Goal: Task Accomplishment & Management: Manage account settings

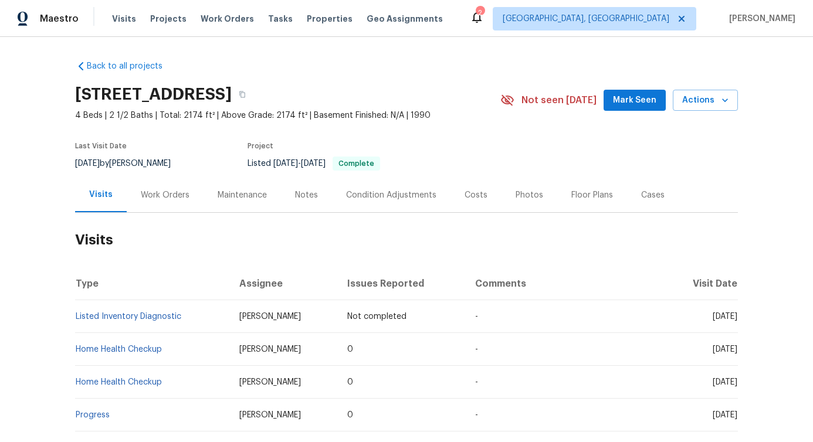
click at [167, 197] on div "Work Orders" at bounding box center [165, 196] width 49 height 12
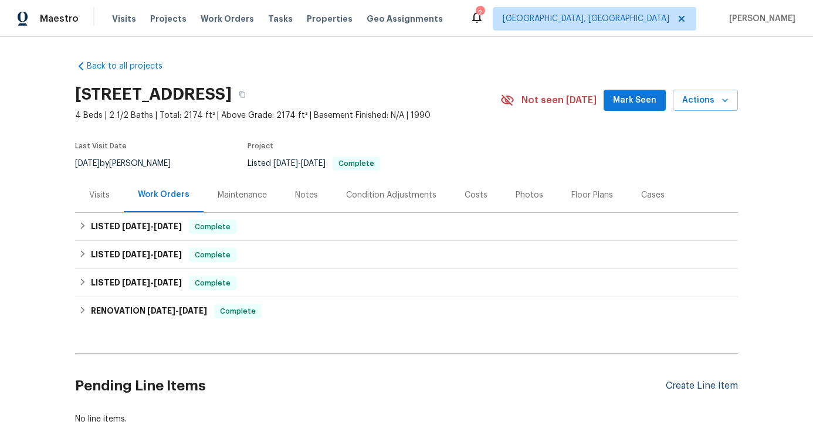
click at [687, 389] on div "Create Line Item" at bounding box center [702, 386] width 72 height 11
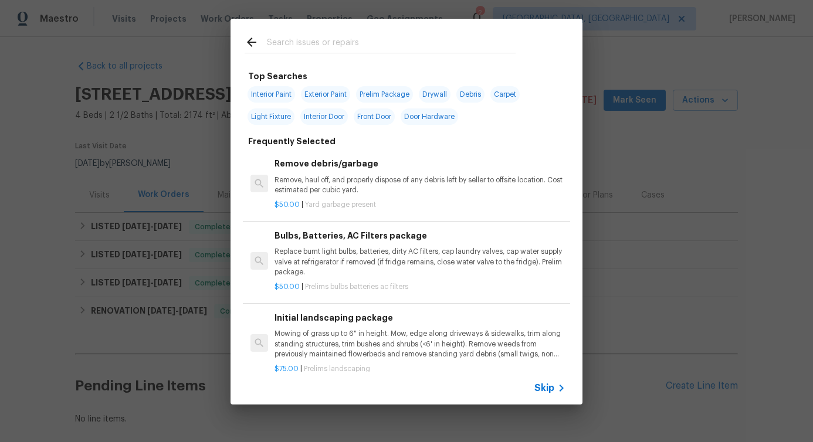
click at [352, 50] on input "text" at bounding box center [391, 44] width 249 height 18
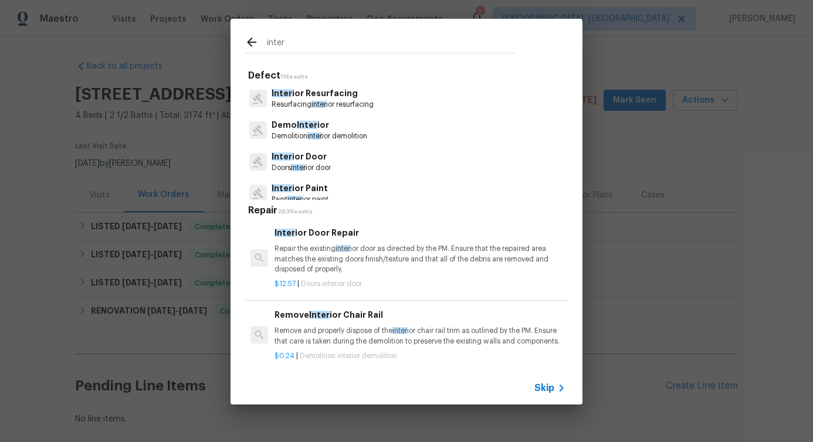
type input "inter"
click at [333, 99] on p "Inter ior Resurfacing" at bounding box center [323, 93] width 102 height 12
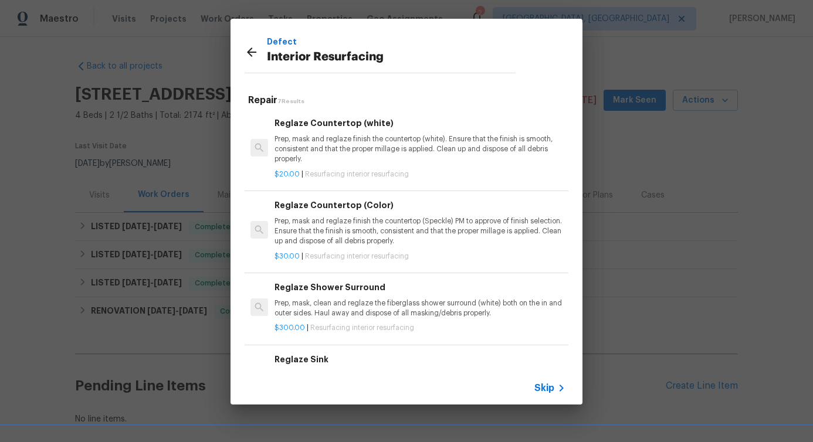
click at [322, 136] on p "Prep, mask and reglaze finish the countertop (white). Ensure that the finish is…" at bounding box center [420, 149] width 291 height 30
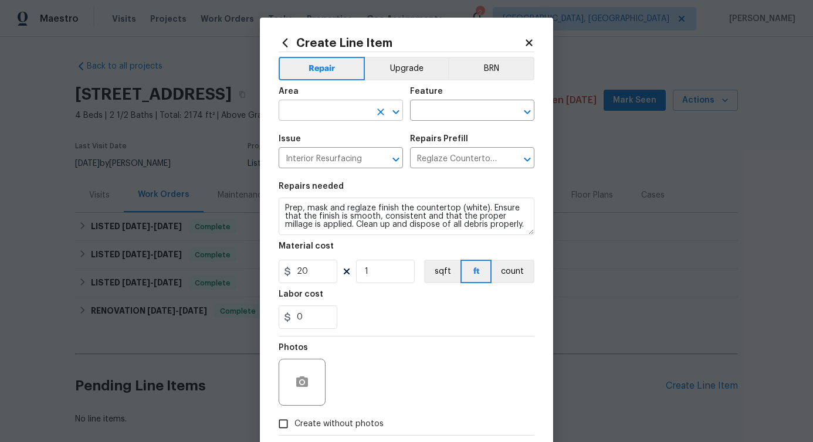
click at [312, 105] on input "text" at bounding box center [325, 112] width 92 height 18
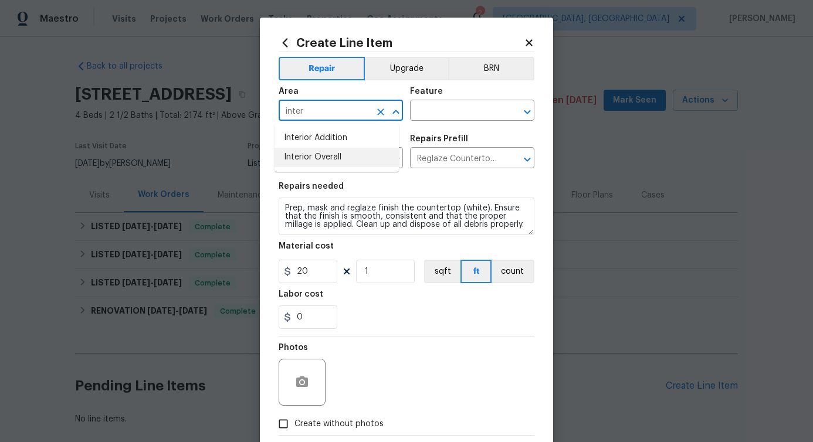
click at [296, 160] on li "Interior Overall" at bounding box center [337, 157] width 124 height 19
type input "Interior Overall"
click at [438, 112] on input "text" at bounding box center [456, 112] width 92 height 18
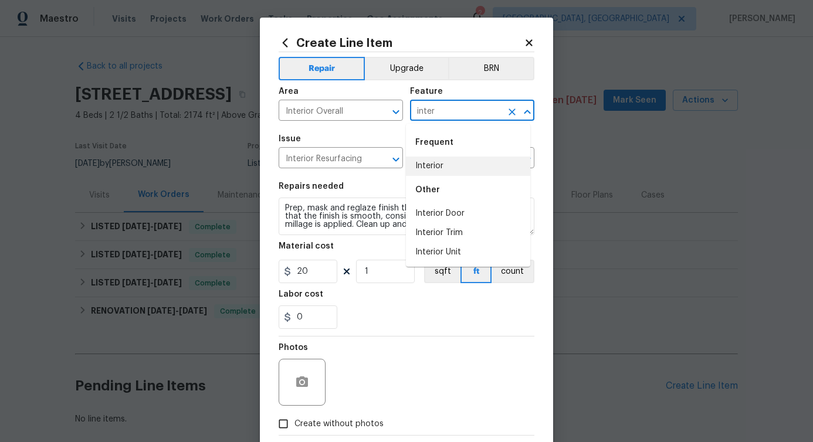
click at [431, 169] on li "Interior" at bounding box center [468, 166] width 124 height 19
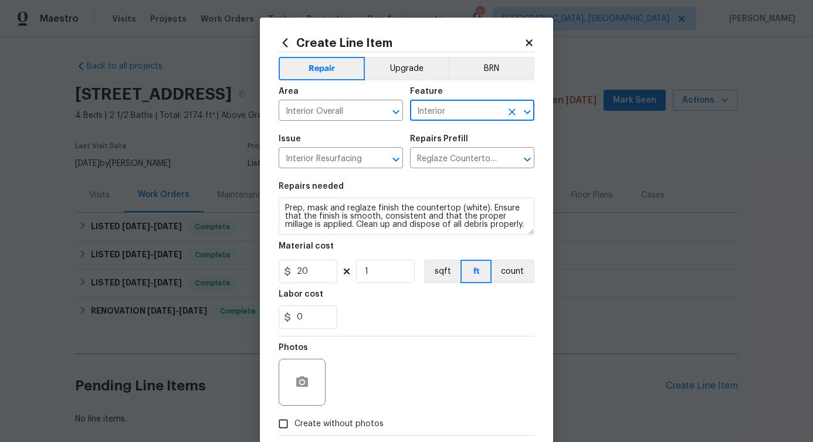
type input "Interior"
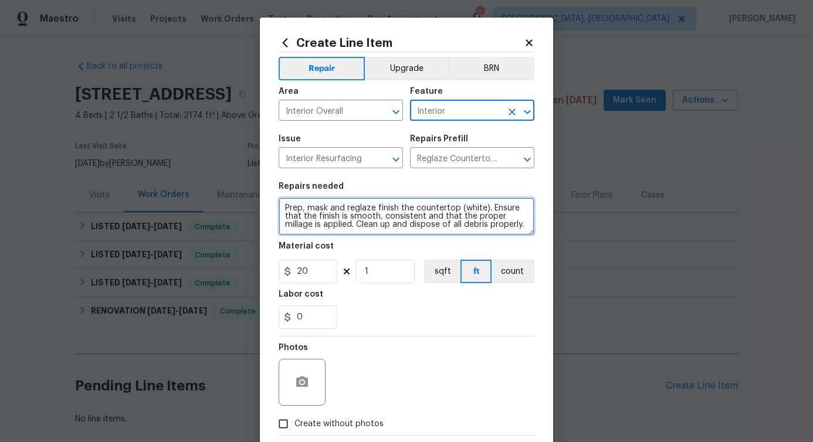
click at [357, 215] on textarea "Prep, mask and reglaze finish the countertop (white). Ensure that the finish is…" at bounding box center [407, 217] width 256 height 38
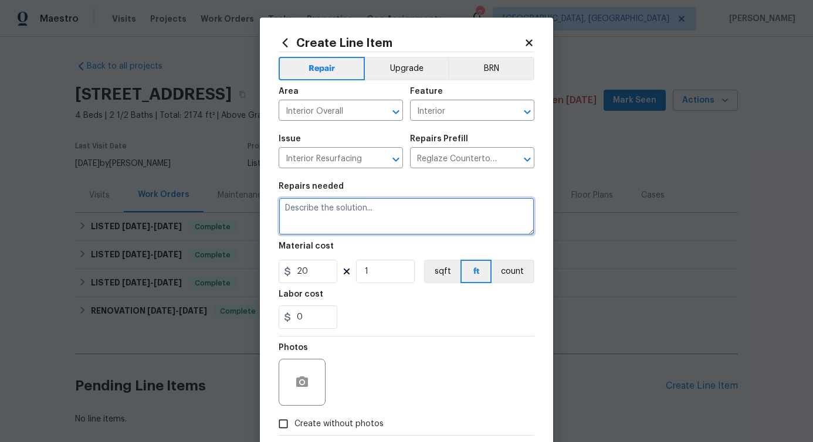
paste textarea "Agent reported a lot of ground water flooding the backyard. Please prioritize t…"
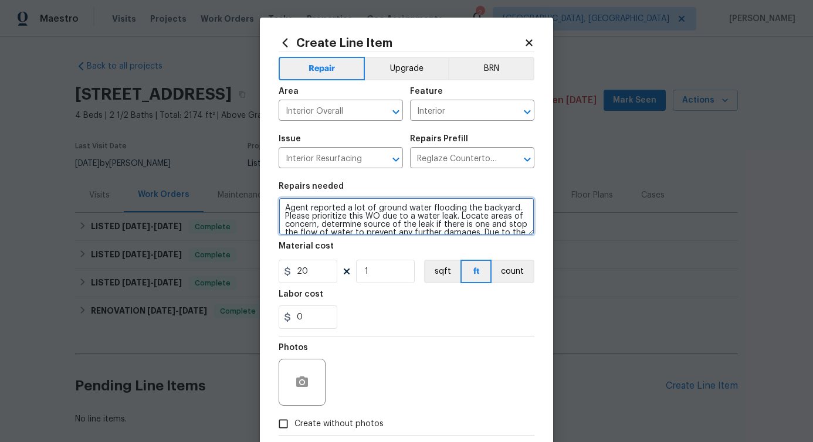
scroll to position [68, 0]
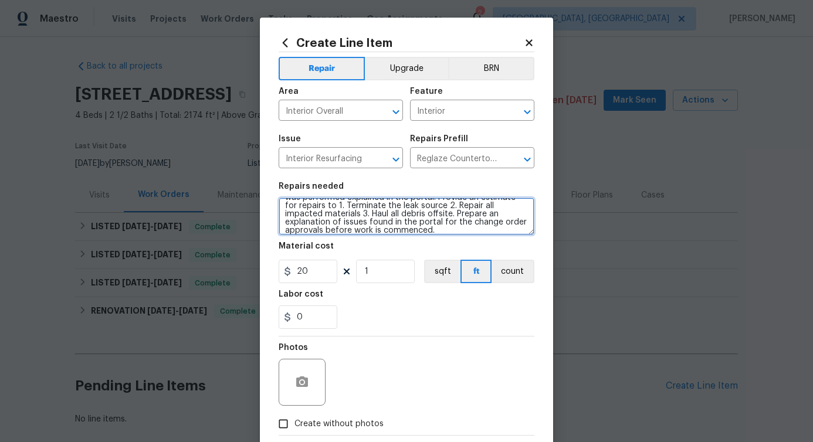
type textarea "Agent reported a lot of ground water flooding the backyard. Please prioritize t…"
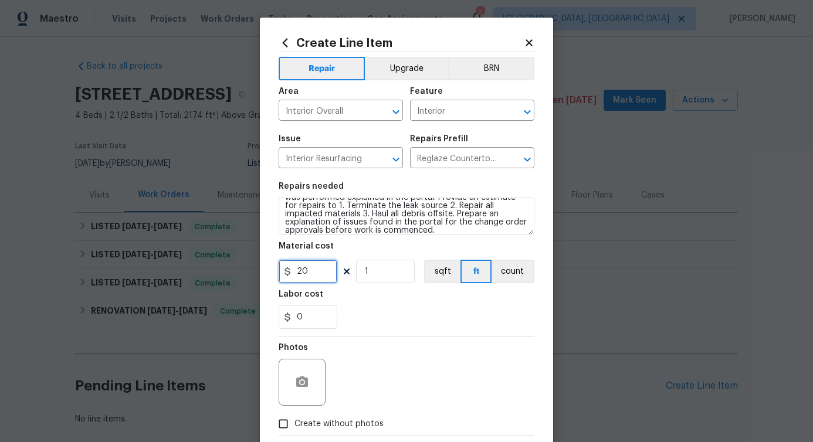
click at [293, 273] on input "20" at bounding box center [308, 271] width 59 height 23
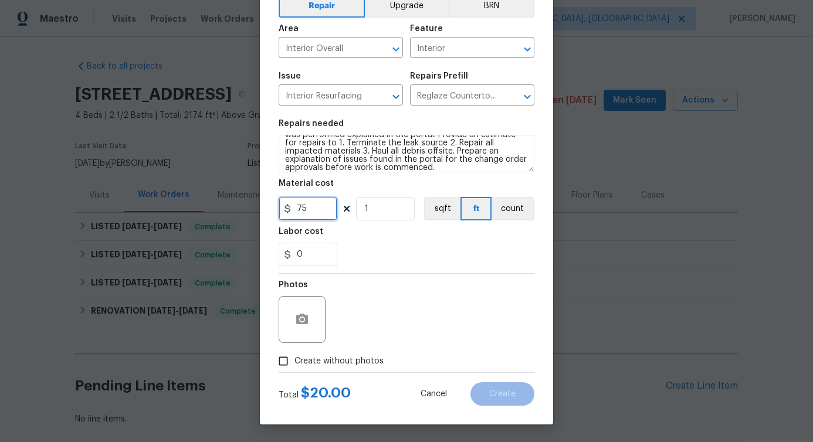
scroll to position [63, 0]
type input "75"
click at [324, 360] on span "Create without photos" at bounding box center [339, 362] width 89 height 12
click at [295, 360] on input "Create without photos" at bounding box center [283, 361] width 22 height 22
checkbox input "true"
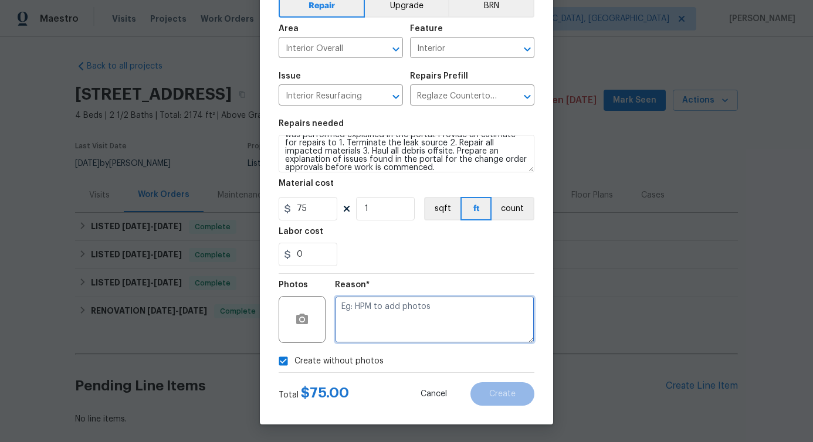
click at [388, 326] on textarea at bounding box center [435, 319] width 200 height 47
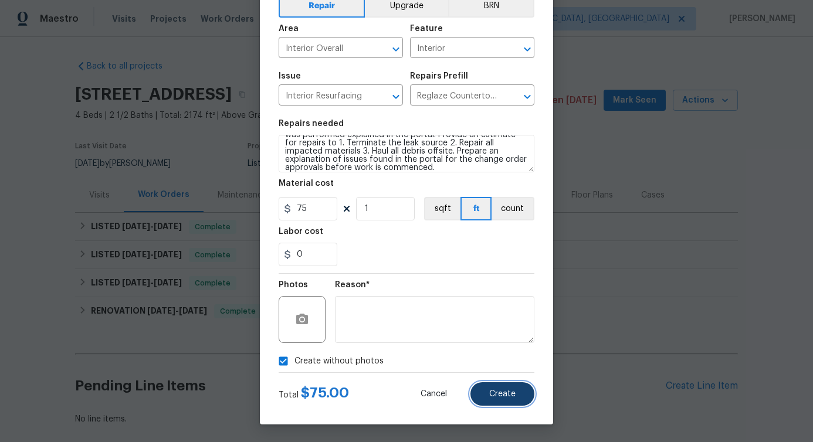
click at [497, 393] on span "Create" at bounding box center [502, 394] width 26 height 9
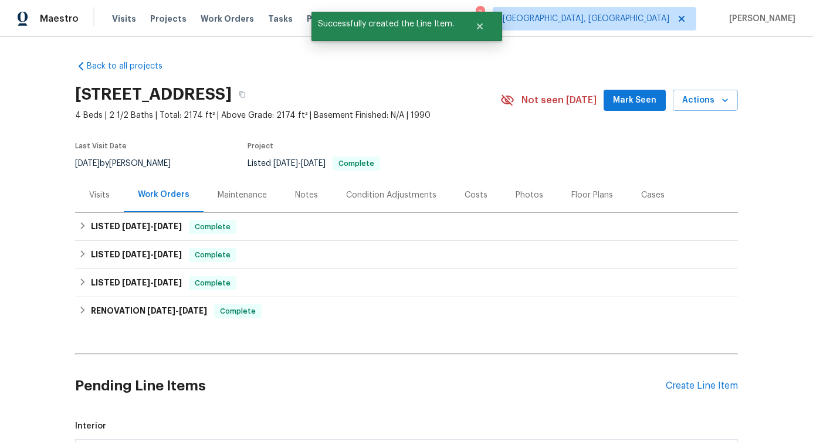
scroll to position [405, 0]
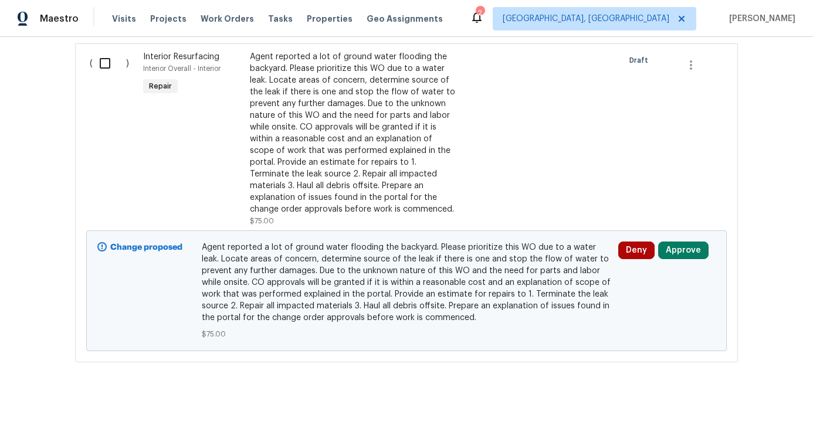
click at [99, 52] on input "checkbox" at bounding box center [109, 63] width 33 height 25
checkbox input "true"
click at [737, 415] on span "Create Work Order" at bounding box center [746, 413] width 78 height 15
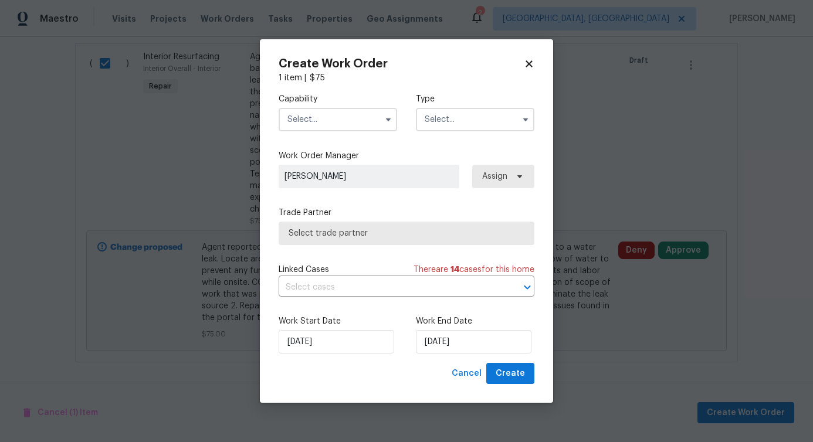
click at [365, 111] on input "text" at bounding box center [338, 119] width 119 height 23
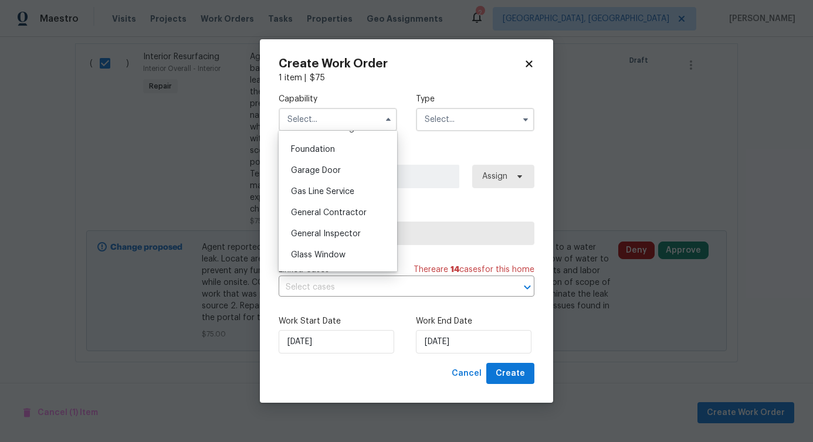
scroll to position [475, 0]
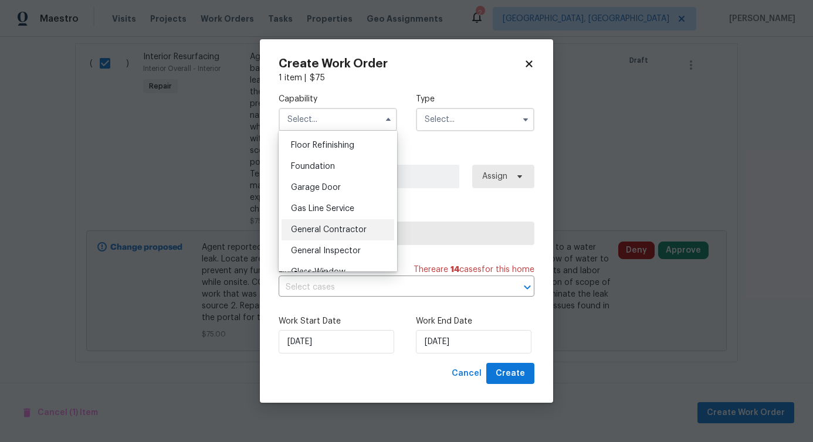
click at [333, 234] on span "General Contractor" at bounding box center [329, 230] width 76 height 8
type input "General Contractor"
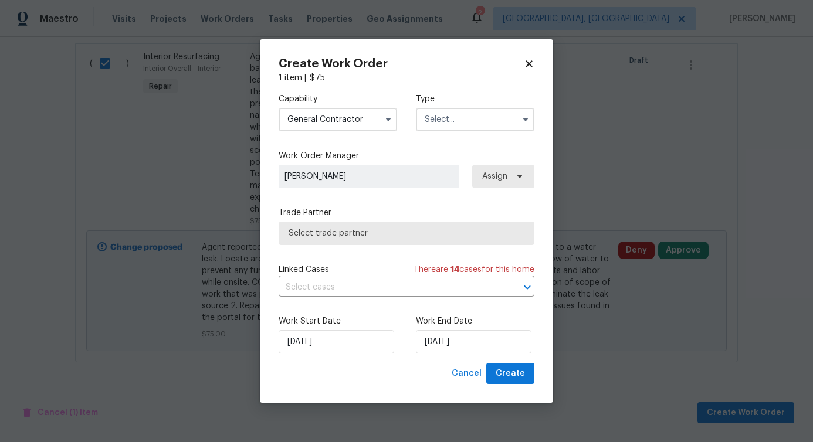
click at [461, 114] on input "text" at bounding box center [475, 119] width 119 height 23
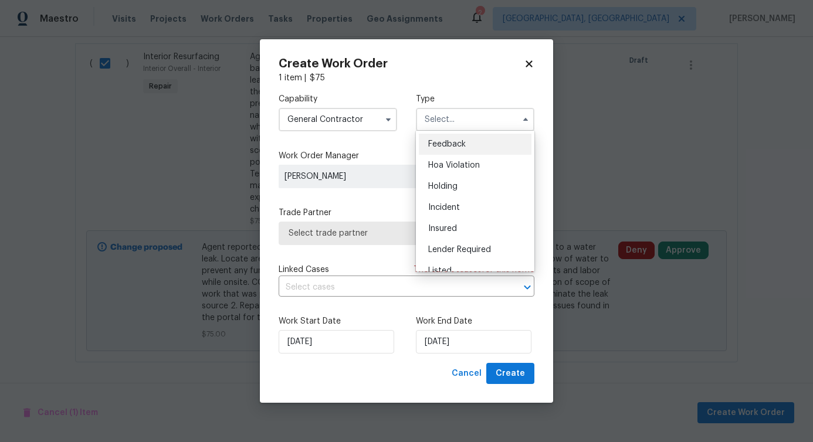
click at [456, 134] on div "Feedback" at bounding box center [475, 144] width 113 height 21
type input "Feedback"
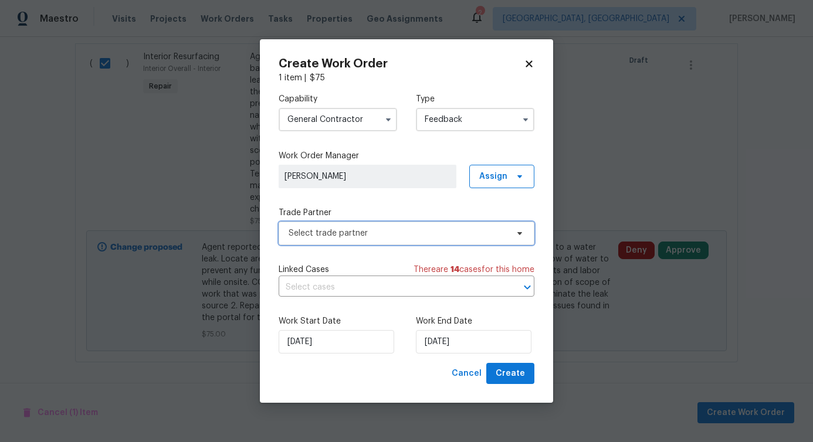
click at [346, 226] on span "Select trade partner" at bounding box center [407, 233] width 256 height 23
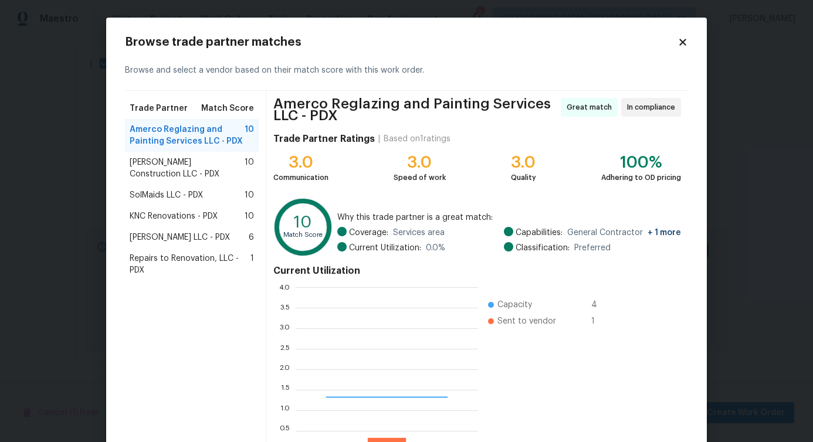
scroll to position [156, 174]
click at [184, 167] on span "[PERSON_NAME] Construction LLC - PDX" at bounding box center [187, 168] width 115 height 23
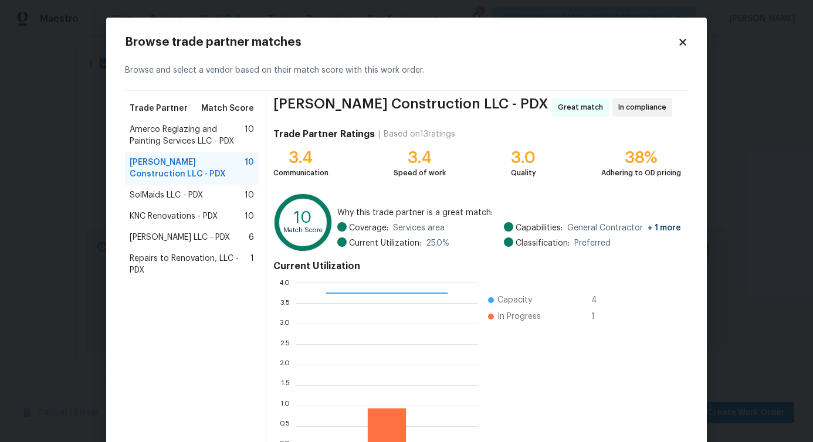
click at [173, 200] on span "SolMaids LLC - PDX" at bounding box center [166, 196] width 73 height 12
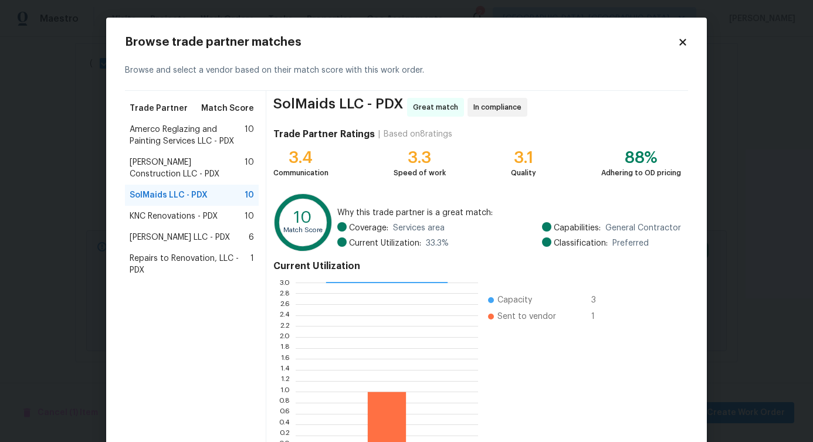
click at [177, 162] on span "[PERSON_NAME] Construction LLC - PDX" at bounding box center [187, 168] width 115 height 23
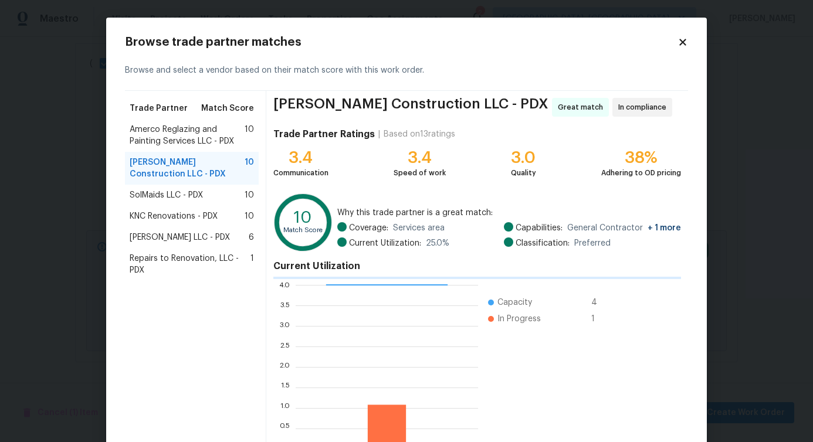
scroll to position [75, 0]
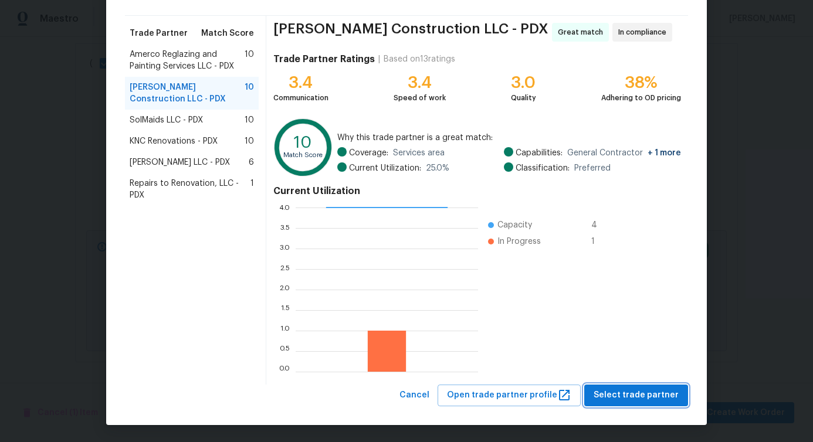
click at [620, 399] on span "Select trade partner" at bounding box center [636, 395] width 85 height 15
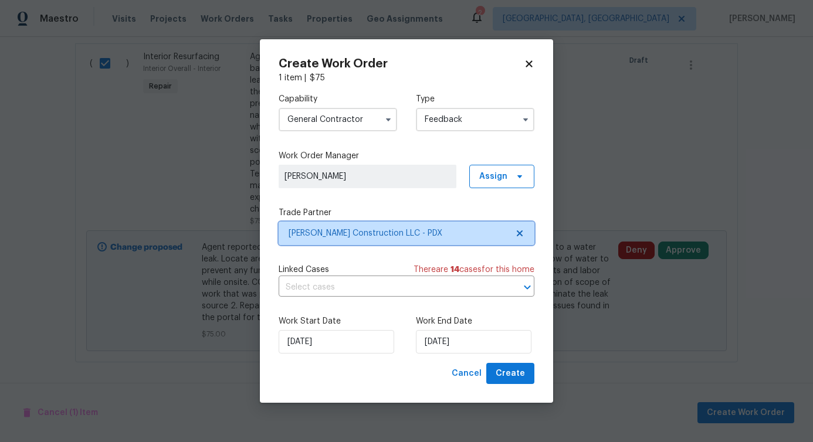
scroll to position [0, 0]
click at [332, 284] on input "text" at bounding box center [390, 288] width 223 height 18
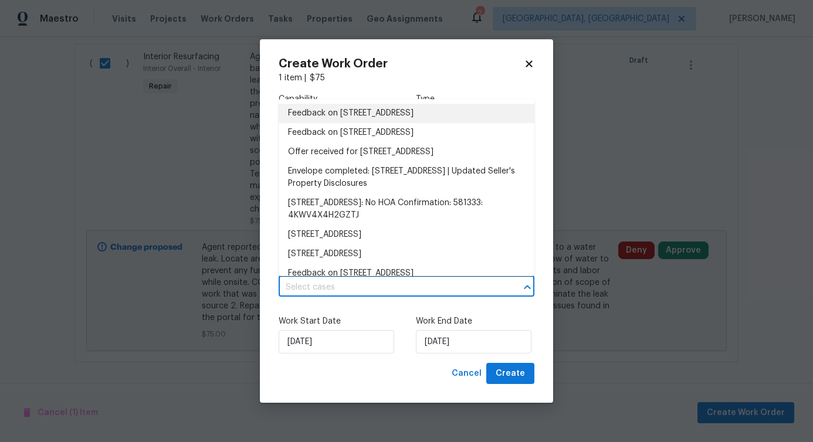
click at [349, 111] on li "Feedback on 14569 SW Moet Ct, Portland, OR 97224" at bounding box center [407, 113] width 256 height 19
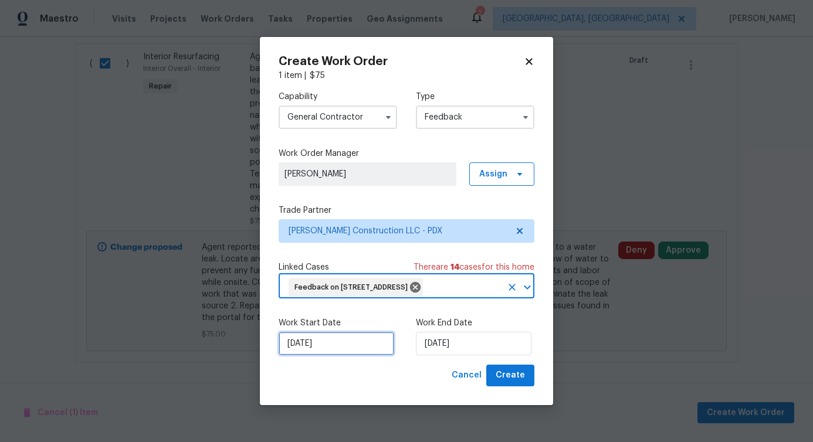
click at [323, 356] on input "[DATE]" at bounding box center [337, 343] width 116 height 23
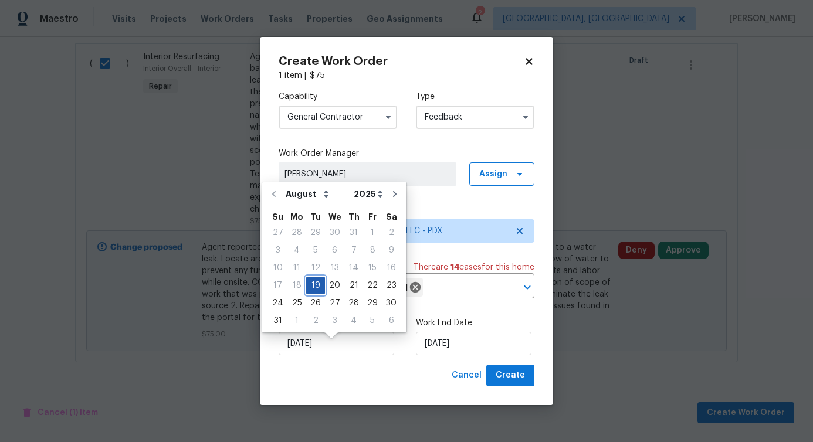
click at [314, 285] on div "19" at bounding box center [315, 286] width 19 height 16
click at [442, 365] on div "Work Start Date 8/19/2025 Work End Date 8/19/2025" at bounding box center [407, 336] width 256 height 57
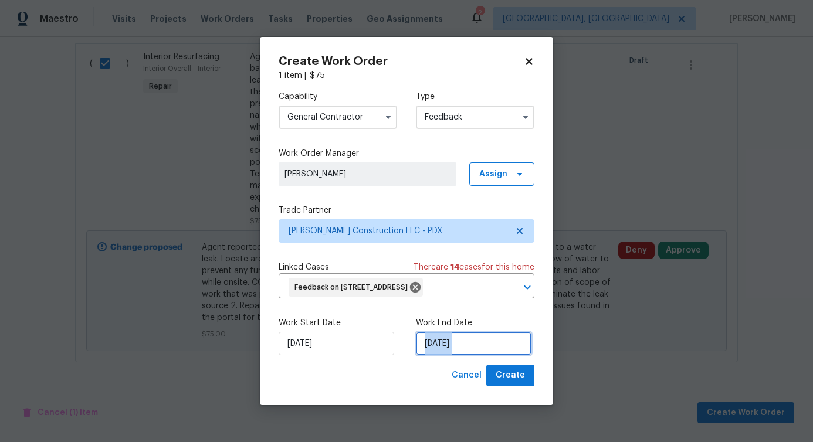
click at [444, 356] on input "[DATE]" at bounding box center [474, 343] width 116 height 23
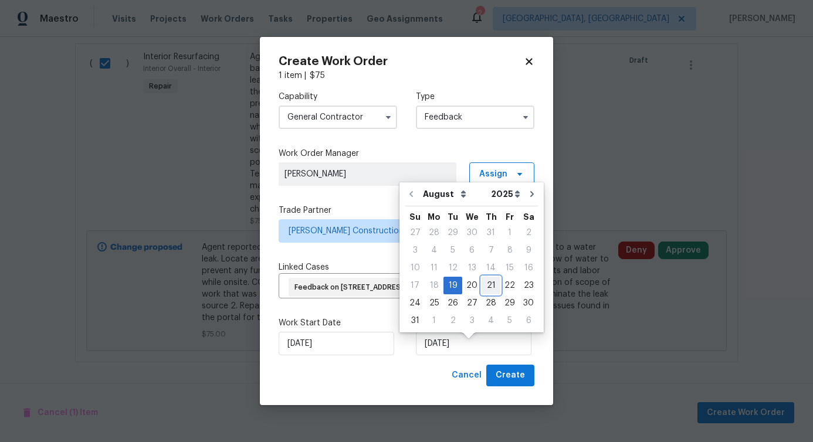
click at [485, 285] on div "21" at bounding box center [491, 286] width 19 height 16
type input "[DATE]"
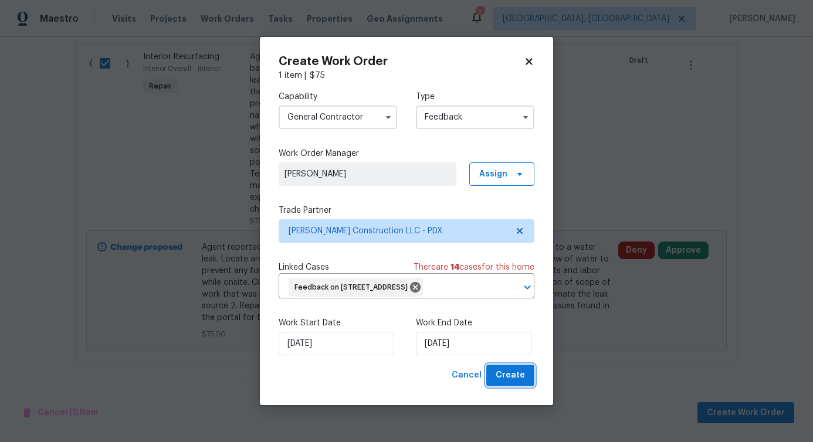
click at [518, 383] on span "Create" at bounding box center [510, 376] width 29 height 15
checkbox input "false"
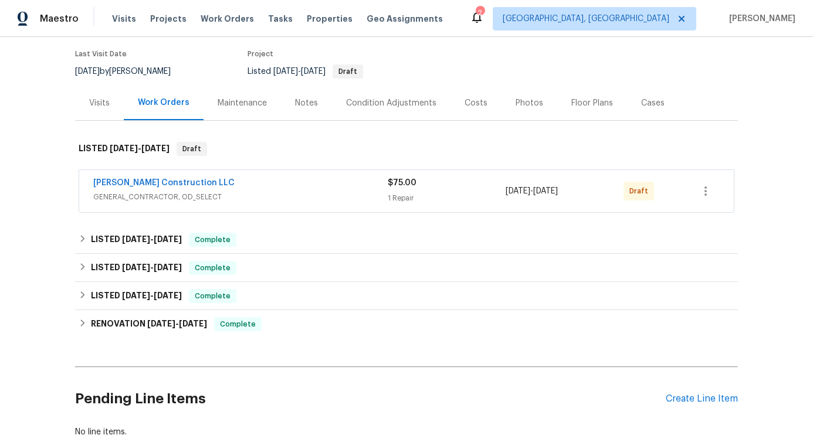
scroll to position [93, 0]
click at [117, 184] on link "[PERSON_NAME] Construction LLC" at bounding box center [163, 182] width 141 height 8
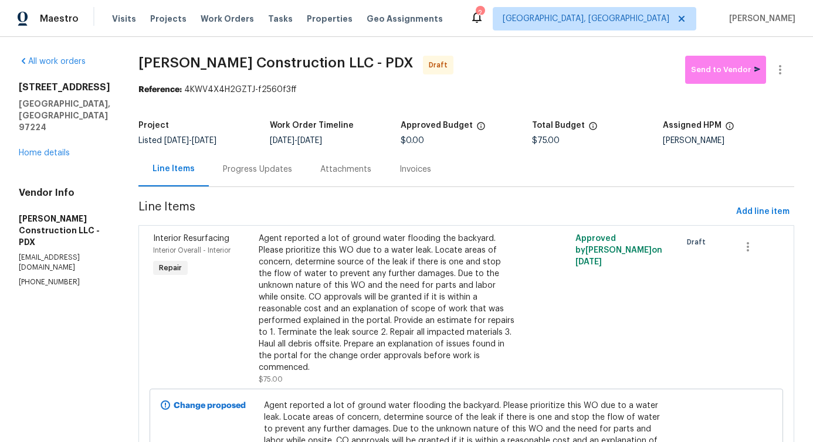
click at [290, 168] on div "Progress Updates" at bounding box center [257, 170] width 69 height 12
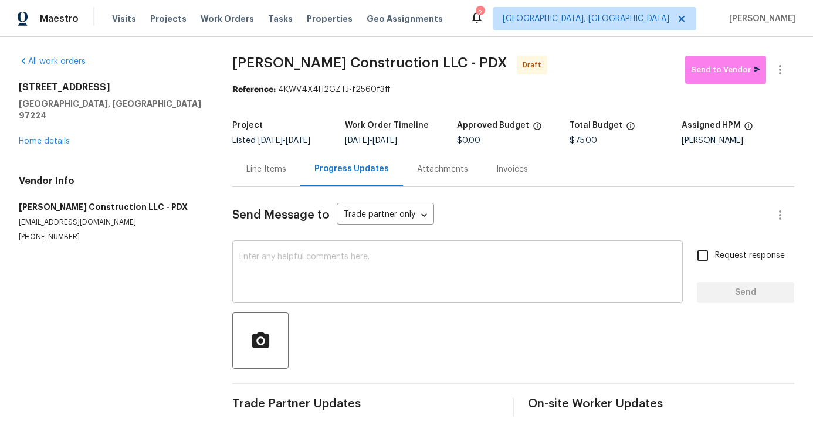
click at [305, 283] on textarea at bounding box center [457, 273] width 437 height 41
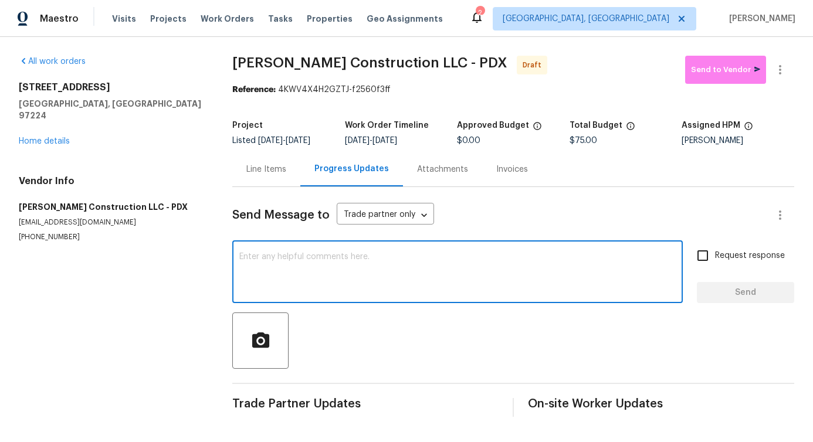
scroll to position [2, 0]
click at [340, 270] on textarea at bounding box center [457, 273] width 437 height 41
paste textarea "Hi, this is [PERSON_NAME] with Opendoor. I’m confirming you received the WO for…"
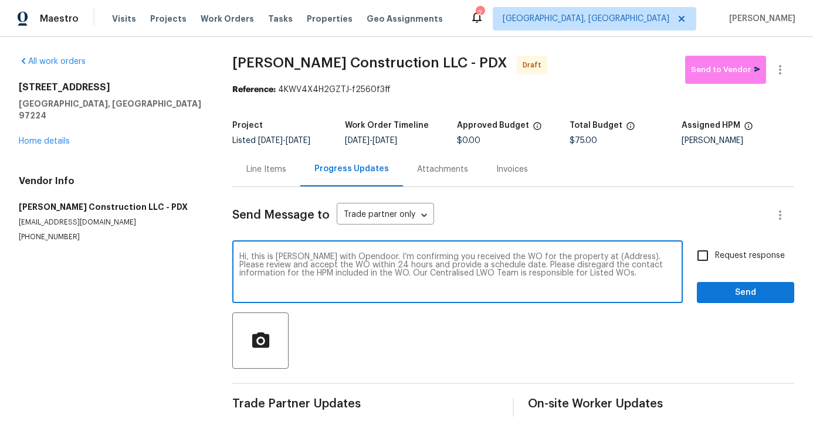
click at [597, 261] on textarea "Hi, this is Pavithra with Opendoor. I’m confirming you received the WO for the …" at bounding box center [457, 273] width 437 height 41
paste textarea "14569 SW Moet Ct, Portland, OR 97224"
type textarea "Hi, this is Pavithra with Opendoor. I’m confirming you received the WO for the …"
click at [697, 254] on input "Request response" at bounding box center [703, 256] width 25 height 25
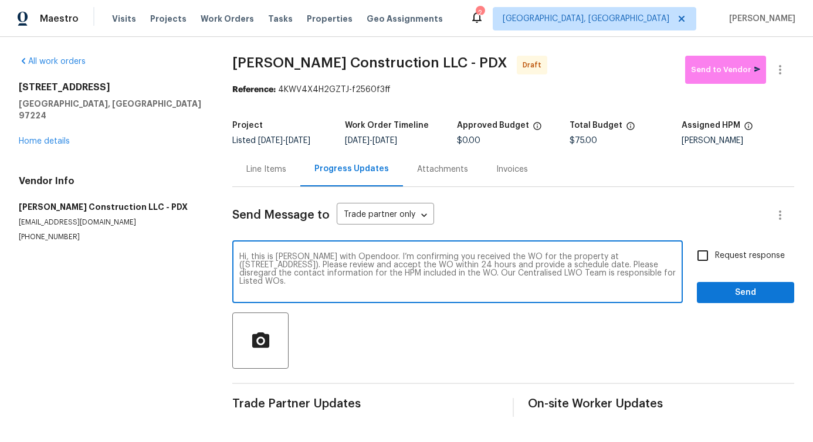
checkbox input "true"
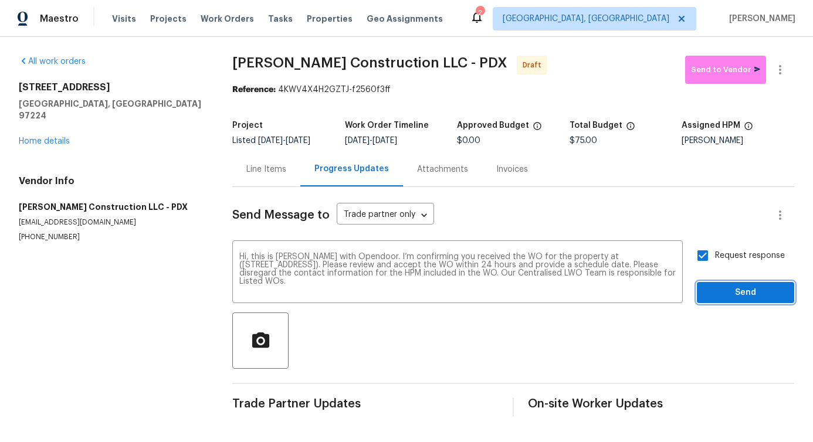
click at [728, 291] on span "Send" at bounding box center [746, 293] width 79 height 15
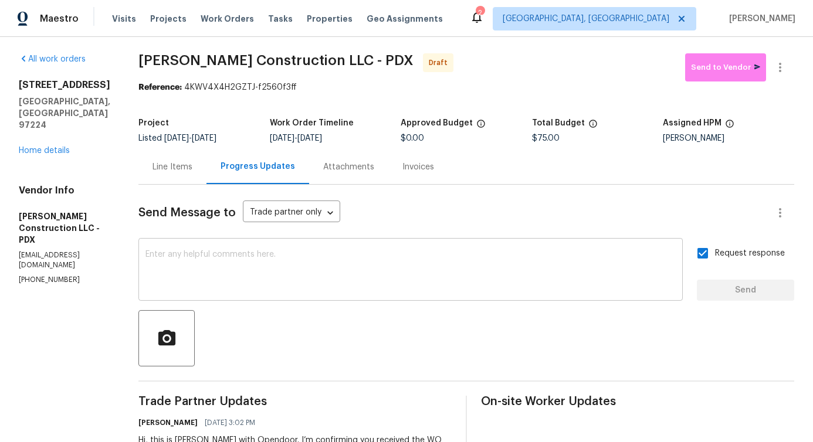
click at [390, 265] on textarea at bounding box center [411, 271] width 530 height 41
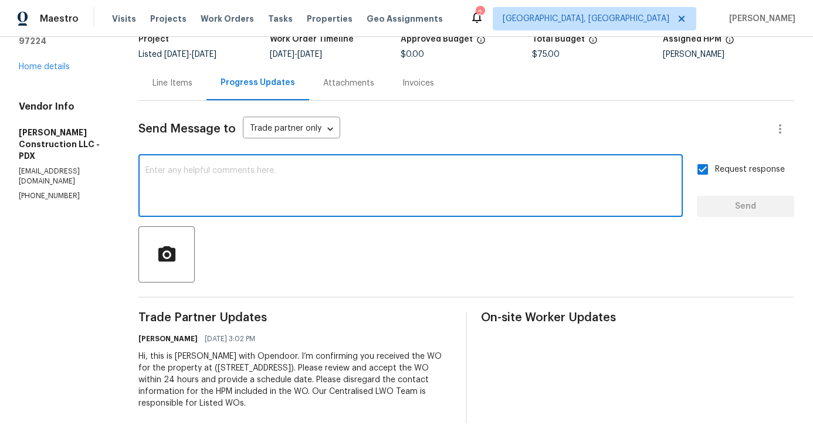
scroll to position [0, 0]
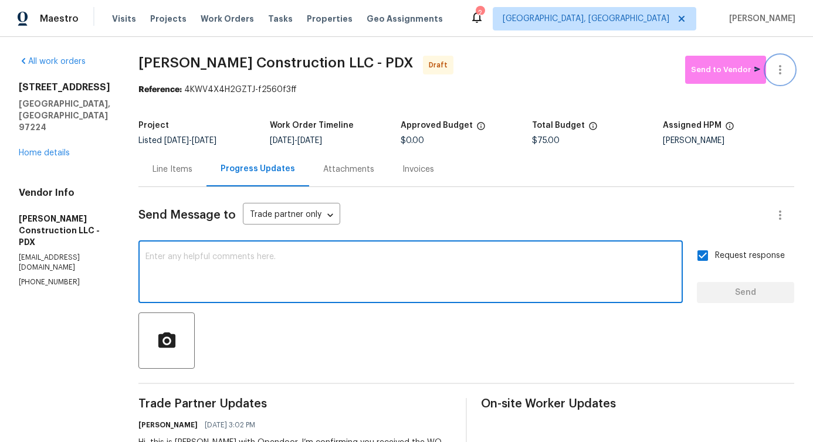
click at [776, 79] on button "button" at bounding box center [780, 70] width 28 height 28
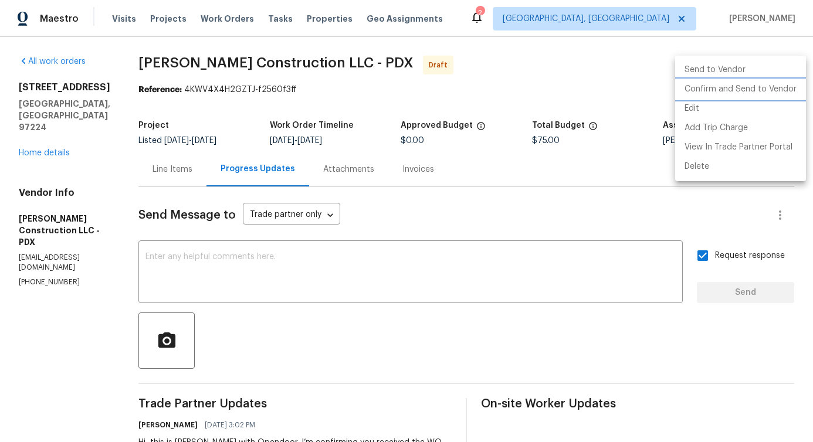
click at [742, 87] on li "Confirm and Send to Vendor" at bounding box center [740, 89] width 131 height 19
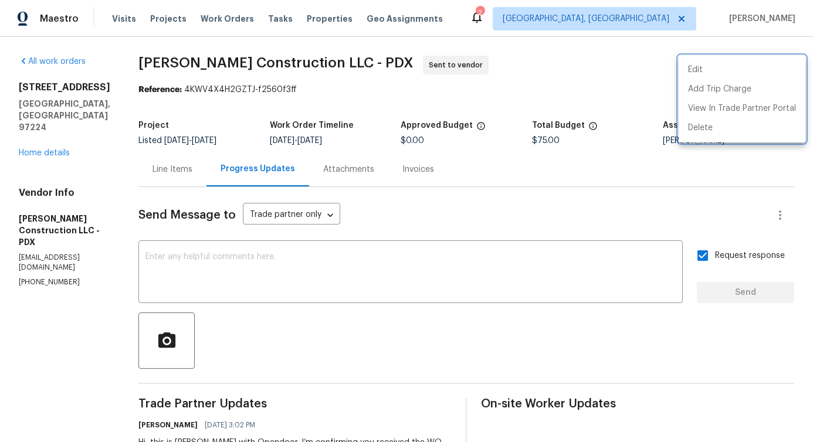
drag, startPoint x: 153, startPoint y: 63, endPoint x: 332, endPoint y: 62, distance: 179.0
click at [332, 62] on div at bounding box center [406, 221] width 813 height 442
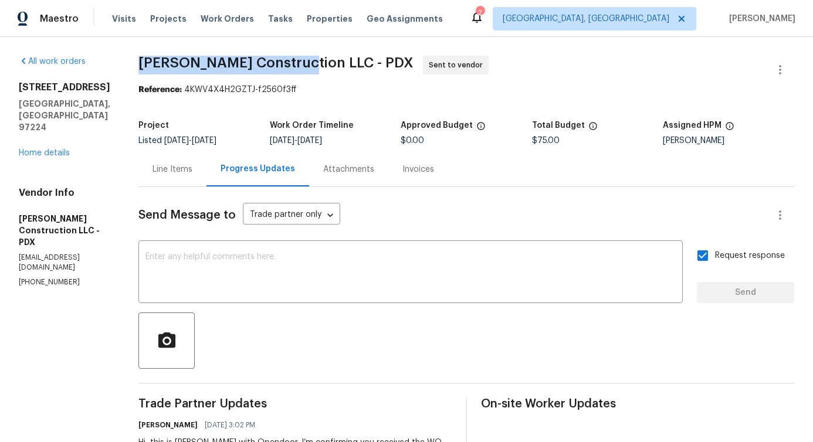
drag, startPoint x: 162, startPoint y: 58, endPoint x: 326, endPoint y: 58, distance: 163.7
click at [326, 58] on div "All work orders 14569 SW Moet Ct Portland, OR 97224 Home details Vendor Info Bo…" at bounding box center [406, 283] width 813 height 492
copy span "[PERSON_NAME] Construction LLC"
click at [259, 282] on textarea at bounding box center [411, 273] width 530 height 41
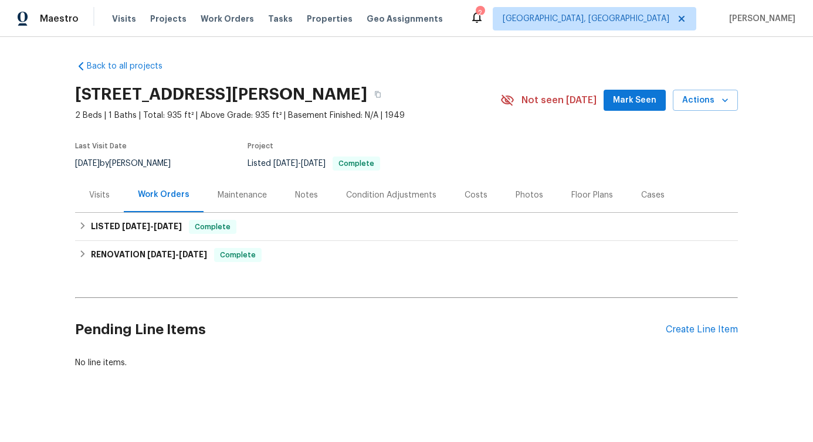
scroll to position [15, 0]
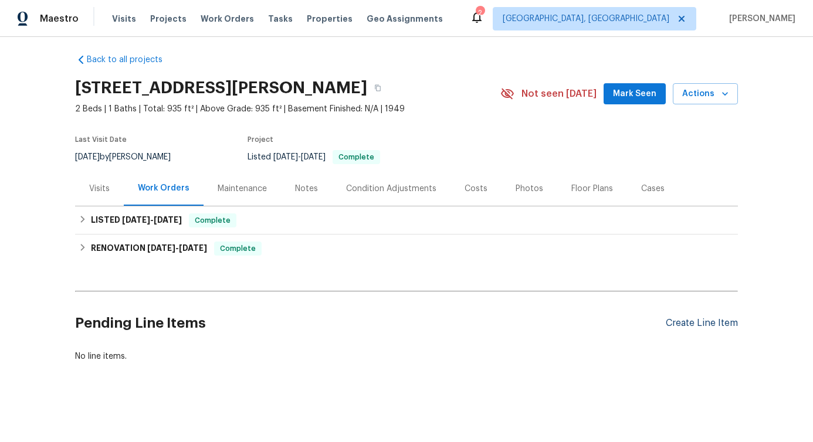
click at [681, 318] on div "Create Line Item" at bounding box center [702, 323] width 72 height 11
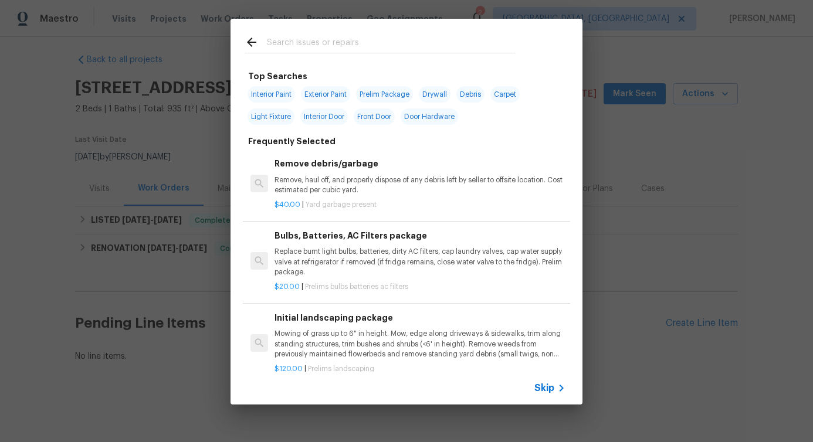
click at [349, 38] on input "text" at bounding box center [391, 44] width 249 height 18
type input "exter"
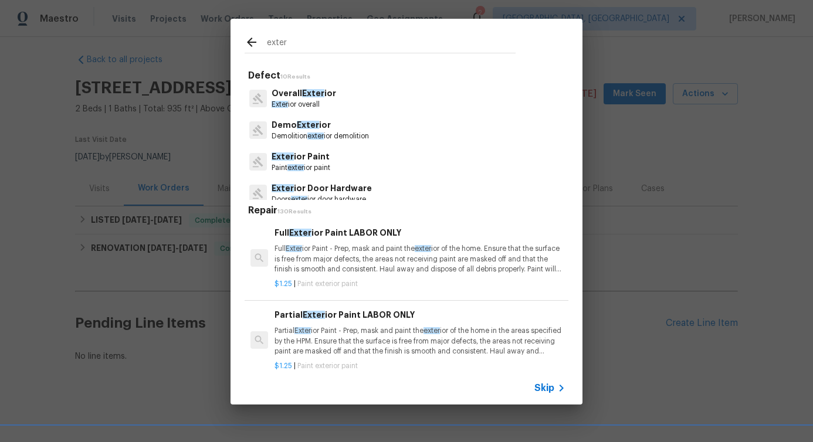
click at [290, 108] on p "Exter ior overall" at bounding box center [304, 105] width 65 height 10
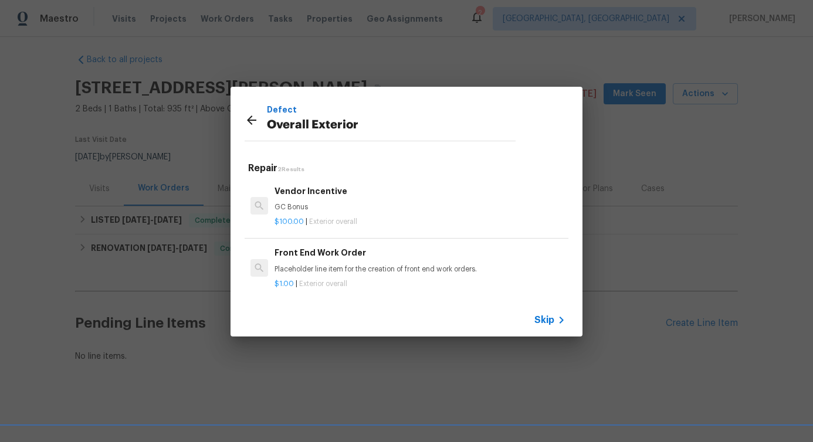
scroll to position [2, 0]
click at [303, 252] on h6 "Front End Work Order" at bounding box center [420, 251] width 291 height 13
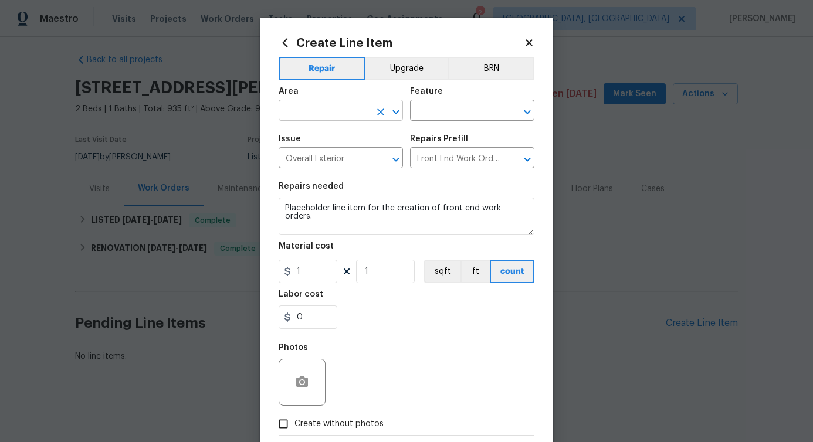
click at [312, 107] on input "text" at bounding box center [325, 112] width 92 height 18
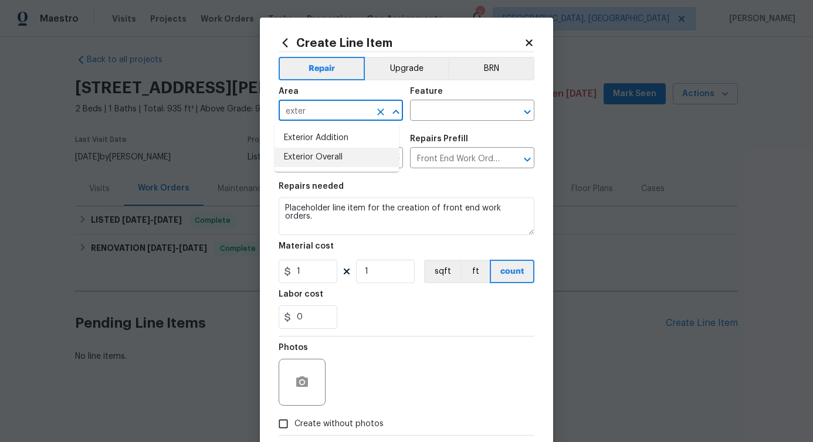
click at [319, 156] on li "Exterior Overall" at bounding box center [337, 157] width 124 height 19
type input "Exterior Overall"
click at [432, 109] on input "text" at bounding box center [456, 112] width 92 height 18
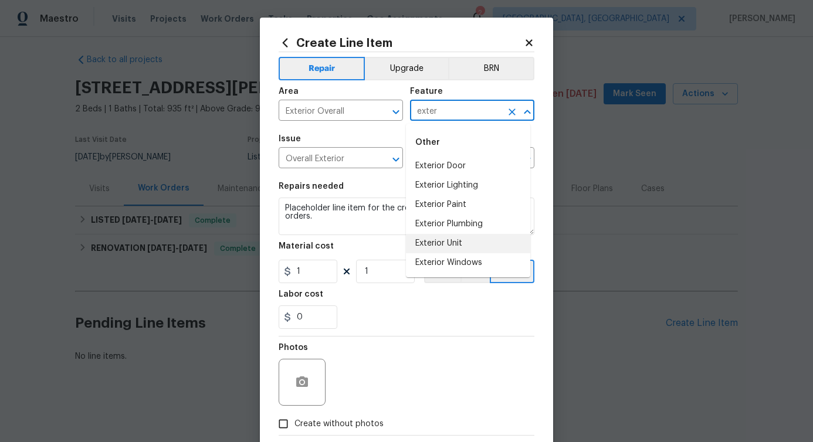
click at [448, 240] on li "Exterior Unit" at bounding box center [468, 243] width 124 height 19
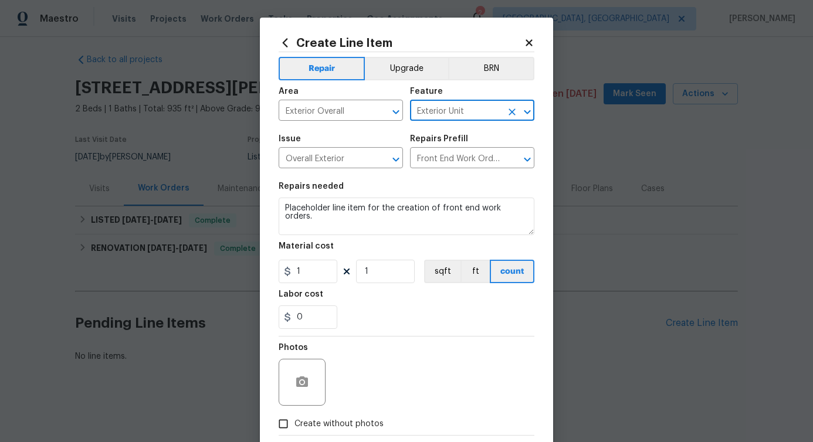
type input "Exterior Unit"
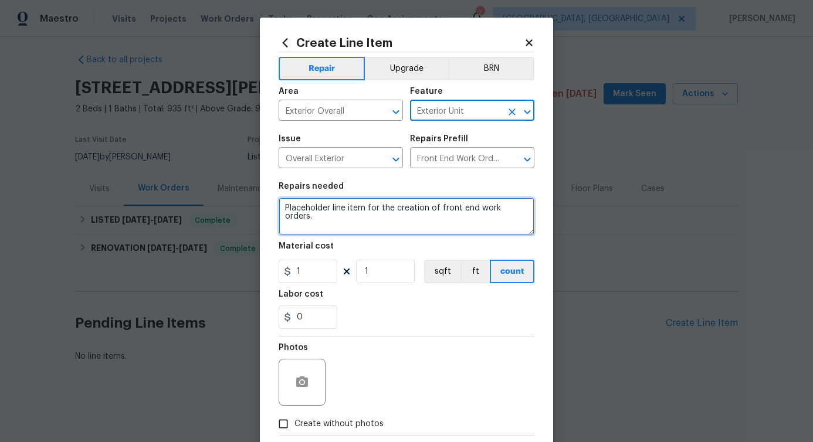
click at [346, 205] on textarea "Placeholder line item for the creation of front end work orders." at bounding box center [407, 217] width 256 height 38
paste textarea "appears that the water supply line to the cooler was intentionally cut. We rece…"
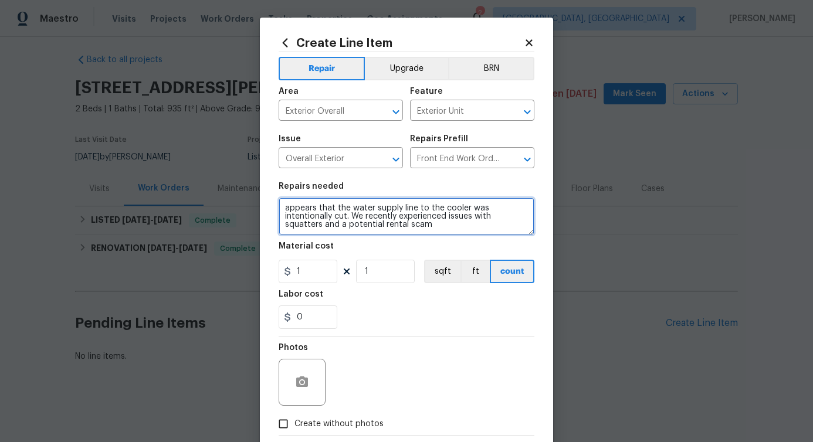
click at [294, 209] on textarea "appears that the water supply line to the cooler was intentionally cut. We rece…" at bounding box center [407, 217] width 256 height 38
paste textarea "Someone cut the water supply line to the cooler. We had squatters/"
type textarea "Someone cut the water supply line to the cooler. We had squatters/rental scam"
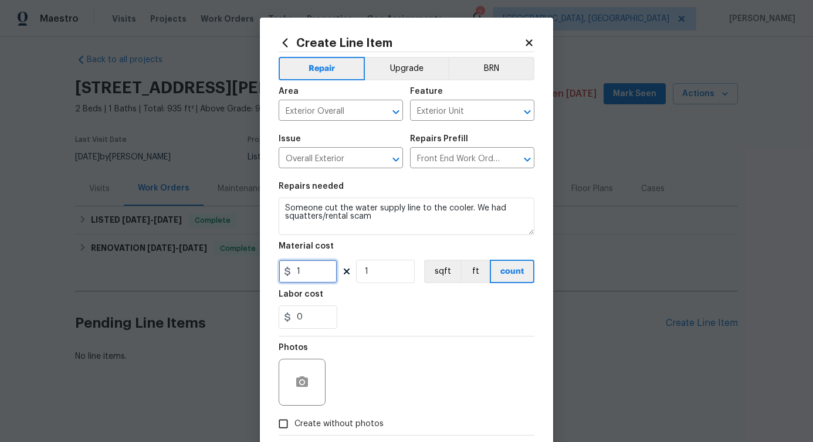
click at [306, 268] on input "1" at bounding box center [308, 271] width 59 height 23
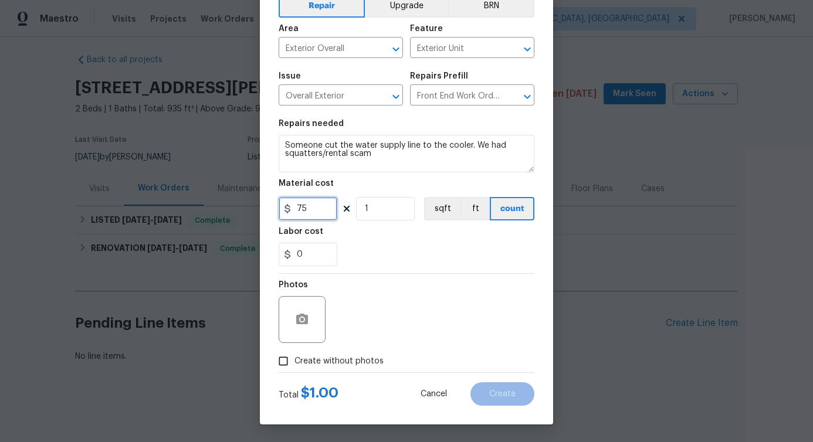
type input "75"
click at [302, 322] on icon "button" at bounding box center [302, 319] width 12 height 11
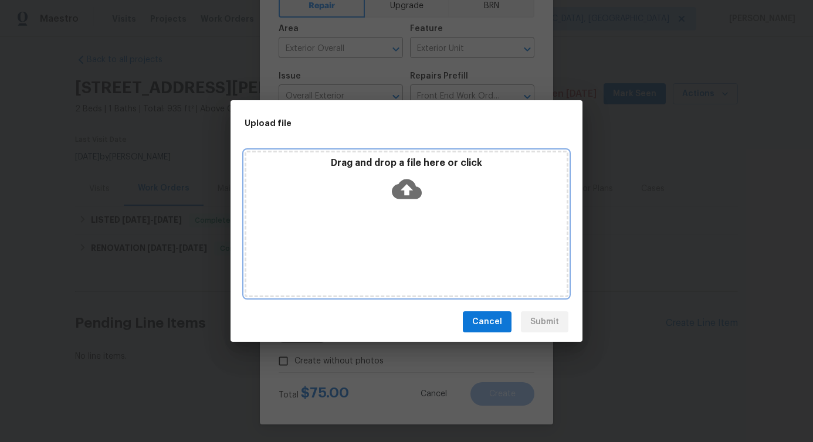
click at [410, 187] on icon at bounding box center [407, 190] width 30 height 20
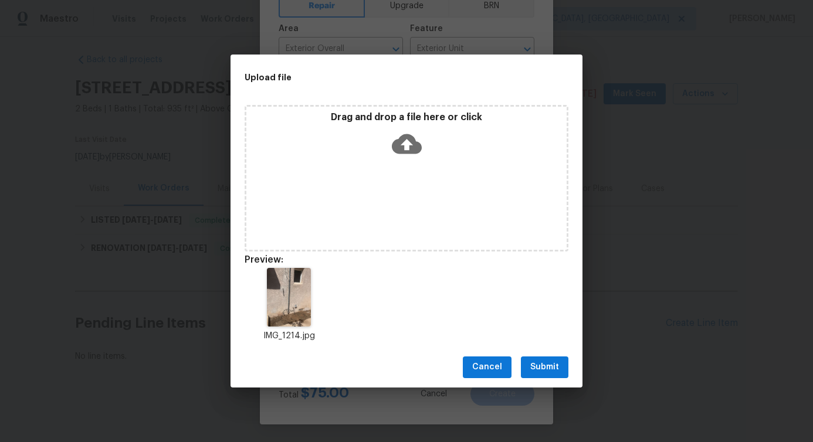
click at [547, 369] on span "Submit" at bounding box center [544, 367] width 29 height 15
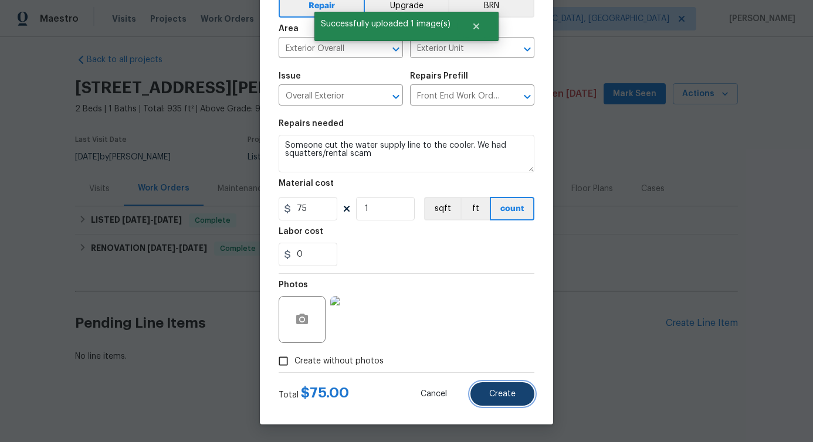
click at [502, 386] on button "Create" at bounding box center [503, 394] width 64 height 23
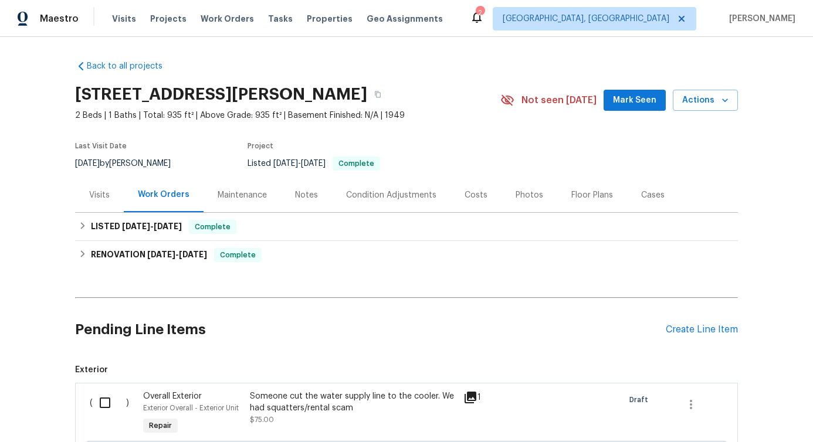
scroll to position [149, 0]
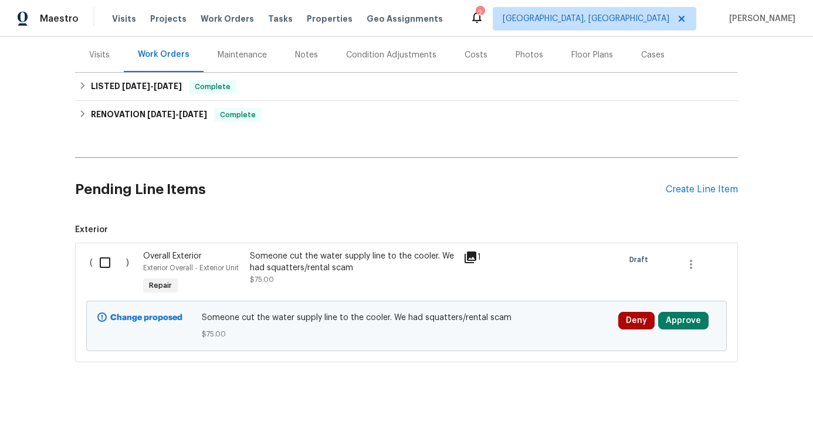
click at [95, 253] on input "checkbox" at bounding box center [109, 263] width 33 height 25
checkbox input "true"
click at [756, 407] on span "Create Work Order" at bounding box center [746, 413] width 78 height 15
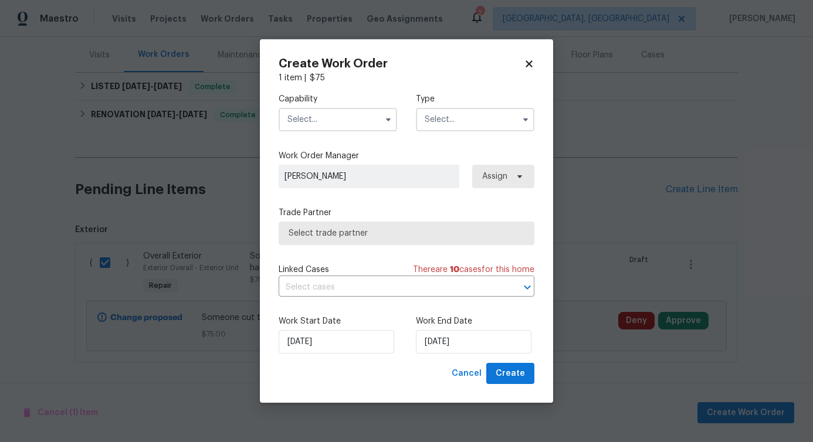
click at [340, 118] on input "text" at bounding box center [338, 119] width 119 height 23
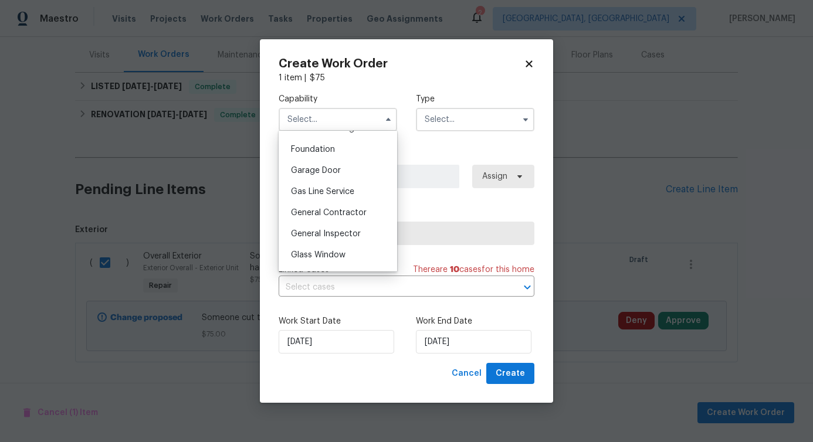
scroll to position [498, 0]
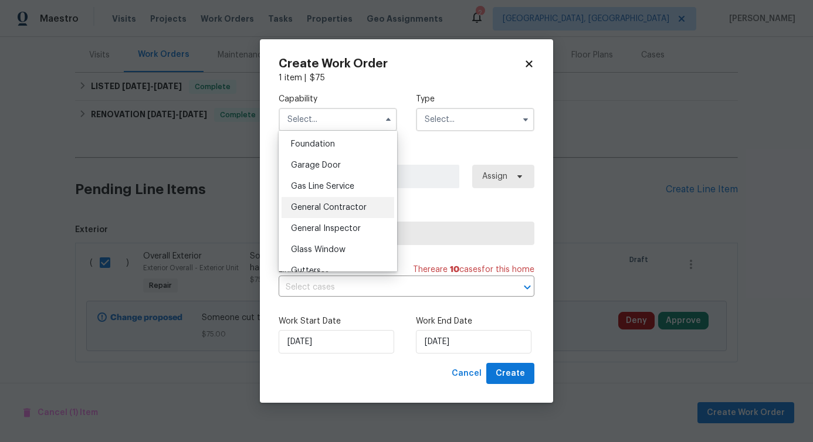
click at [325, 212] on span "General Contractor" at bounding box center [329, 208] width 76 height 8
type input "General Contractor"
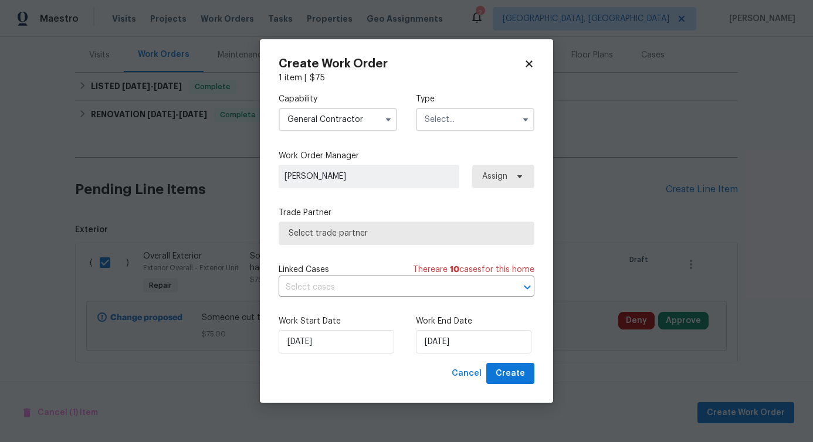
click at [461, 111] on input "text" at bounding box center [475, 119] width 119 height 23
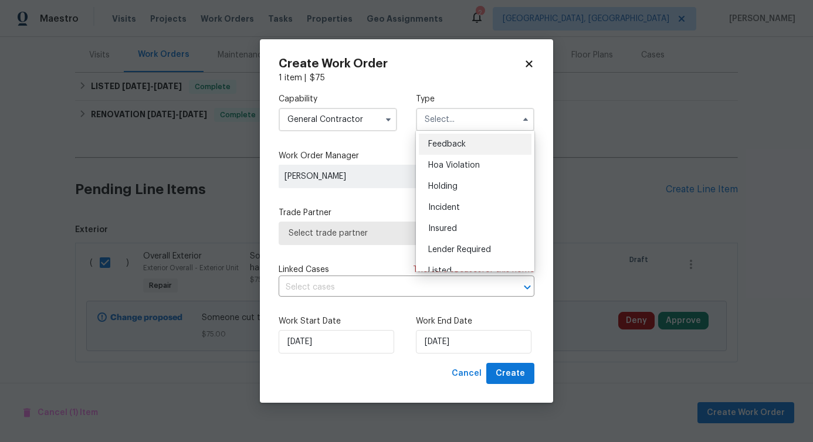
click at [444, 144] on span "Feedback" at bounding box center [447, 144] width 38 height 8
type input "Feedback"
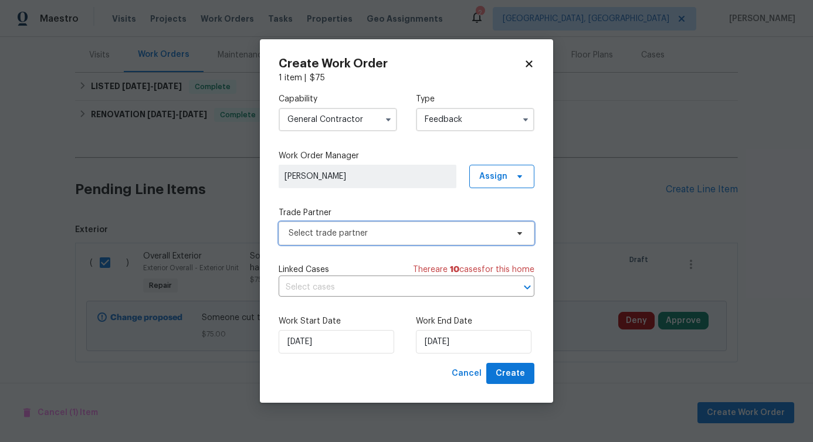
click at [337, 233] on span "Select trade partner" at bounding box center [398, 234] width 219 height 12
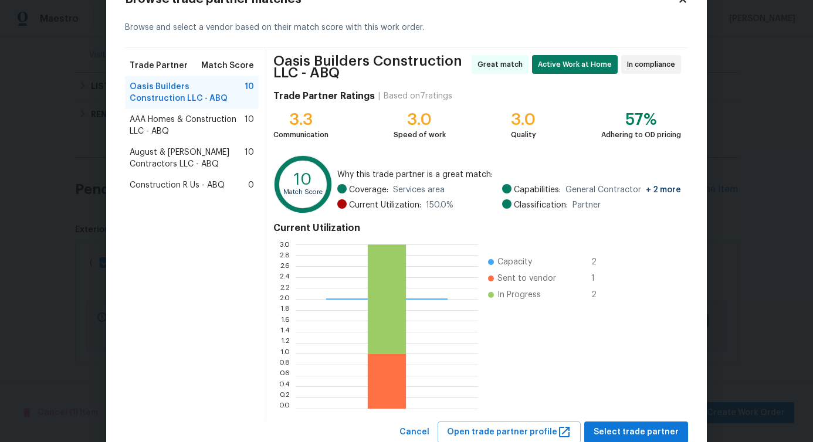
scroll to position [80, 0]
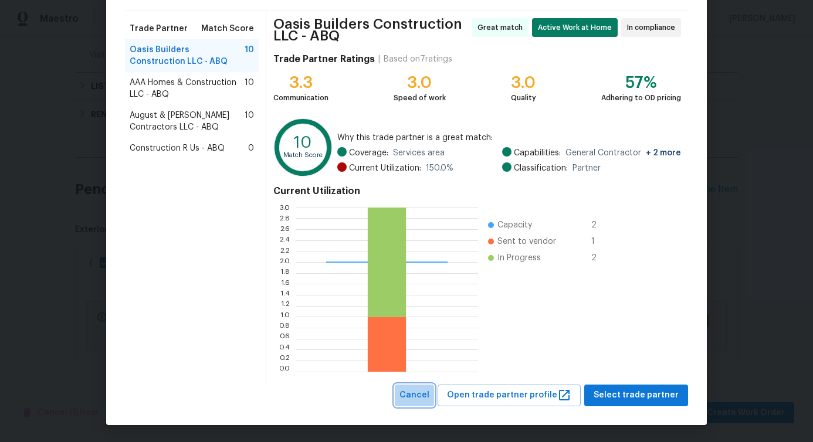
click at [418, 400] on span "Cancel" at bounding box center [415, 395] width 30 height 15
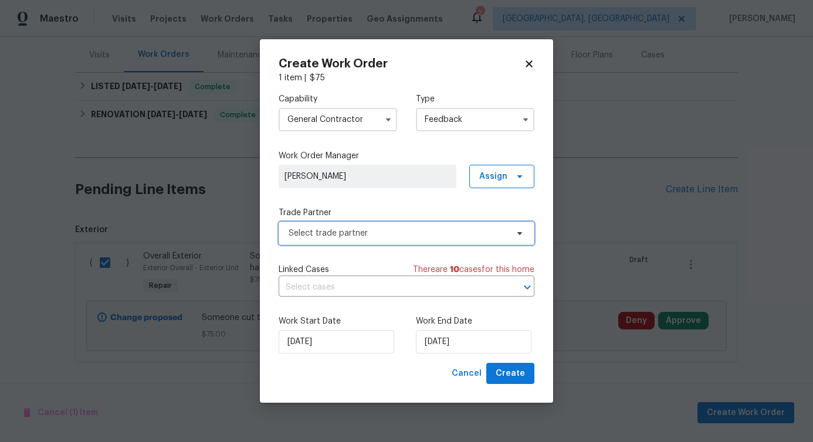
scroll to position [0, 0]
click at [339, 121] on input "General Contractor" at bounding box center [338, 119] width 119 height 23
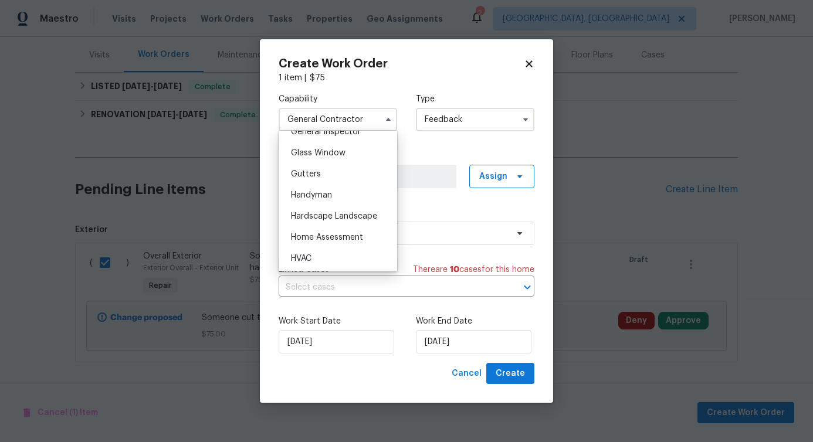
scroll to position [598, 0]
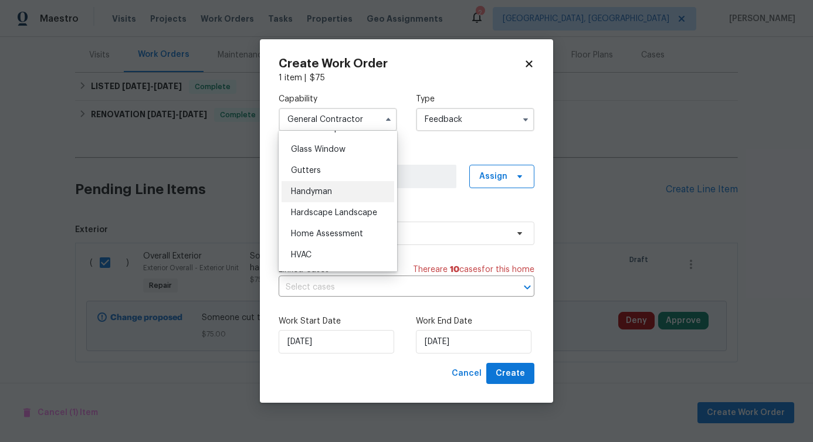
click at [327, 196] on span "Handyman" at bounding box center [311, 192] width 41 height 8
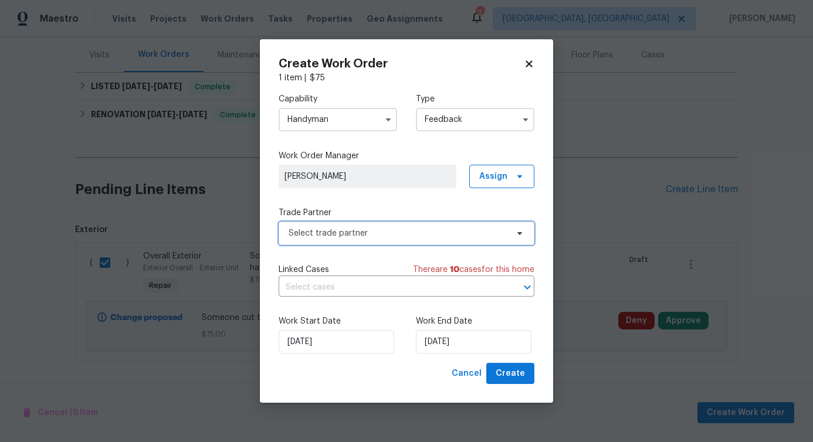
click at [351, 240] on span "Select trade partner" at bounding box center [407, 233] width 256 height 23
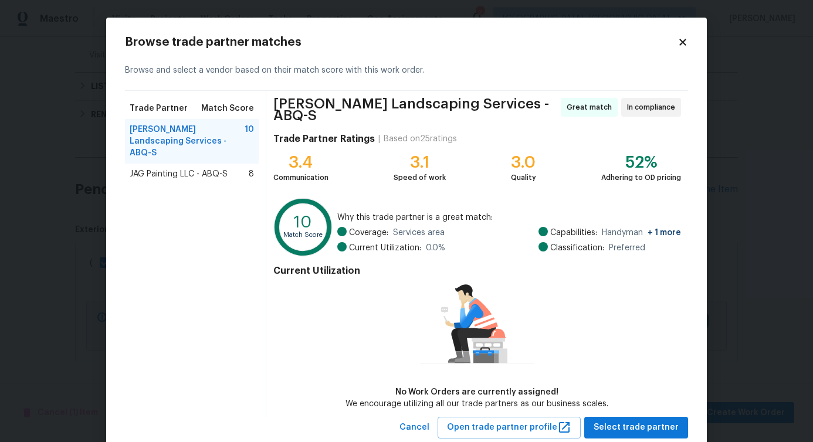
scroll to position [27, 0]
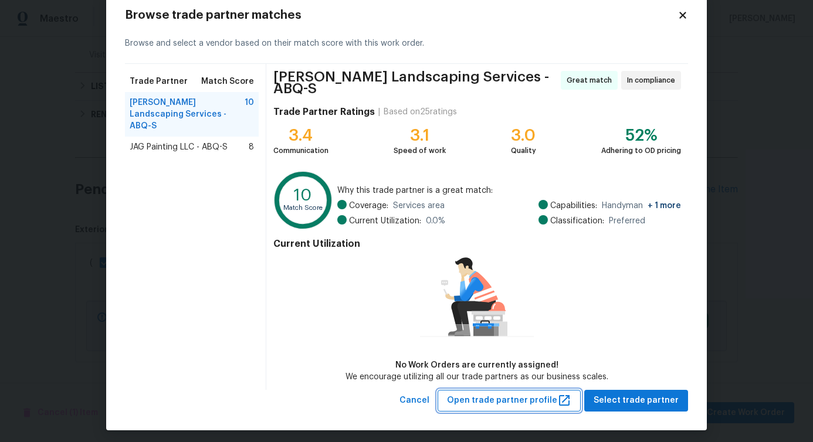
click at [507, 394] on span "Open trade partner profile" at bounding box center [509, 401] width 124 height 15
click at [414, 401] on span "Cancel" at bounding box center [415, 401] width 30 height 15
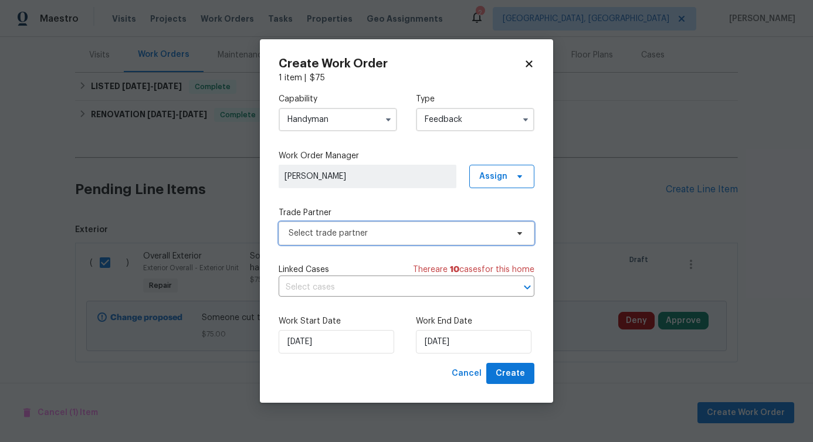
scroll to position [0, 0]
click at [349, 127] on input "Handyman" at bounding box center [338, 119] width 119 height 23
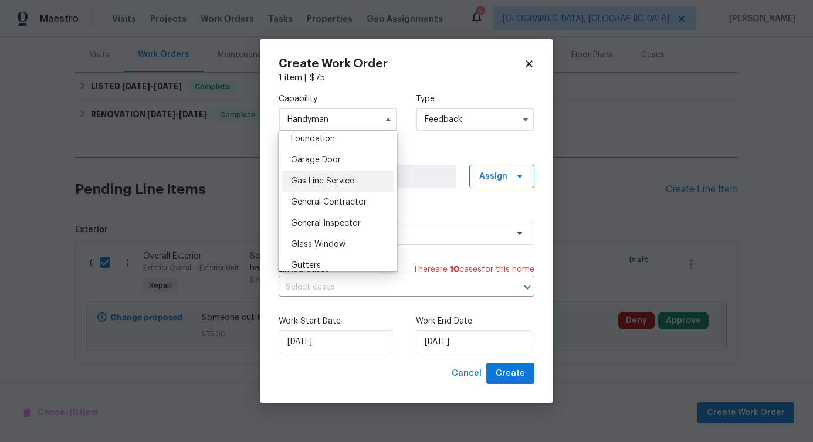
scroll to position [504, 0]
click at [329, 205] on span "General Contractor" at bounding box center [329, 201] width 76 height 8
type input "General Contractor"
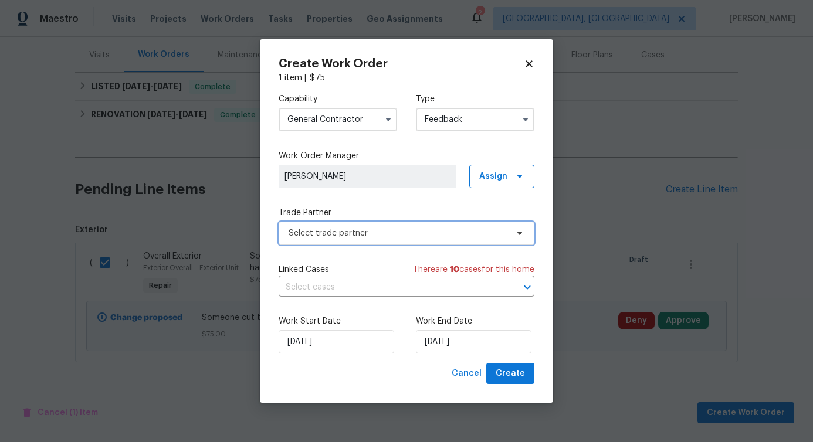
click at [337, 236] on span "Select trade partner" at bounding box center [398, 234] width 219 height 12
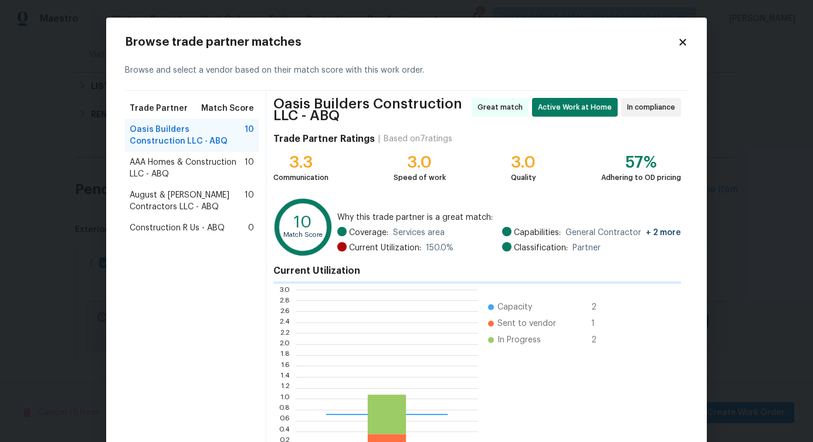
scroll to position [156, 174]
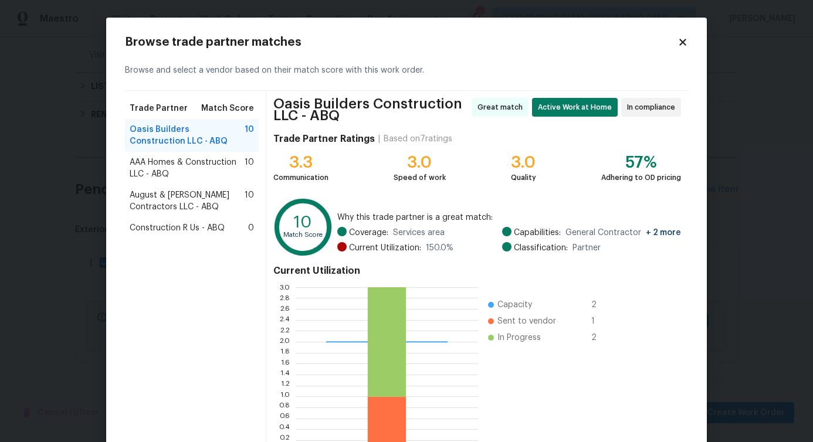
click at [181, 202] on span "August & Suttles Contractors LLC - ABQ" at bounding box center [187, 201] width 115 height 23
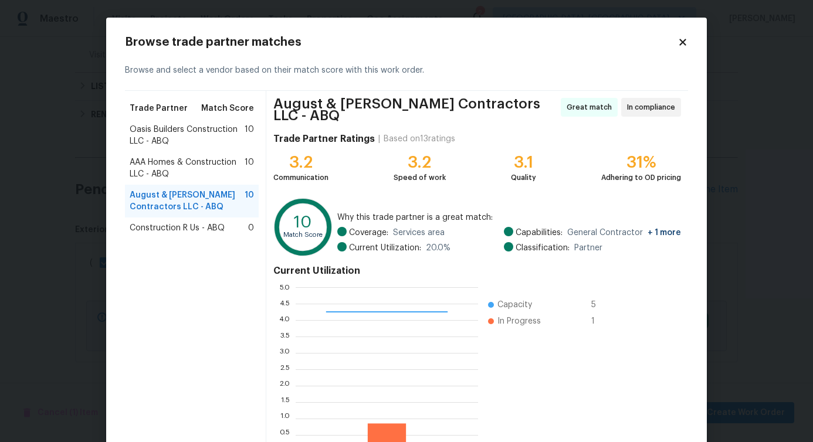
scroll to position [75, 0]
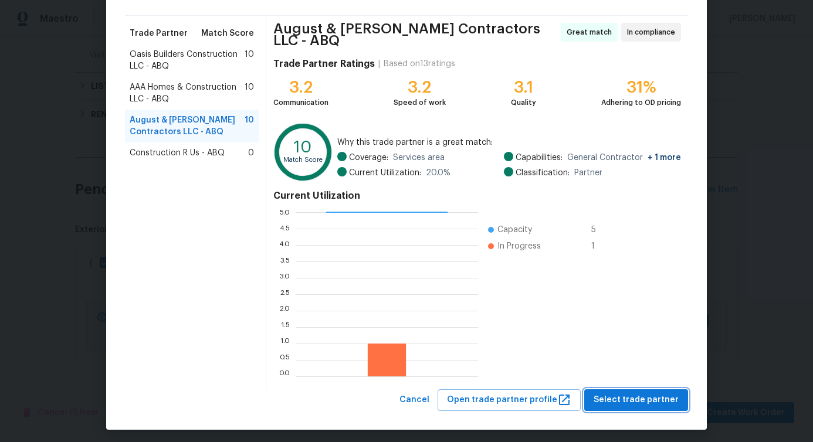
click at [633, 398] on span "Select trade partner" at bounding box center [636, 400] width 85 height 15
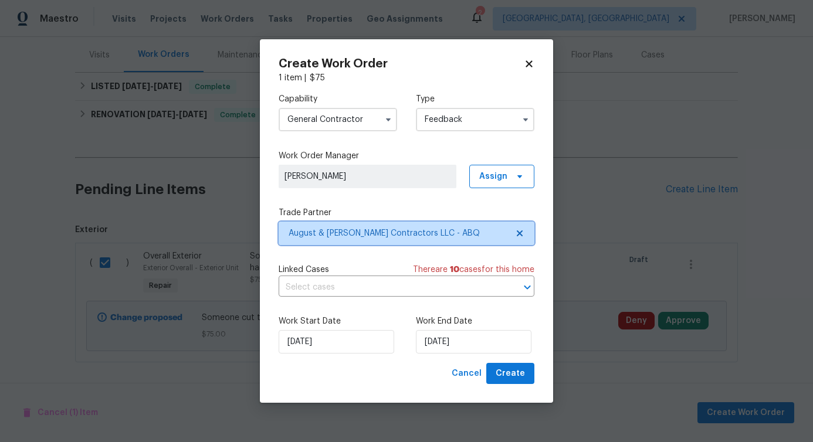
scroll to position [0, 0]
click at [342, 296] on input "text" at bounding box center [390, 288] width 223 height 18
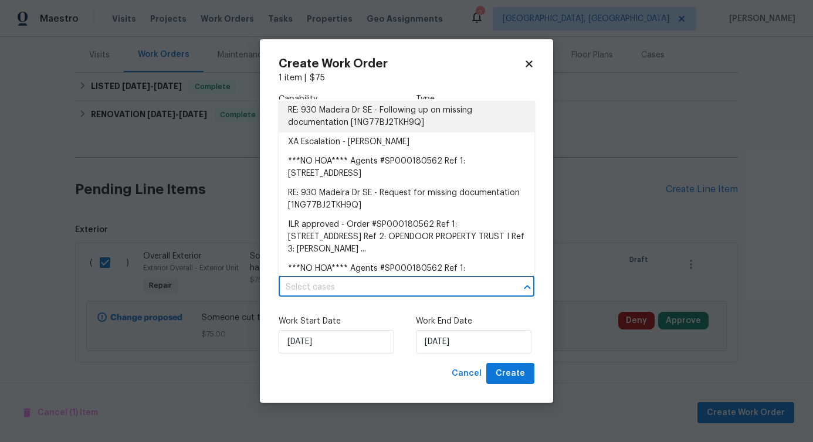
scroll to position [108, 0]
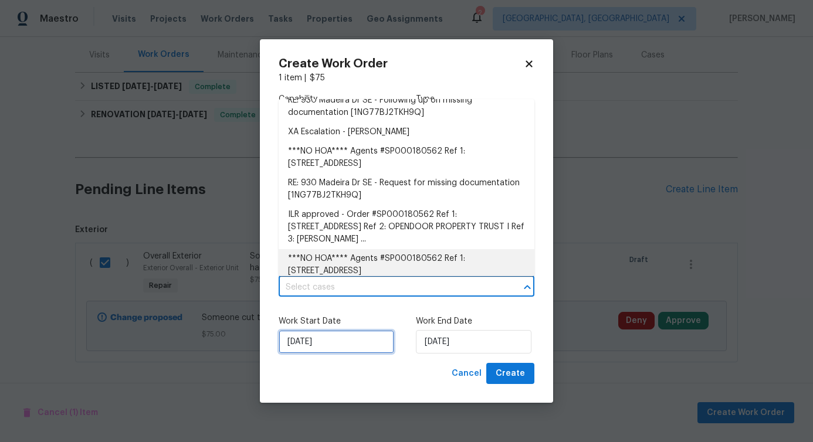
click at [312, 339] on input "[DATE]" at bounding box center [337, 341] width 116 height 23
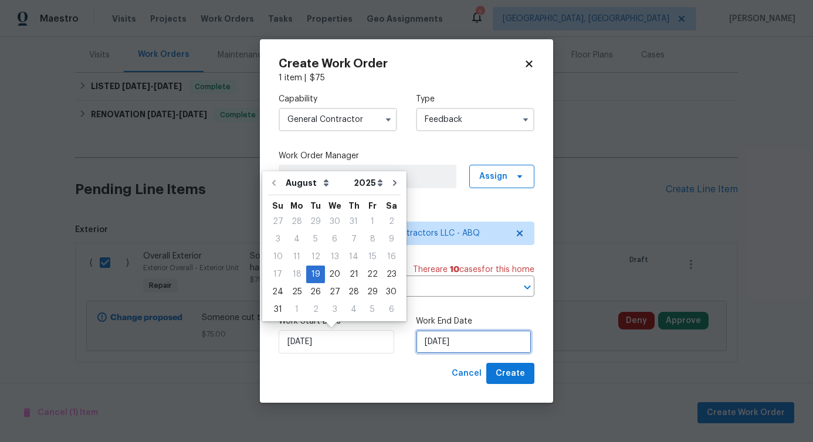
click at [450, 350] on input "[DATE]" at bounding box center [474, 341] width 116 height 23
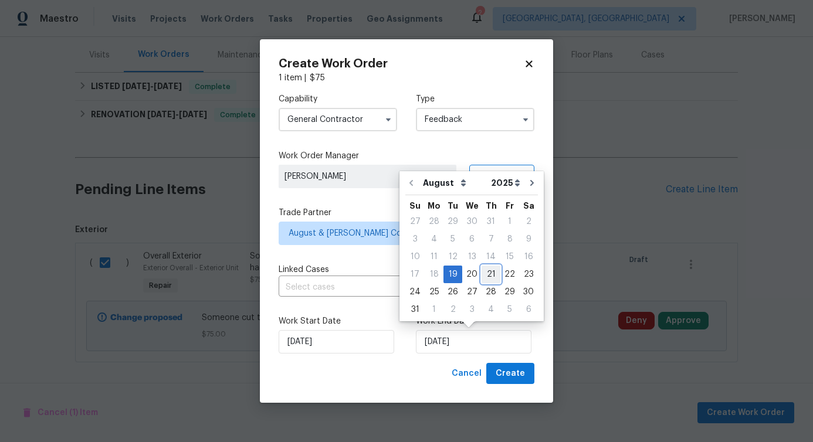
click at [494, 275] on div "21" at bounding box center [491, 274] width 19 height 16
type input "8/21/2025"
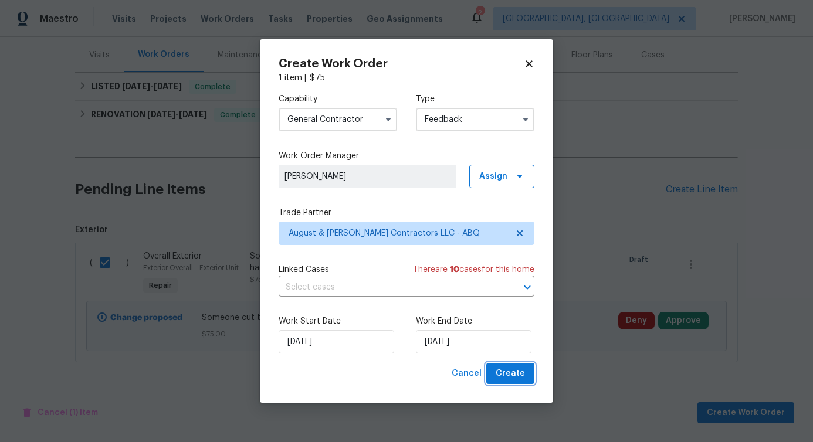
click at [507, 370] on span "Create" at bounding box center [510, 374] width 29 height 15
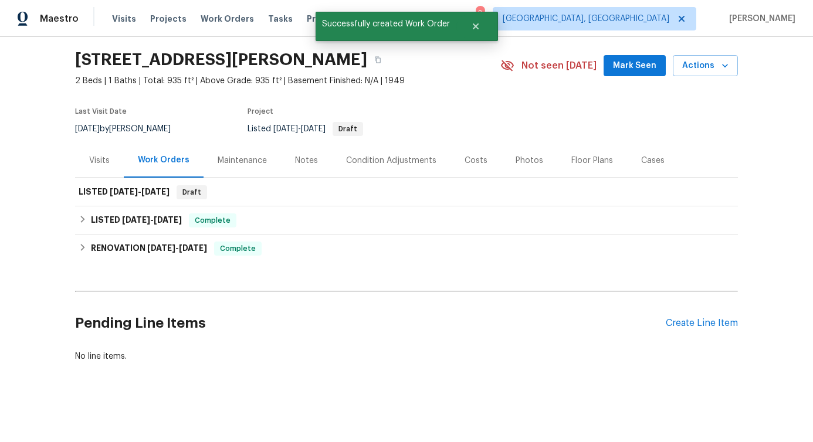
scroll to position [43, 0]
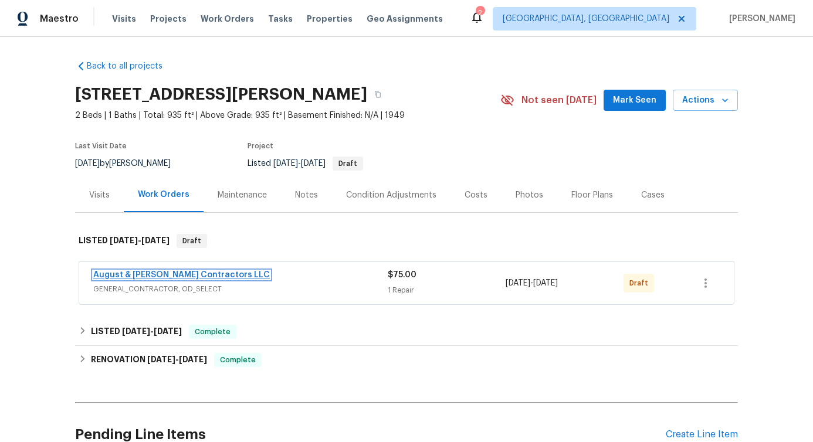
click at [159, 272] on link "August & Suttles Contractors LLC" at bounding box center [181, 275] width 177 height 8
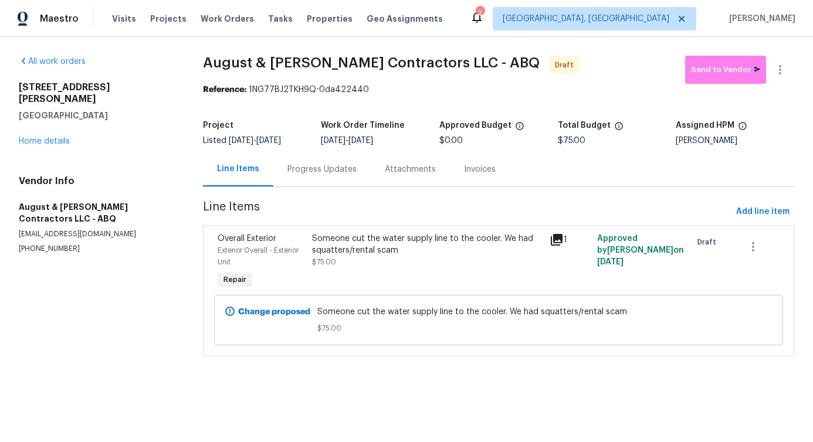
click at [303, 177] on div "Progress Updates" at bounding box center [321, 169] width 97 height 35
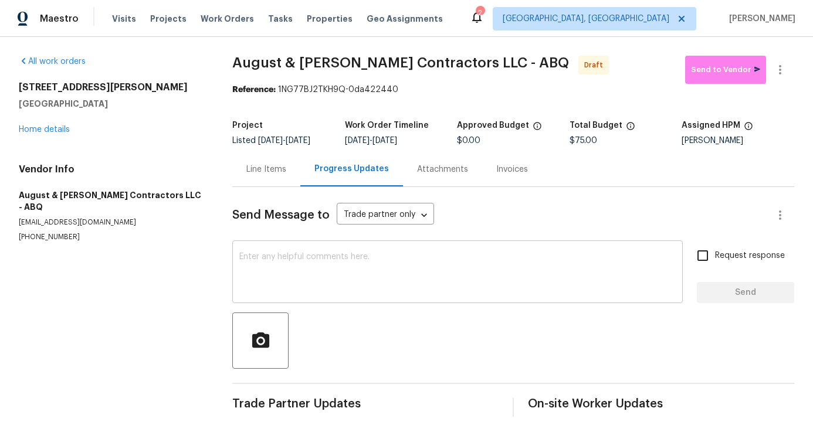
click at [318, 273] on textarea at bounding box center [457, 273] width 437 height 41
paste textarea "Hi, this is [PERSON_NAME] with Opendoor. I’m confirming you received the WO for…"
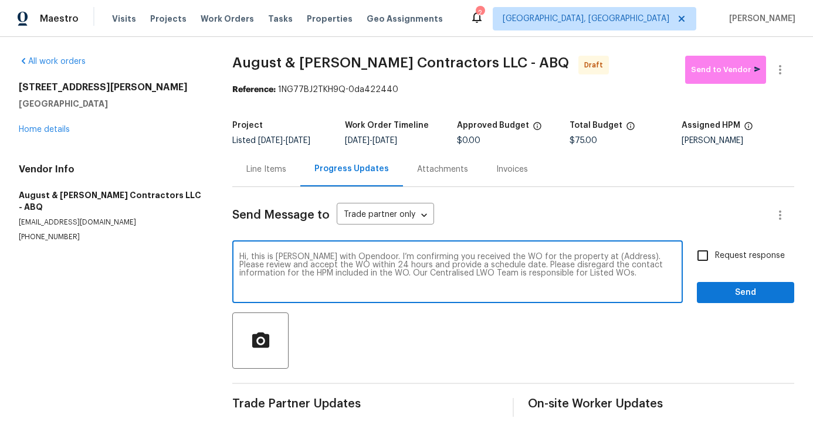
click at [591, 259] on textarea "Hi, this is [PERSON_NAME] with Opendoor. I’m confirming you received the WO for…" at bounding box center [457, 273] width 437 height 41
paste textarea "930 Madeira Dr SE, Albuquerque, NM 87108"
type textarea "Hi, this is Pavithra with Opendoor. I’m confirming you received the WO for the …"
click at [701, 250] on input "Request response" at bounding box center [703, 256] width 25 height 25
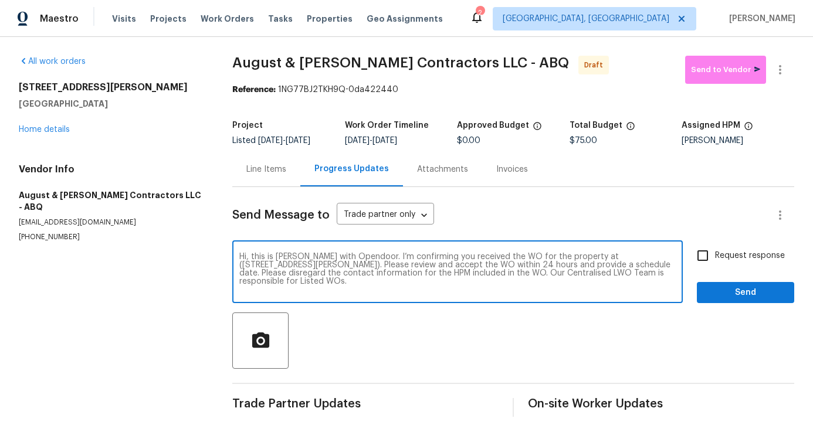
checkbox input "true"
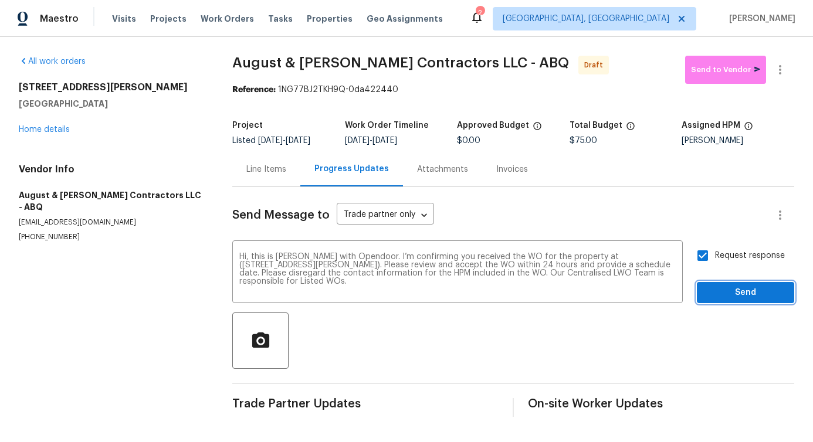
click at [723, 298] on span "Send" at bounding box center [746, 293] width 79 height 15
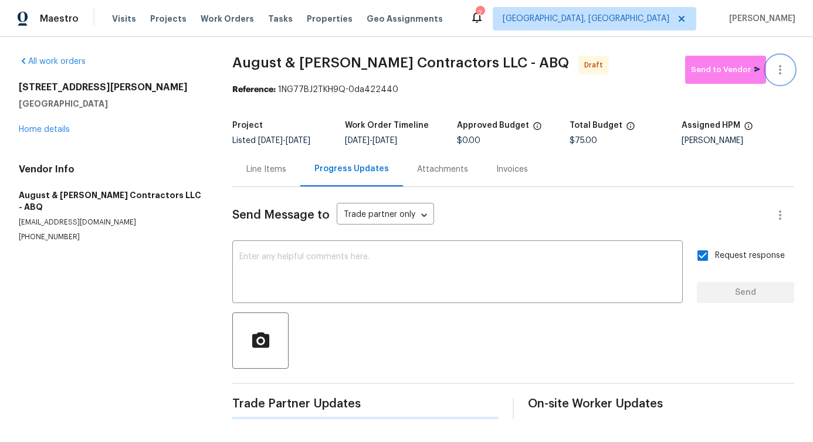
click at [773, 68] on icon "button" at bounding box center [780, 70] width 14 height 14
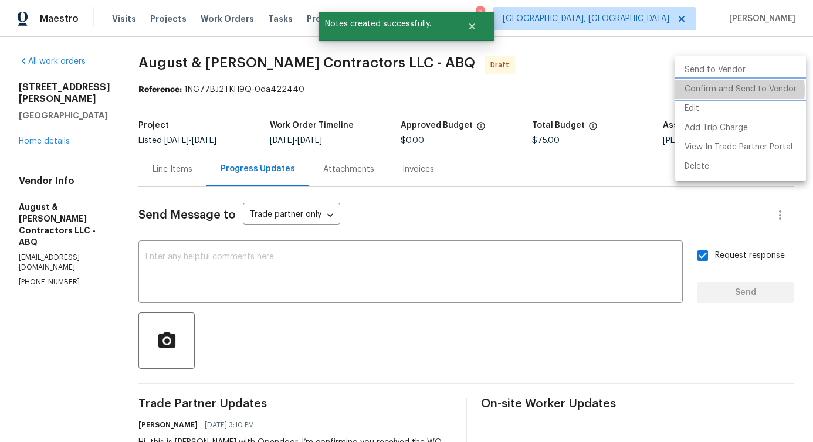
click at [725, 90] on li "Confirm and Send to Vendor" at bounding box center [740, 89] width 131 height 19
click at [324, 325] on div at bounding box center [406, 221] width 813 height 442
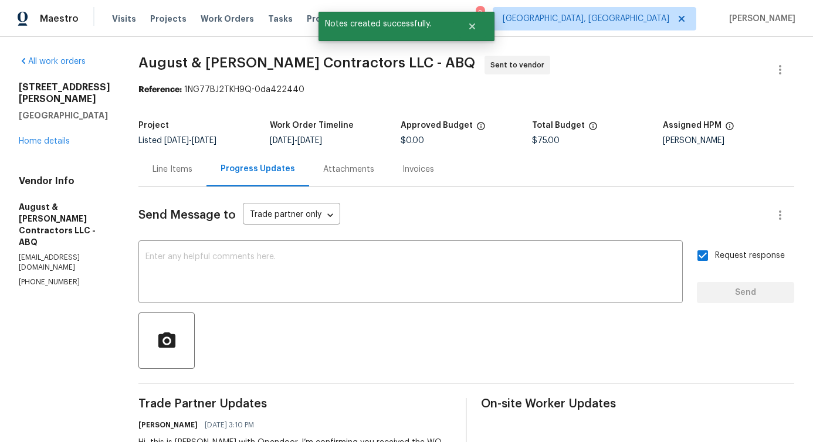
click at [188, 178] on div "Line Items" at bounding box center [172, 169] width 68 height 35
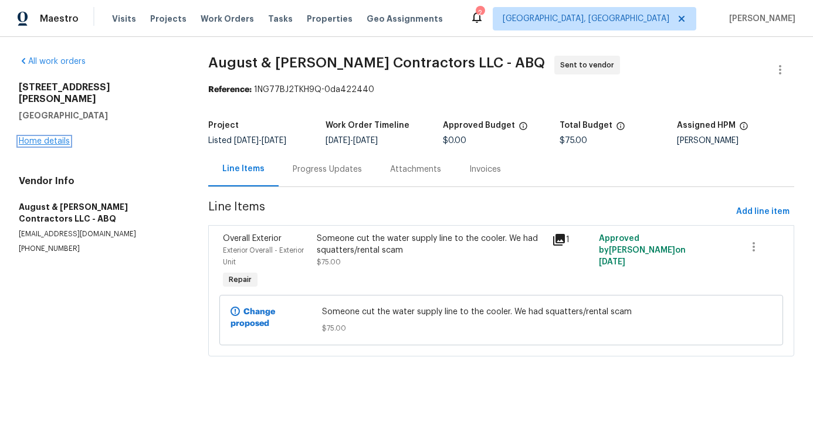
click at [33, 137] on link "Home details" at bounding box center [44, 141] width 51 height 8
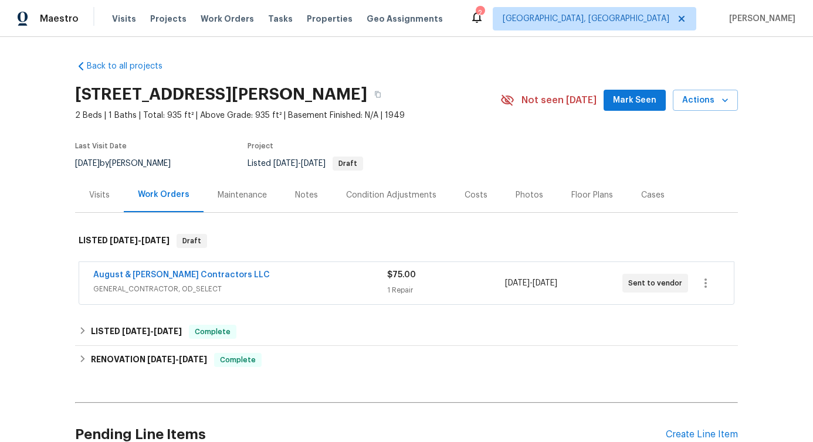
drag, startPoint x: 82, startPoint y: 281, endPoint x: 252, endPoint y: 289, distance: 169.8
click at [252, 289] on div "August & Suttles Contractors LLC GENERAL_CONTRACTOR, OD_SELECT $75.00 1 Repair …" at bounding box center [406, 283] width 655 height 42
drag, startPoint x: 77, startPoint y: 270, endPoint x: 273, endPoint y: 268, distance: 196.0
click at [273, 268] on div "August & Suttles Contractors LLC GENERAL_CONTRACTOR, OD_SELECT $75.00 1 Repair …" at bounding box center [406, 283] width 655 height 42
drag, startPoint x: 85, startPoint y: 272, endPoint x: 249, endPoint y: 282, distance: 164.6
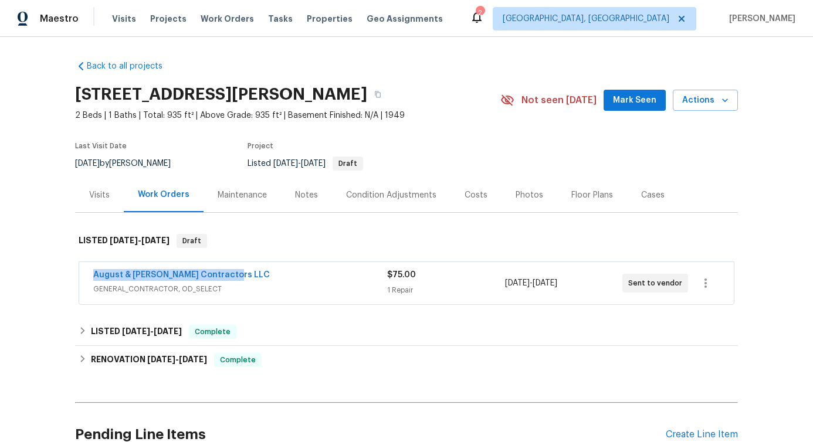
click at [249, 282] on div "August & Suttles Contractors LLC GENERAL_CONTRACTOR, OD_SELECT $75.00 1 Repair …" at bounding box center [406, 283] width 655 height 42
copy link "August & Suttles Contractors LLC"
click at [46, 300] on div "Back to all projects 930 Madeira Dr SE, Albuquerque, NM 87108 2 Beds | 1 Baths …" at bounding box center [406, 239] width 813 height 405
drag, startPoint x: 81, startPoint y: 276, endPoint x: 340, endPoint y: 276, distance: 259.4
click at [340, 276] on div "August & Suttles Contractors LLC GENERAL_CONTRACTOR, OD_SELECT $75.00 1 Repair …" at bounding box center [406, 283] width 655 height 42
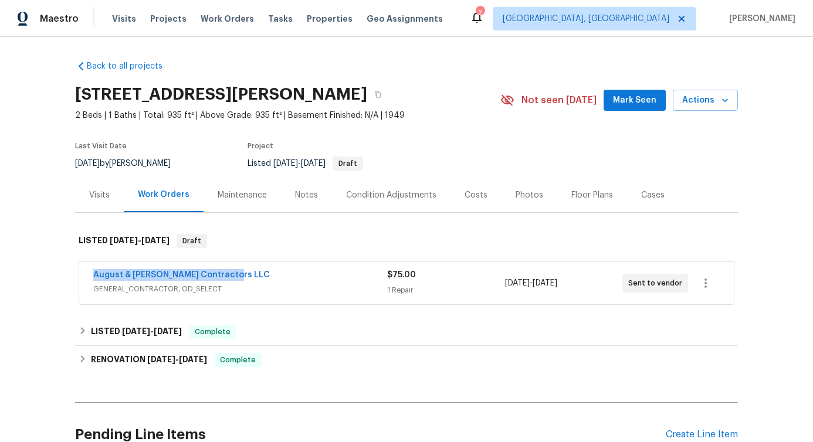
copy link "August & Suttles Contractors LLC"
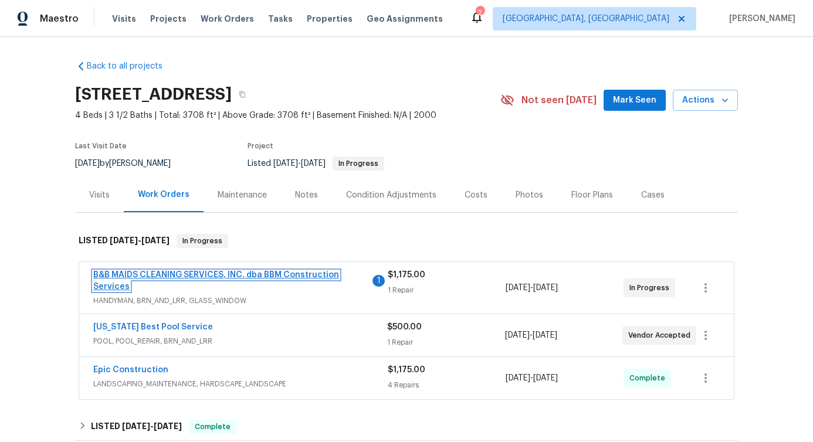
click at [150, 272] on link "B&B MAIDS CLEANING SERVICES, INC. dba BBM Construction Services" at bounding box center [216, 281] width 246 height 20
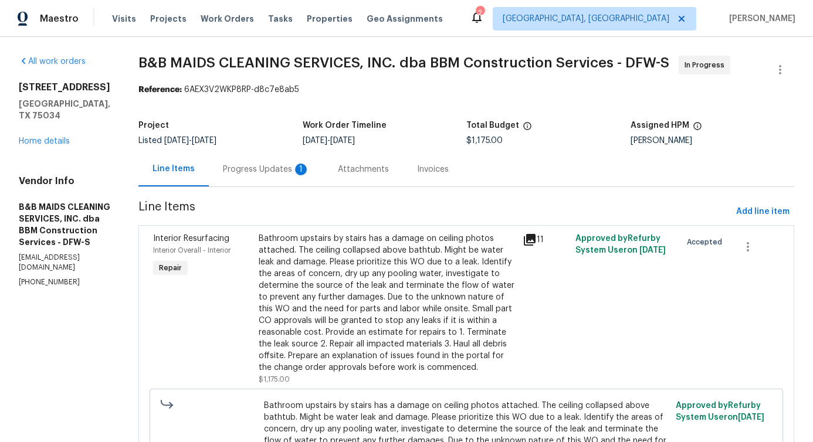
click at [304, 185] on div "Progress Updates 1" at bounding box center [266, 169] width 115 height 35
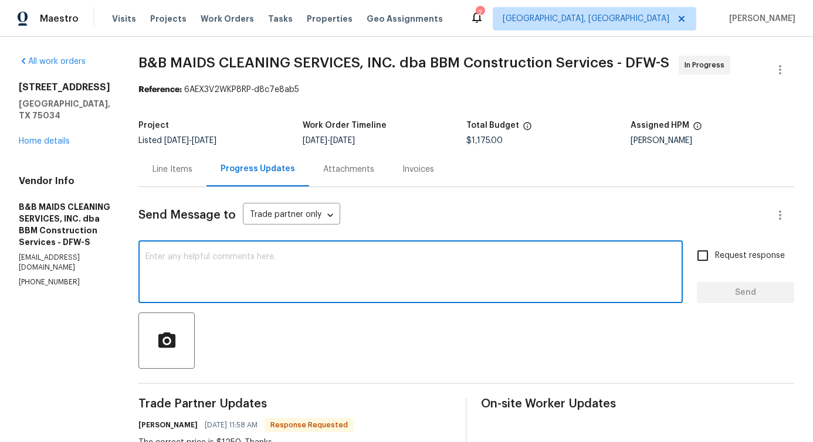
click at [307, 279] on textarea at bounding box center [411, 273] width 530 height 41
click at [192, 175] on div "Line Items" at bounding box center [173, 170] width 40 height 12
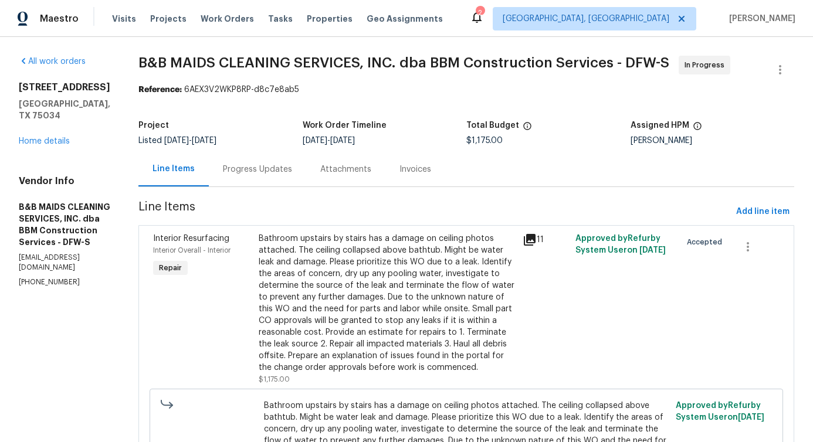
click at [359, 269] on div "Bathroom upstairs by stairs has a damage on ceiling photos attached. The ceilin…" at bounding box center [387, 303] width 257 height 141
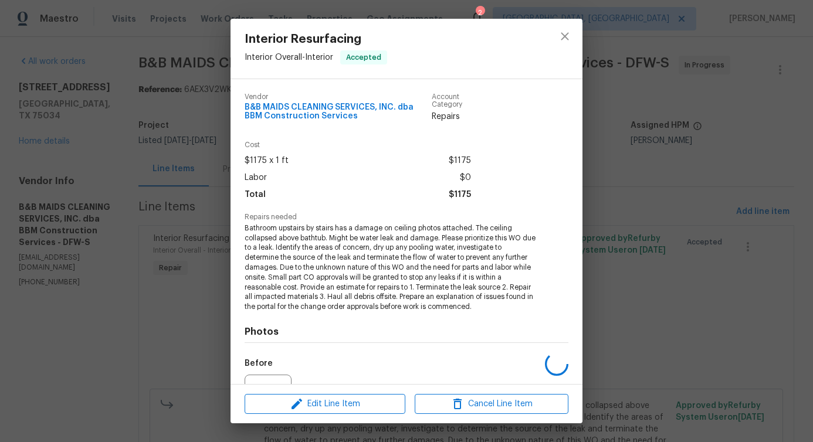
scroll to position [136, 0]
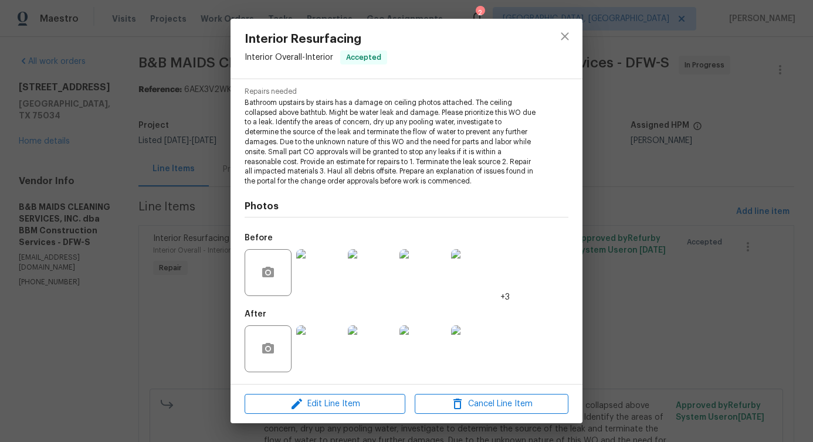
click at [313, 423] on div "Edit Line Item Cancel Line Item" at bounding box center [407, 404] width 352 height 39
click at [314, 409] on span "Edit Line Item" at bounding box center [325, 404] width 154 height 15
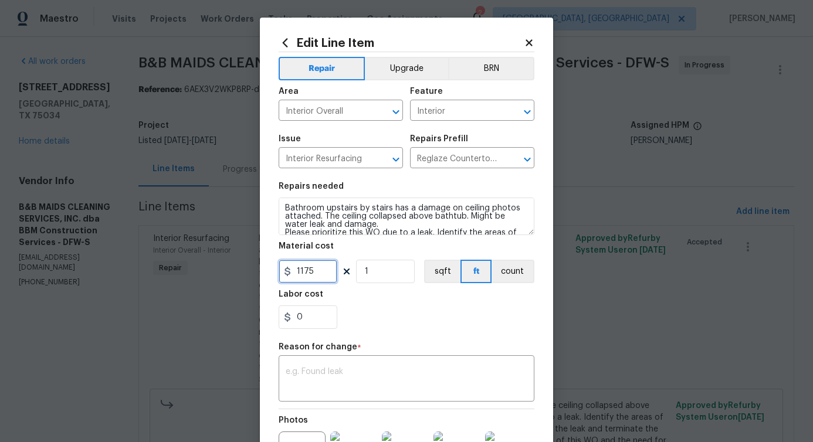
click at [300, 275] on input "1175" at bounding box center [308, 271] width 59 height 23
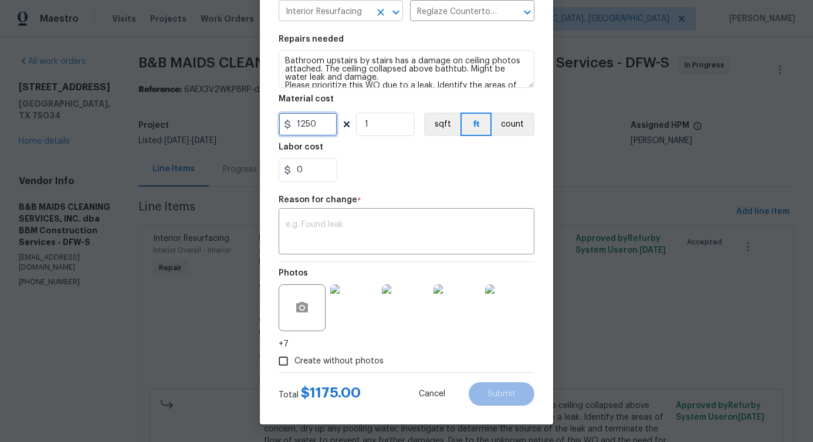
type input "1250"
click at [397, 240] on textarea at bounding box center [407, 233] width 242 height 25
paste textarea "(PS) Updated per vendor's final cost."
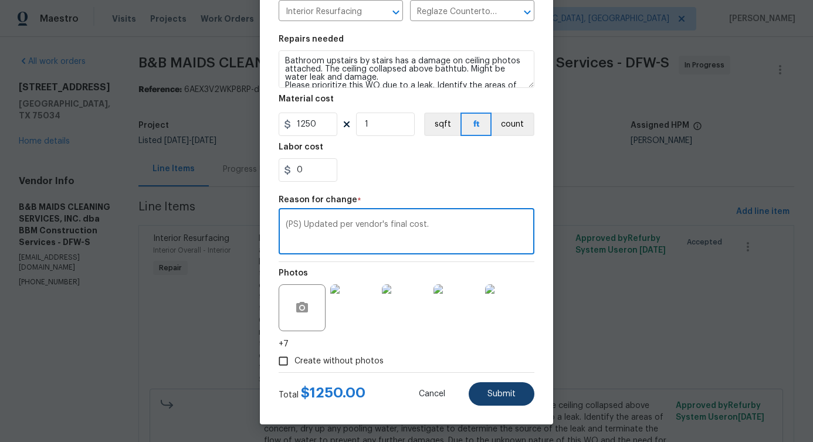
type textarea "(PS) Updated per vendor's final cost."
click at [500, 388] on button "Submit" at bounding box center [502, 394] width 66 height 23
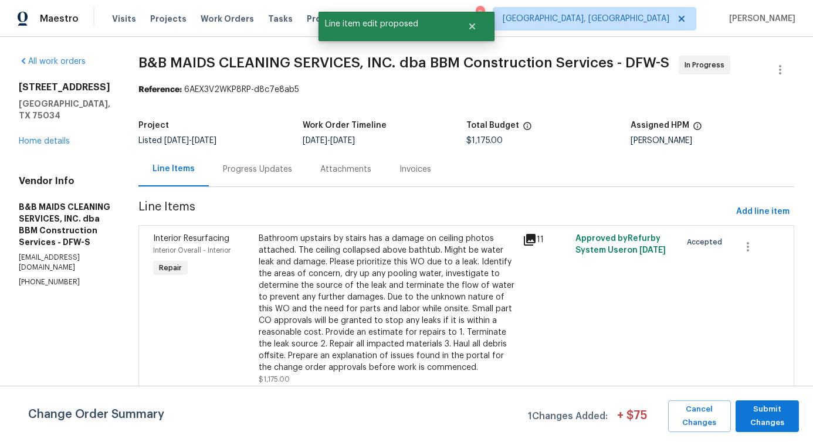
scroll to position [0, 0]
click at [758, 410] on span "Submit Changes" at bounding box center [768, 416] width 52 height 27
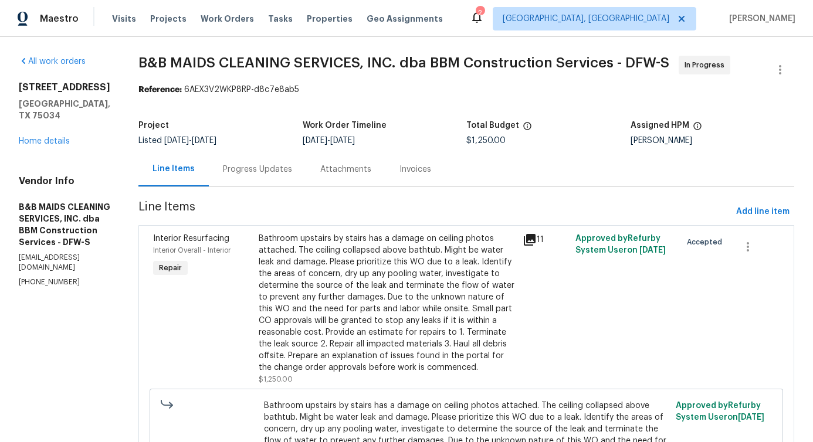
click at [305, 182] on div "Progress Updates" at bounding box center [257, 169] width 97 height 35
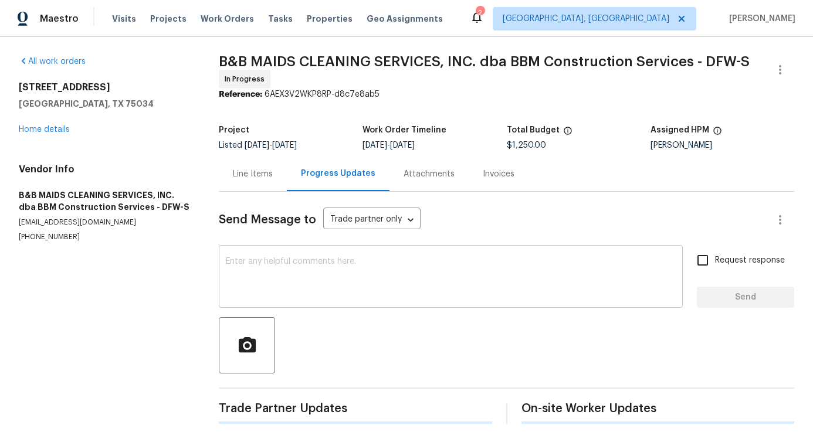
click at [297, 273] on textarea at bounding box center [451, 278] width 450 height 41
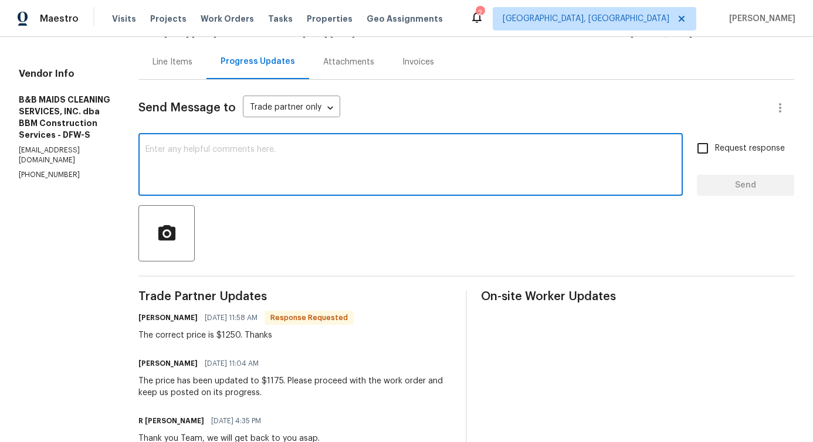
scroll to position [118, 0]
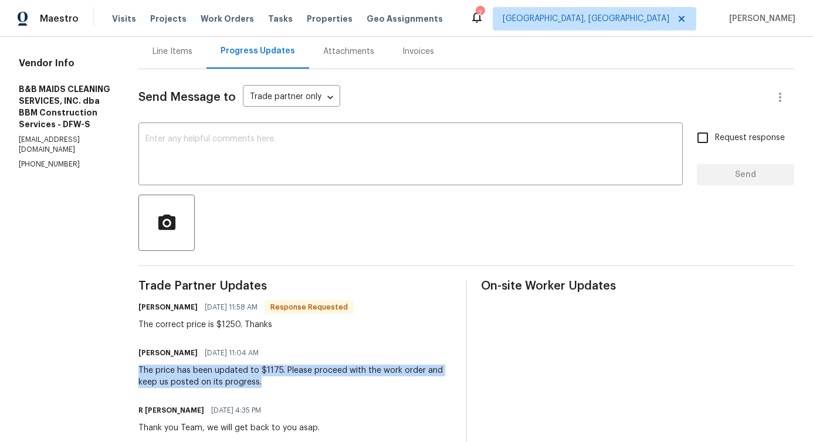
drag, startPoint x: 177, startPoint y: 372, endPoint x: 327, endPoint y: 383, distance: 151.2
click at [327, 383] on div "All work orders 36 Clear Pond Dr Frisco, TX 75034 Home details Vendor Info B&B …" at bounding box center [406, 314] width 813 height 791
copy div "The price has been updated to $1175. Please proceed with the work order and kee…"
click at [308, 156] on textarea at bounding box center [411, 155] width 530 height 41
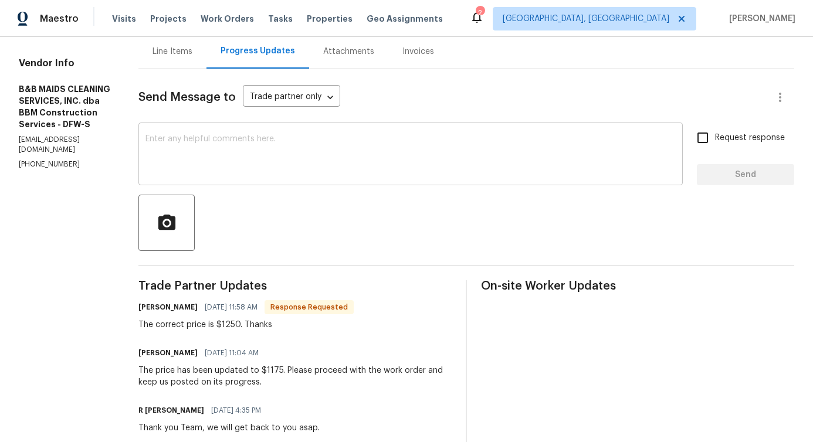
paste textarea "The price has been updated to $1175. Please proceed with the work order and kee…"
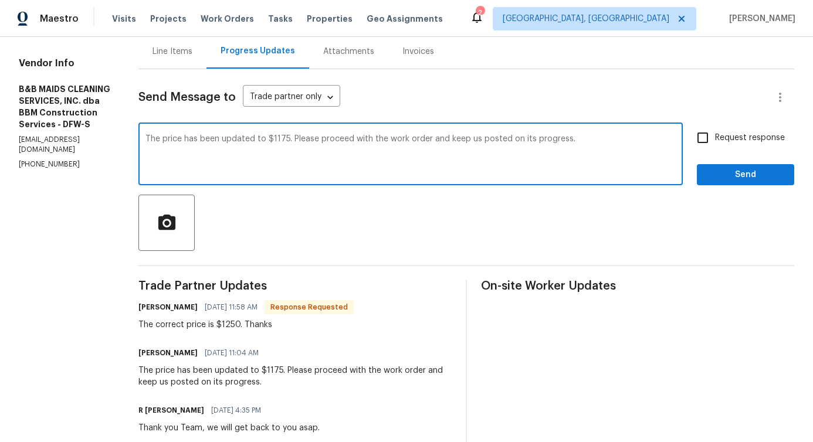
click at [323, 144] on textarea "The price has been updated to $1175. Please proceed with the work order and kee…" at bounding box center [411, 155] width 530 height 41
type textarea "The price has been updated to $1250. Please proceed with the work order and kee…"
click at [715, 144] on span "Request response" at bounding box center [750, 138] width 70 height 12
click at [708, 144] on input "Request response" at bounding box center [703, 138] width 25 height 25
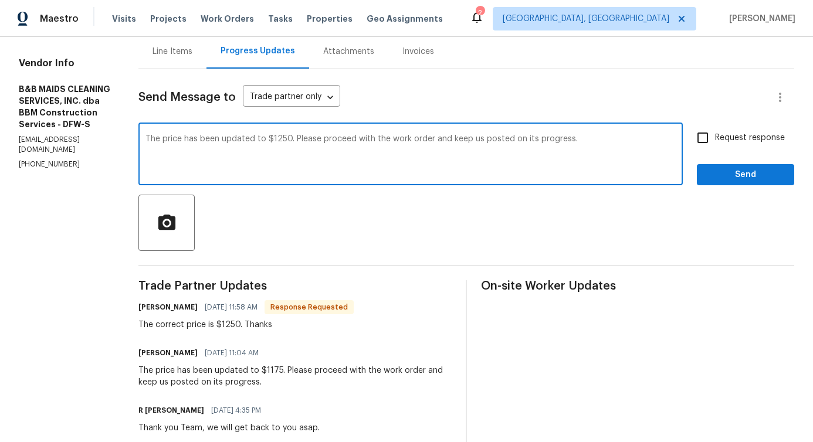
checkbox input "true"
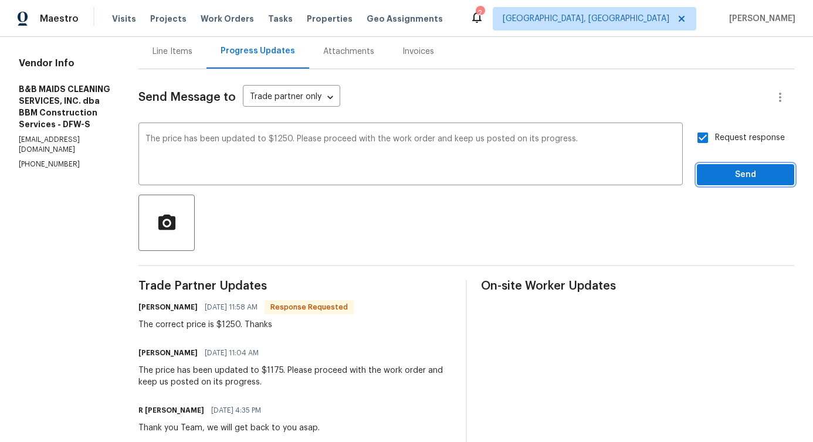
click at [719, 175] on span "Send" at bounding box center [746, 175] width 79 height 15
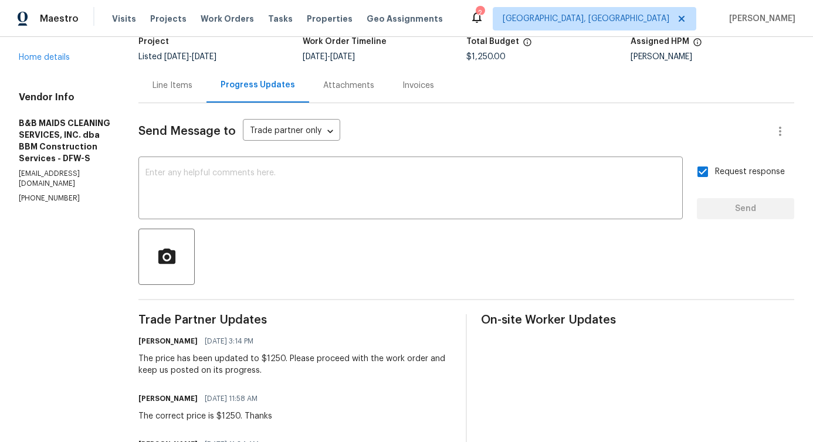
scroll to position [0, 0]
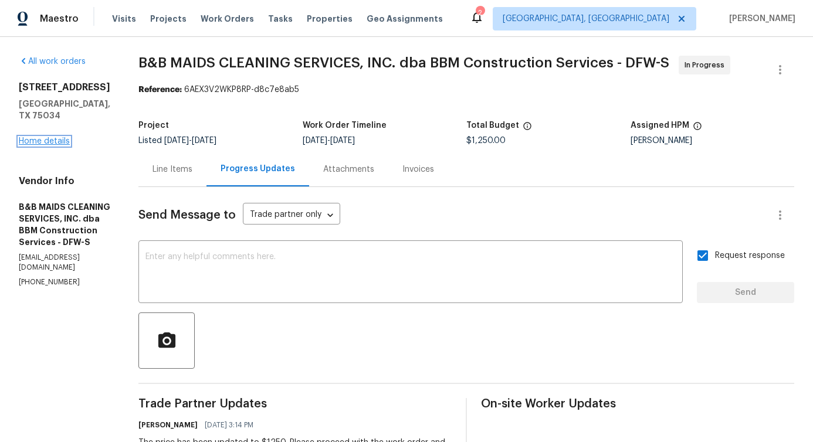
click at [63, 137] on link "Home details" at bounding box center [44, 141] width 51 height 8
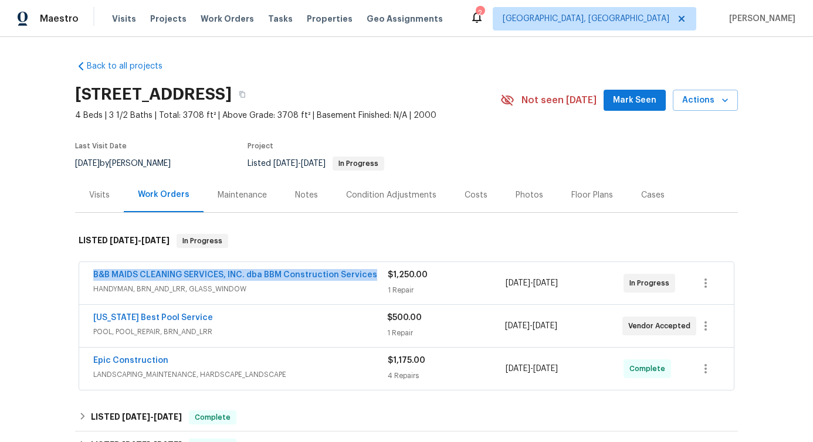
drag, startPoint x: 82, startPoint y: 278, endPoint x: 377, endPoint y: 278, distance: 295.2
click at [377, 278] on div "B&B MAIDS CLEANING SERVICES, INC. dba BBM Construction Services HANDYMAN, BRN_A…" at bounding box center [406, 283] width 655 height 42
copy link "B&B MAIDS CLEANING SERVICES, INC. dba BBM Construction Services"
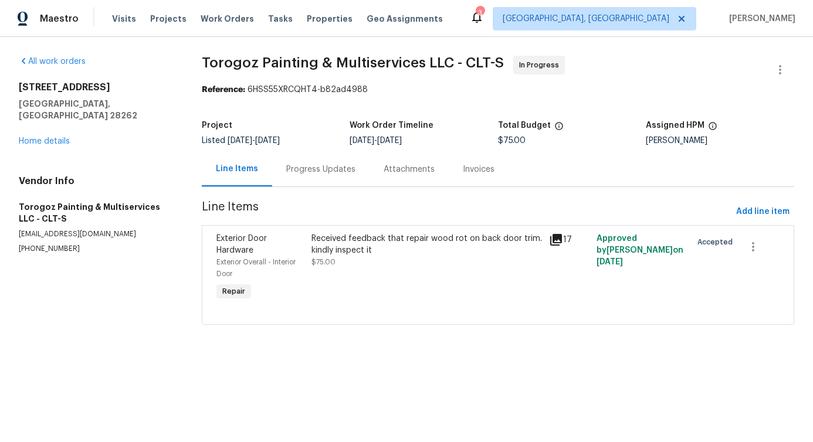
click at [319, 177] on div "Progress Updates" at bounding box center [320, 169] width 97 height 35
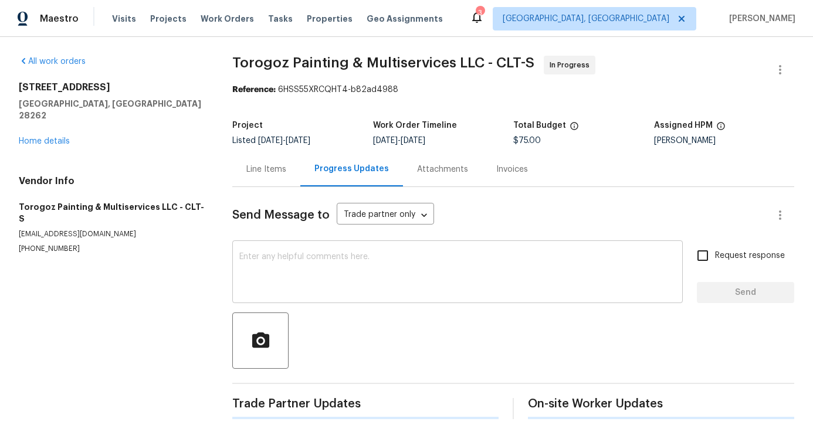
click at [326, 300] on div "x ​" at bounding box center [457, 274] width 451 height 60
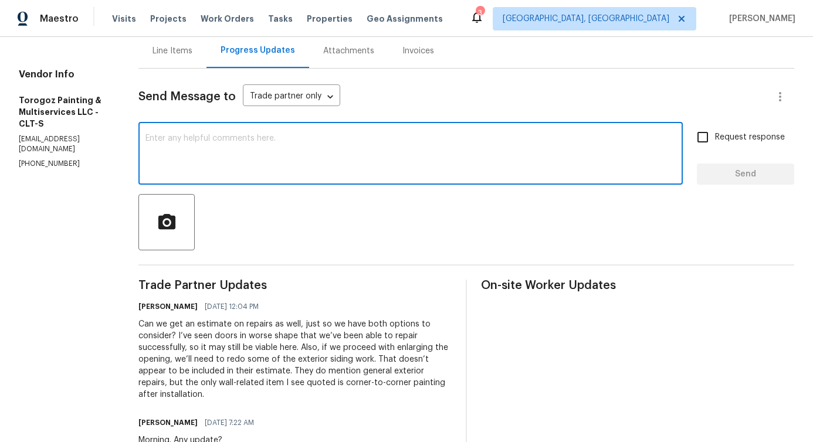
scroll to position [162, 0]
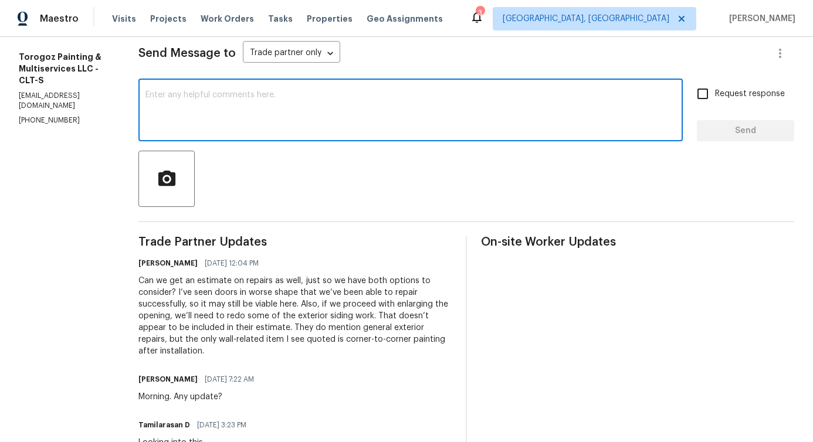
click at [213, 315] on div "Can we get an estimate on repairs as well, just so we have both options to cons…" at bounding box center [294, 316] width 313 height 82
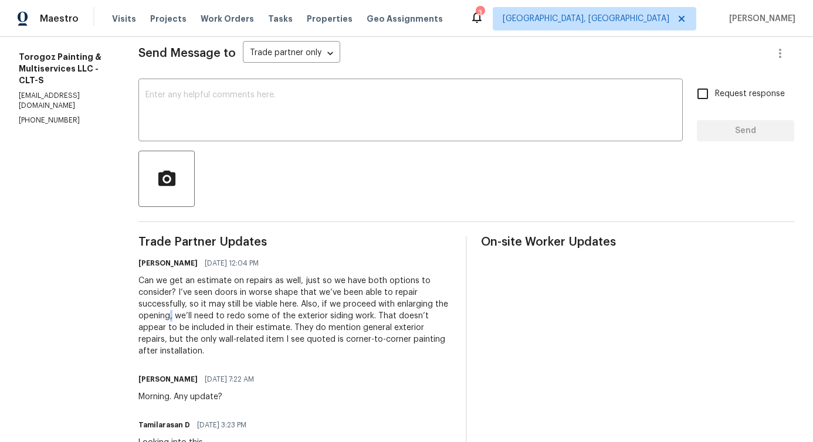
click at [213, 315] on div "Can we get an estimate on repairs as well, just so we have both options to cons…" at bounding box center [294, 316] width 313 height 82
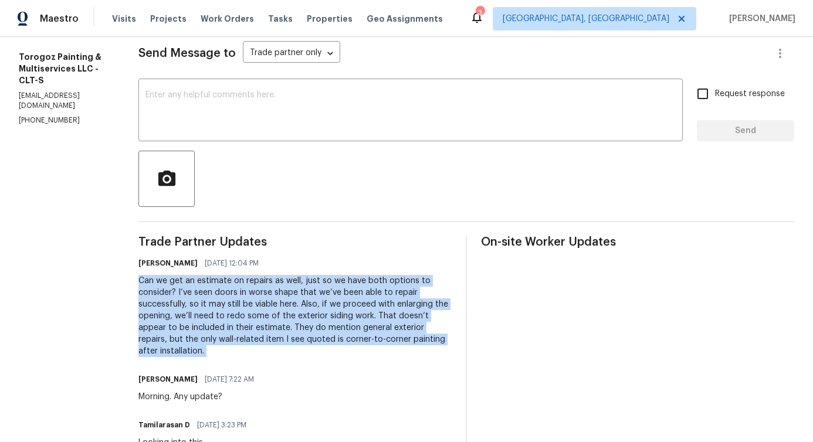
copy div "Can we get an estimate on repairs as well, just so we have both options to cons…"
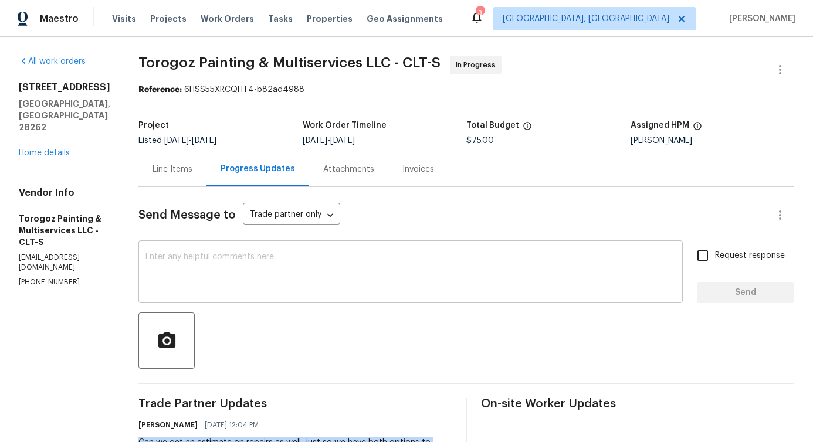
click at [219, 283] on textarea at bounding box center [411, 273] width 530 height 41
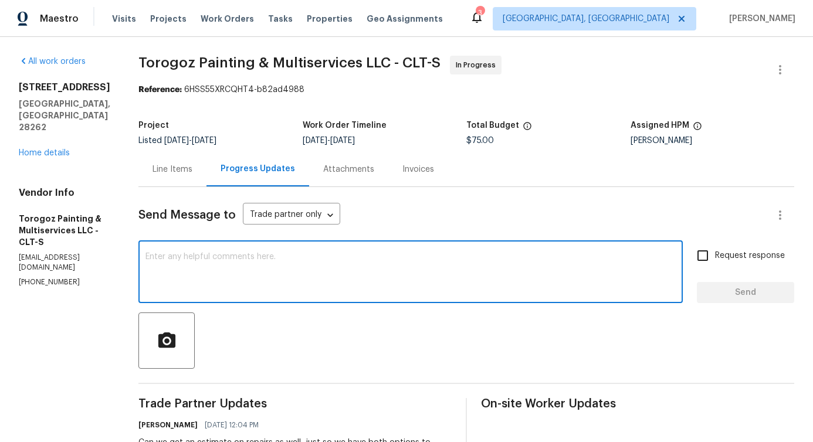
paste textarea "Can we get an estimate on repairs as well, just so we have both options to cons…"
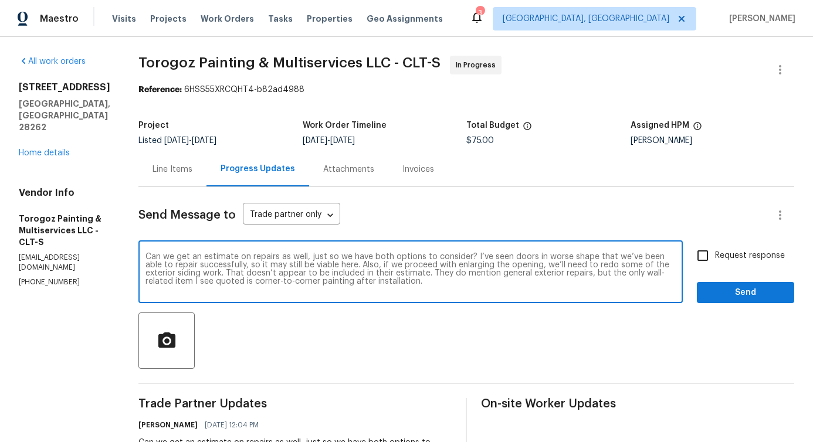
type textarea "Can we get an estimate on repairs as well, just so we have both options to cons…"
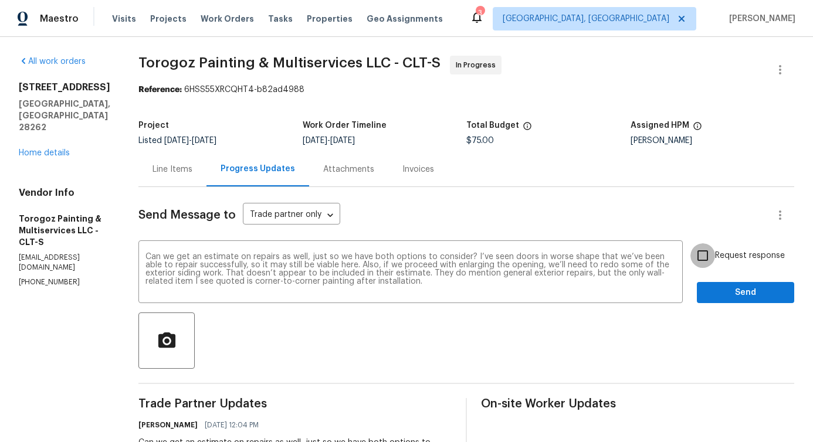
click at [694, 256] on input "Request response" at bounding box center [703, 256] width 25 height 25
checkbox input "true"
click at [729, 290] on span "Send" at bounding box center [746, 293] width 79 height 15
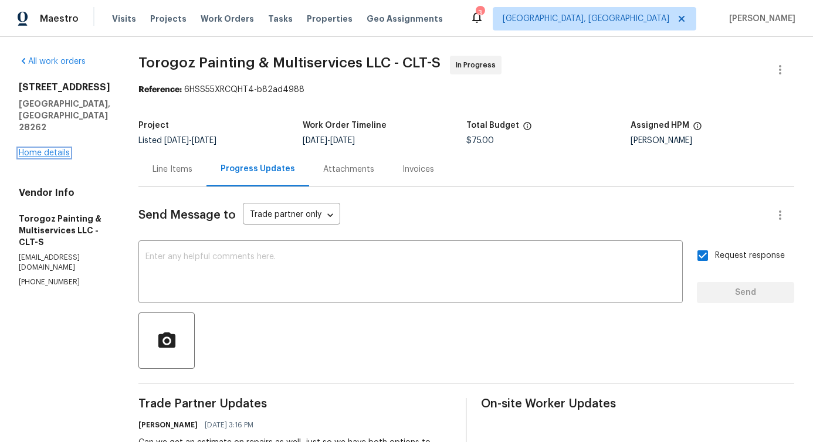
click at [48, 149] on link "Home details" at bounding box center [44, 153] width 51 height 8
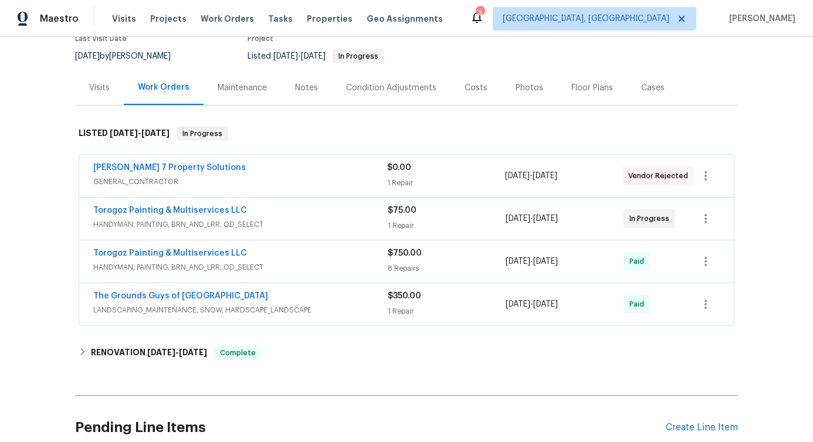
scroll to position [110, 0]
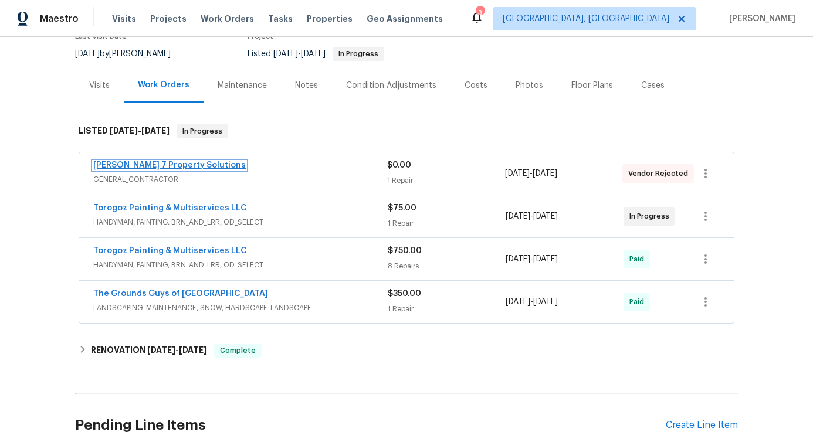
click at [105, 165] on link "Harris 7 Property Solutions" at bounding box center [169, 165] width 153 height 8
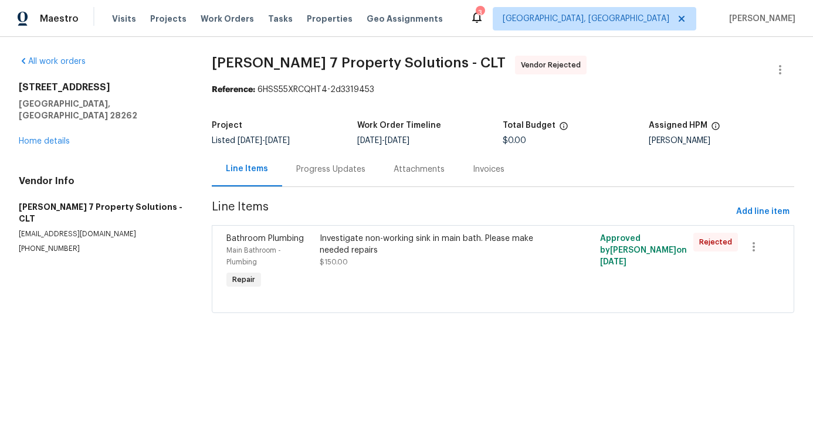
click at [305, 178] on div "Progress Updates" at bounding box center [330, 169] width 97 height 35
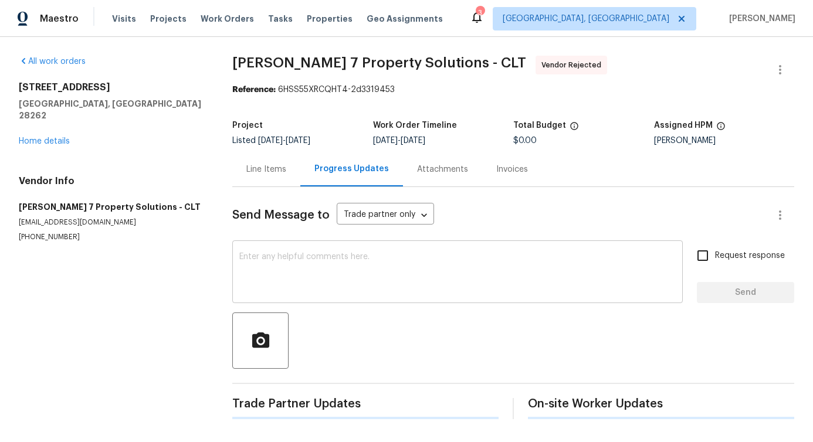
click at [319, 265] on textarea at bounding box center [457, 273] width 437 height 41
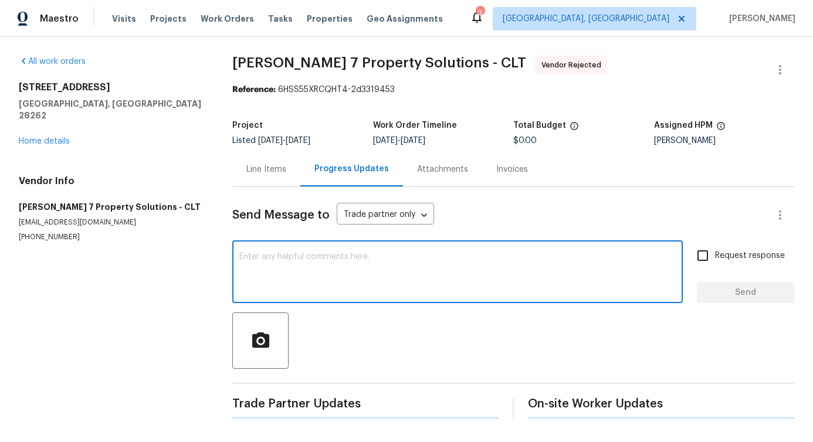
scroll to position [48, 0]
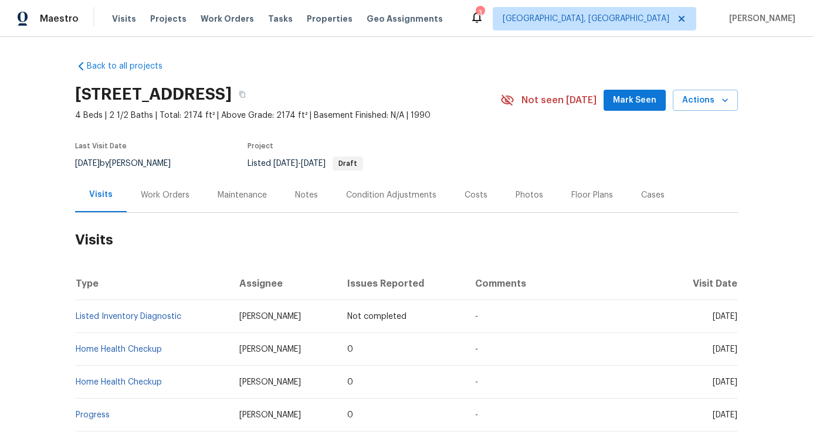
click at [167, 201] on div "Work Orders" at bounding box center [165, 195] width 77 height 35
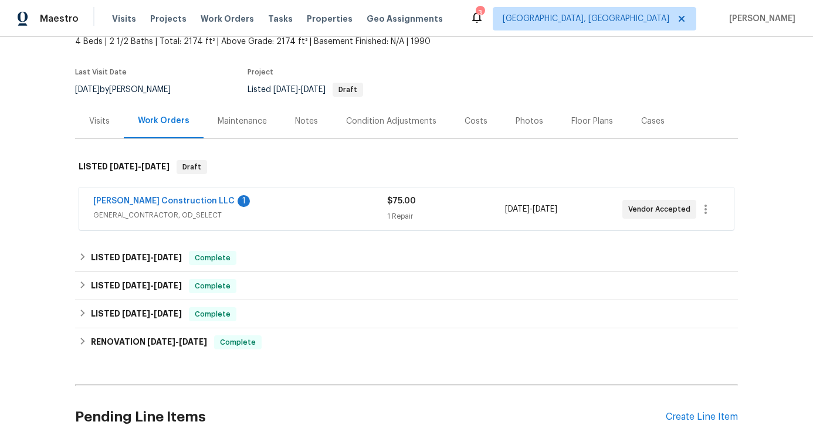
scroll to position [88, 0]
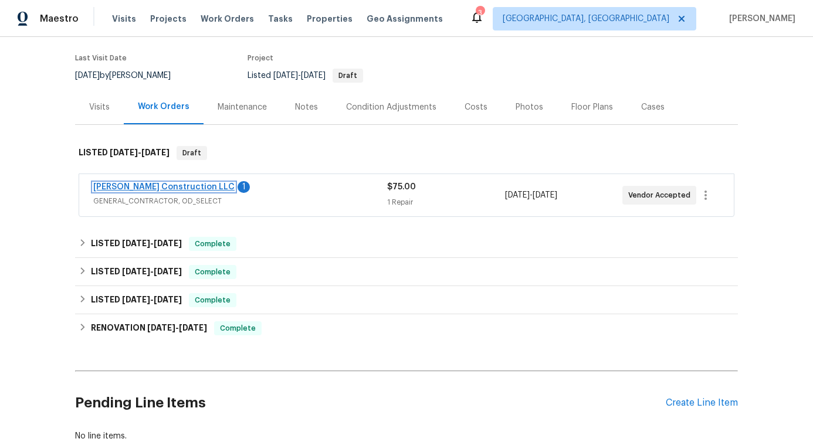
click at [158, 186] on link "[PERSON_NAME] Construction LLC" at bounding box center [163, 187] width 141 height 8
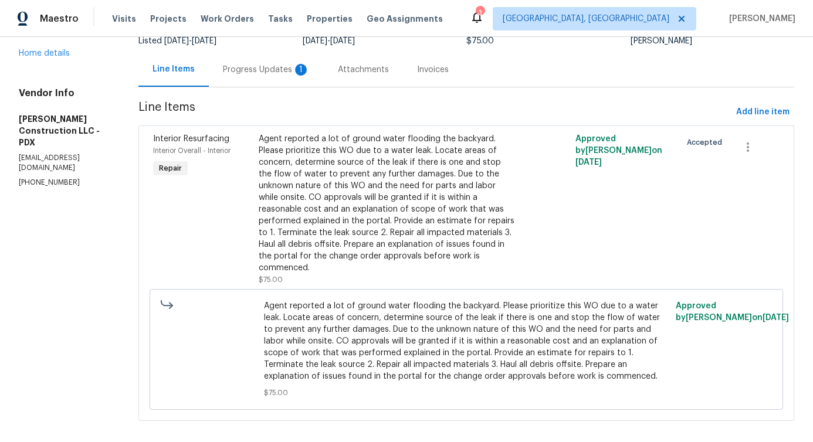
scroll to position [132, 0]
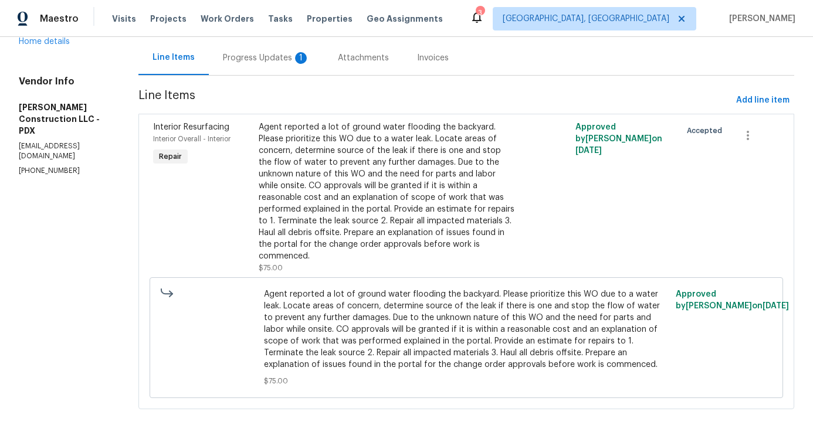
click at [393, 162] on div "Agent reported a lot of ground water flooding the backyard. Please prioritize t…" at bounding box center [387, 191] width 257 height 141
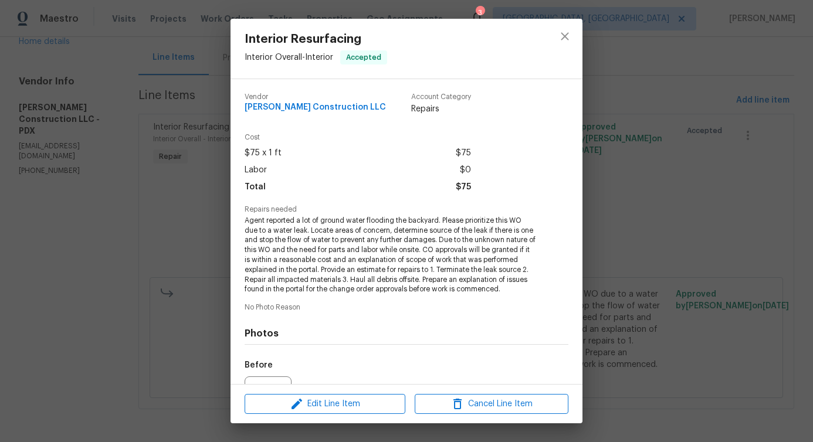
scroll to position [137, 0]
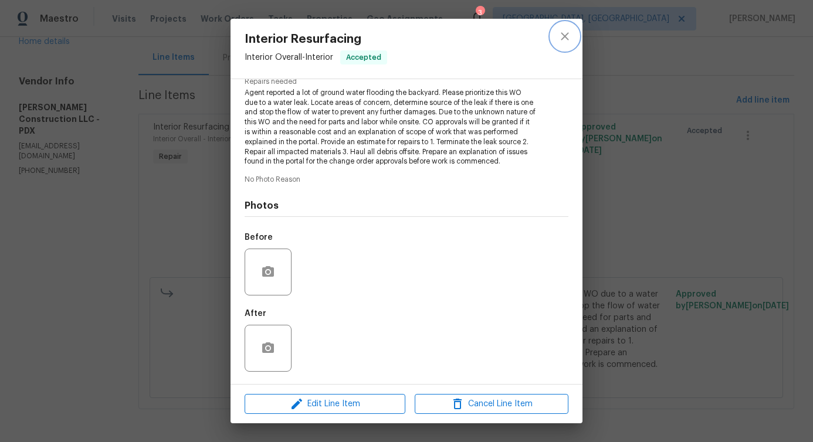
click at [570, 39] on icon "close" at bounding box center [565, 36] width 14 height 14
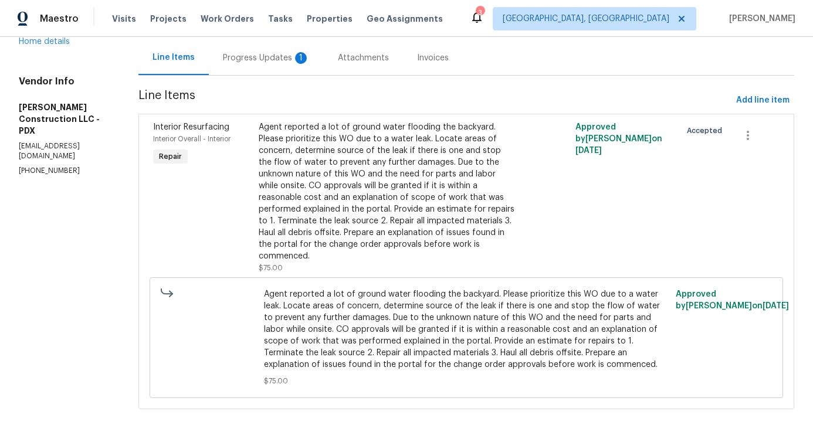
scroll to position [0, 0]
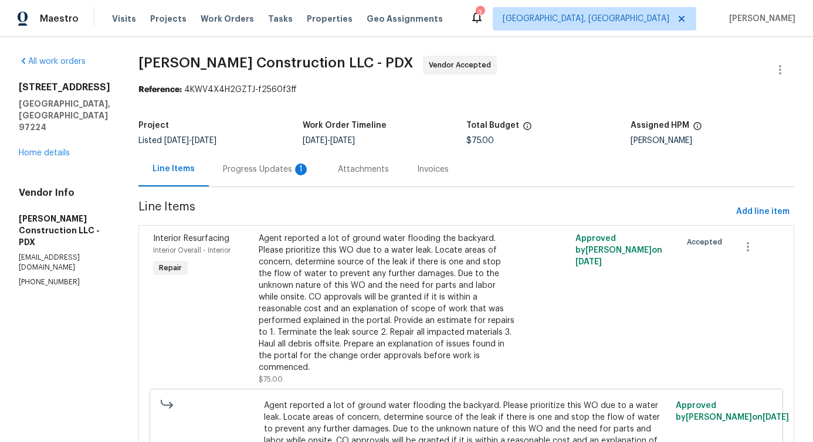
click at [281, 164] on div "Progress Updates 1" at bounding box center [266, 170] width 87 height 12
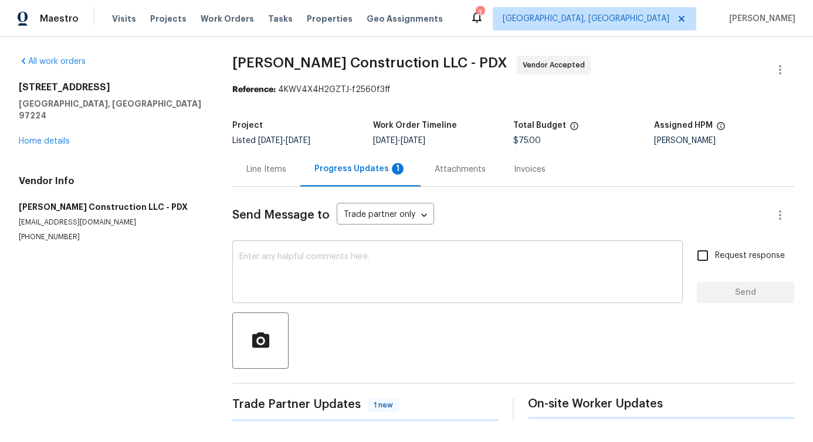
click at [309, 269] on textarea at bounding box center [457, 273] width 437 height 41
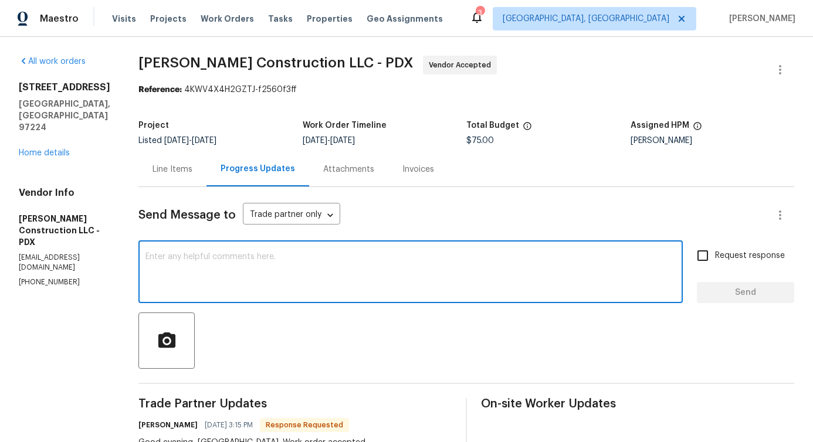
click at [192, 165] on div "Line Items" at bounding box center [173, 170] width 40 height 12
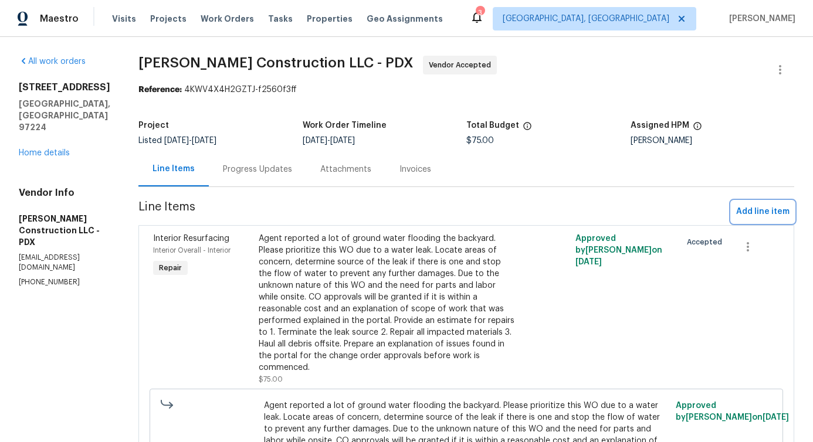
click at [746, 218] on span "Add line item" at bounding box center [762, 212] width 53 height 15
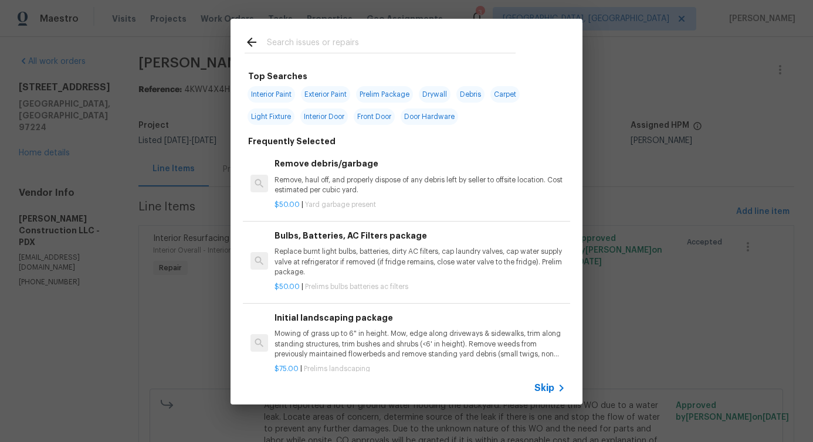
click at [333, 35] on div at bounding box center [380, 42] width 299 height 46
click at [330, 35] on input "text" at bounding box center [391, 44] width 249 height 18
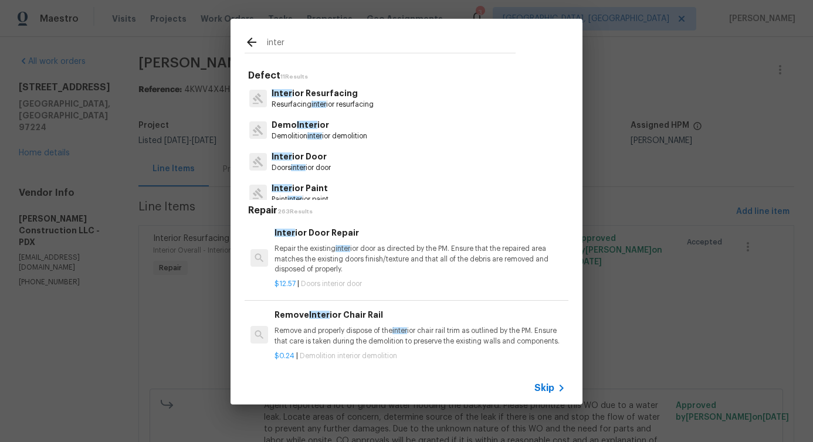
type input "inter"
click at [315, 110] on div "Inter ior Resurfacing Resurfacing inter ior resurfacing" at bounding box center [407, 99] width 324 height 32
click at [307, 93] on p "Inter ior Resurfacing" at bounding box center [323, 93] width 102 height 12
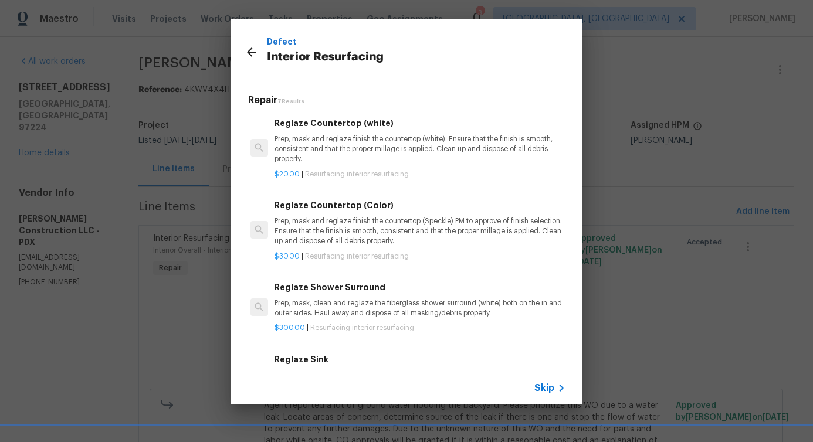
click at [329, 140] on p "Prep, mask and reglaze finish the countertop (white). Ensure that the finish is…" at bounding box center [420, 149] width 291 height 30
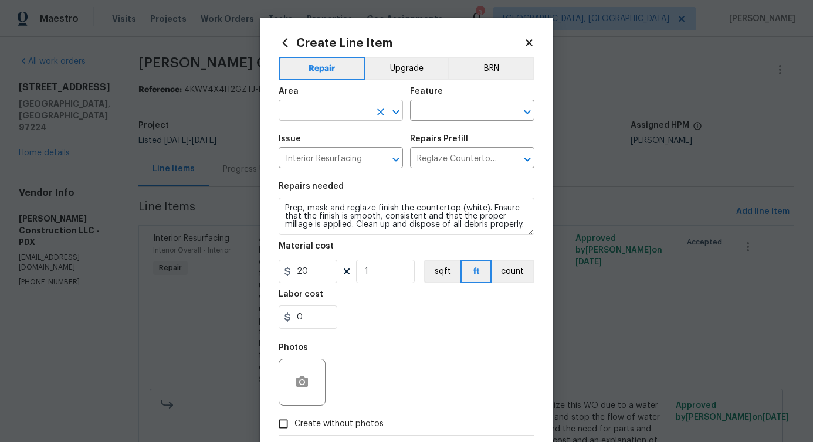
click at [327, 108] on input "text" at bounding box center [325, 112] width 92 height 18
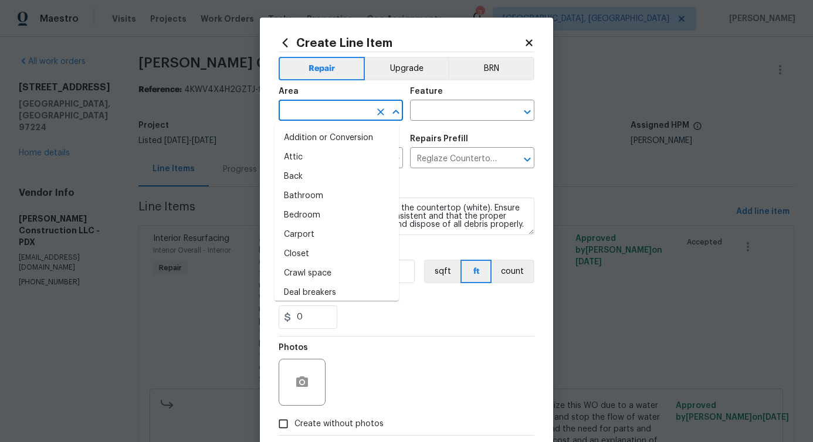
type input "i"
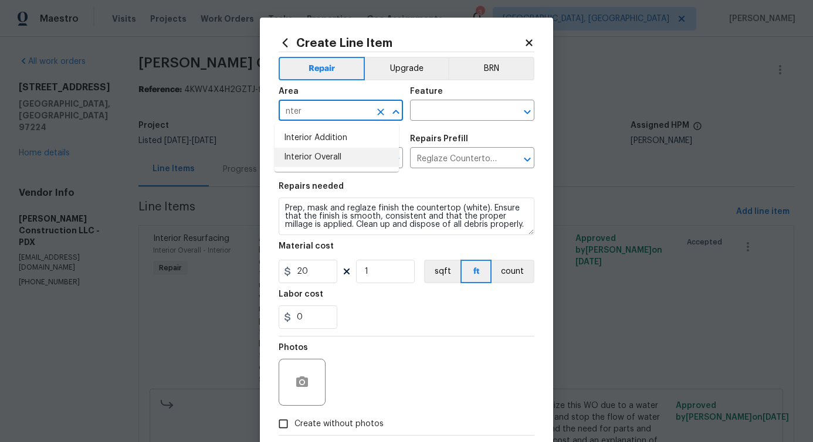
click at [323, 162] on li "Interior Overall" at bounding box center [337, 157] width 124 height 19
type input "Interior Overall"
click at [434, 112] on input "text" at bounding box center [456, 112] width 92 height 18
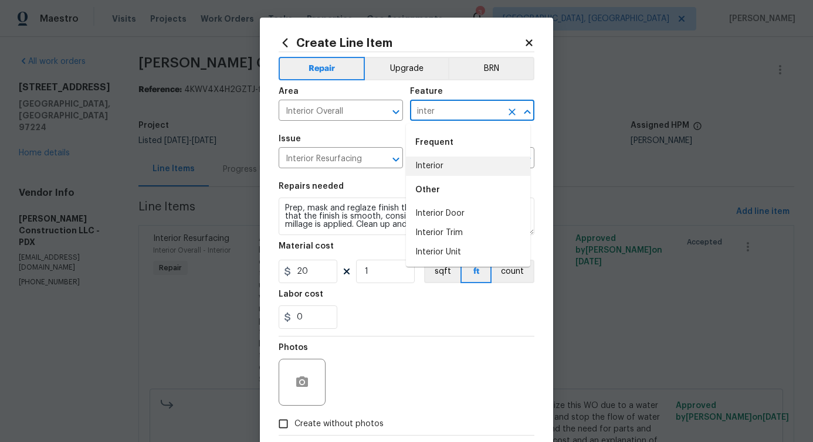
click at [429, 168] on li "Interior" at bounding box center [468, 166] width 124 height 19
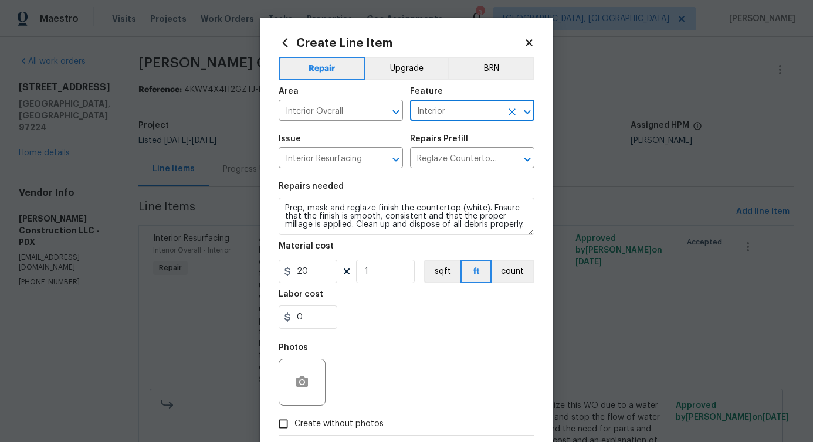
type input "Interior"
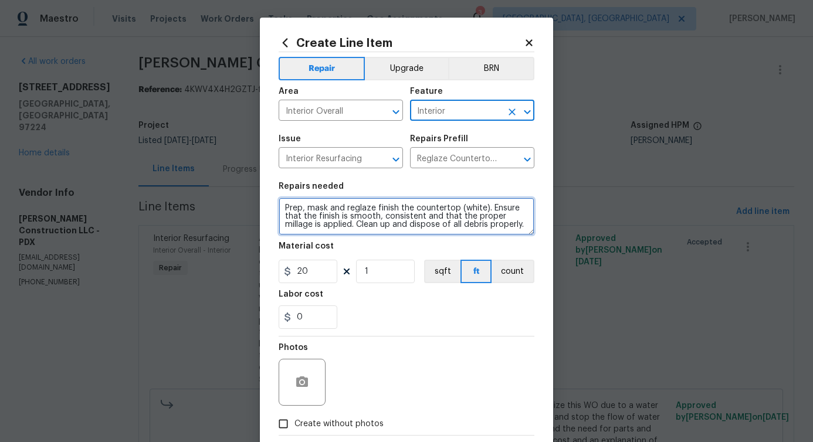
click at [376, 207] on textarea "Prep, mask and reglaze finish the countertop (white). Ensure that the finish is…" at bounding box center [407, 217] width 256 height 38
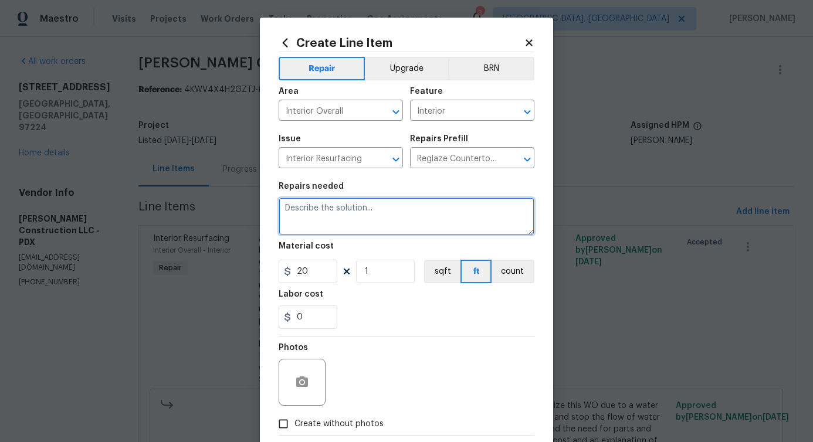
paste textarea "Repair the north east corner downspout for proper function."
type textarea "Repair the north east corner downspout for proper function."
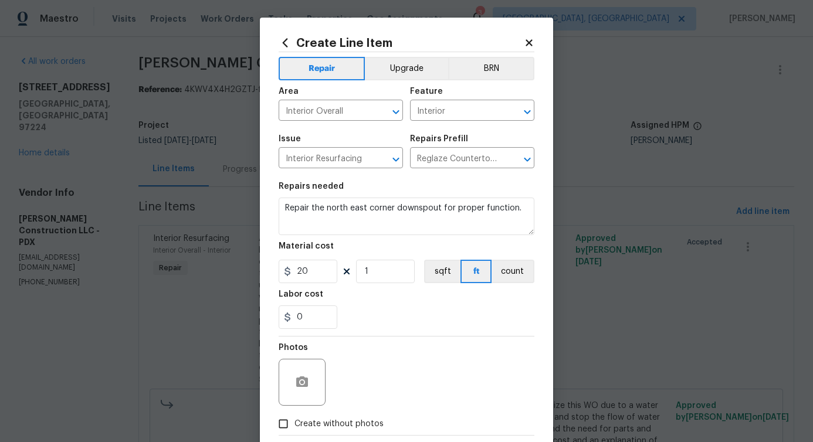
click at [296, 254] on div "Material cost" at bounding box center [407, 249] width 256 height 15
click at [300, 268] on input "20" at bounding box center [308, 271] width 59 height 23
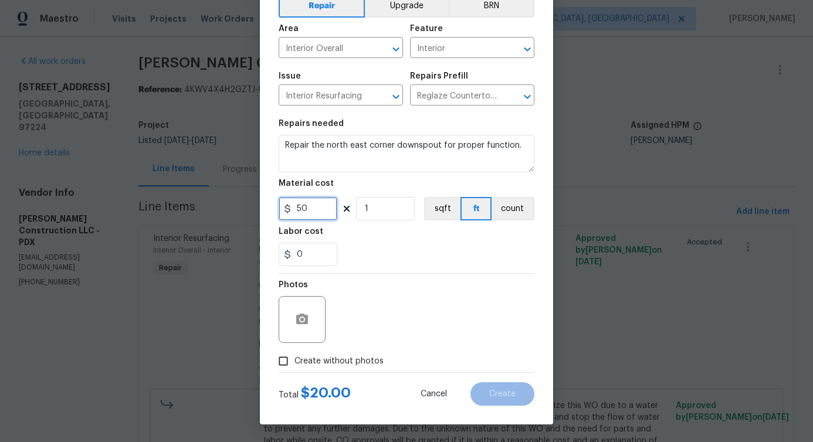
type input "50"
click at [320, 363] on span "Create without photos" at bounding box center [339, 362] width 89 height 12
click at [295, 363] on input "Create without photos" at bounding box center [283, 361] width 22 height 22
checkbox input "true"
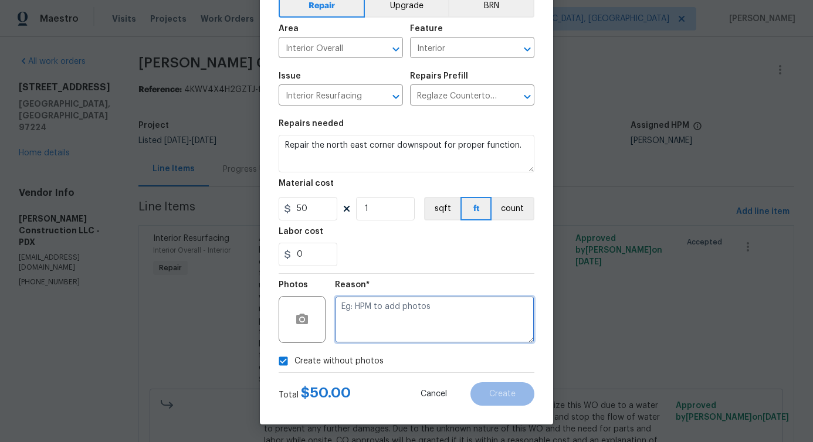
click at [442, 312] on textarea at bounding box center [435, 319] width 200 height 47
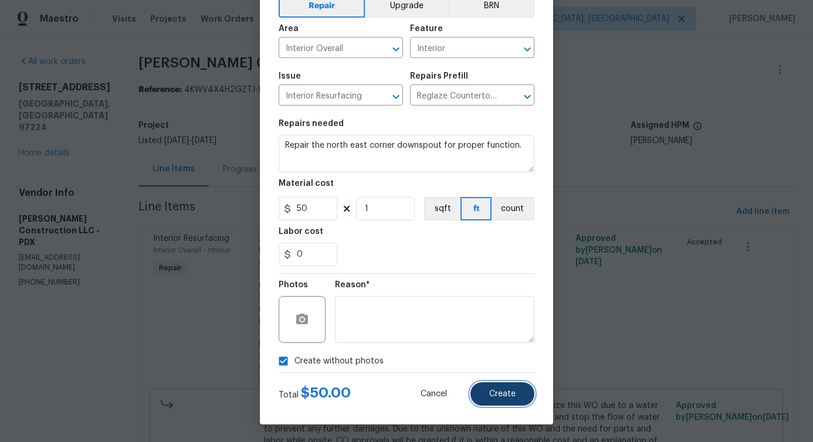
click at [502, 393] on span "Create" at bounding box center [502, 394] width 26 height 9
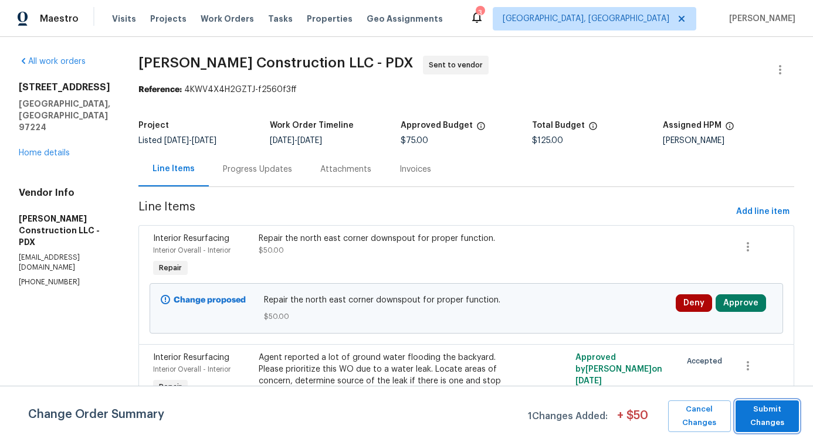
click at [764, 415] on span "Submit Changes" at bounding box center [768, 416] width 52 height 27
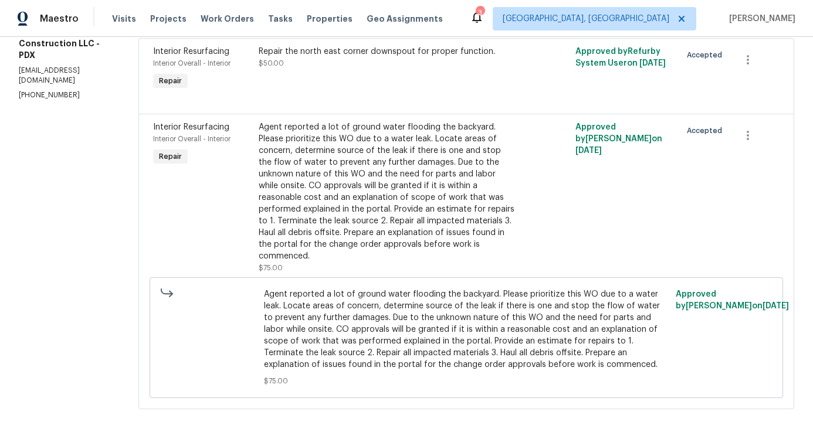
scroll to position [0, 0]
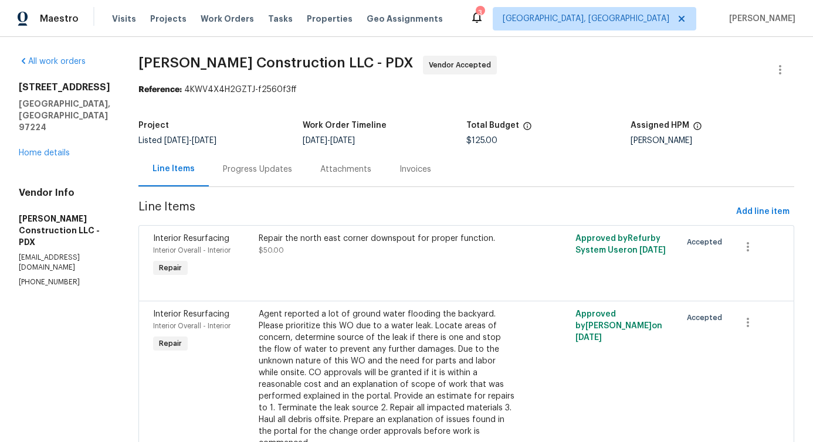
click at [272, 183] on div "Progress Updates" at bounding box center [257, 169] width 97 height 35
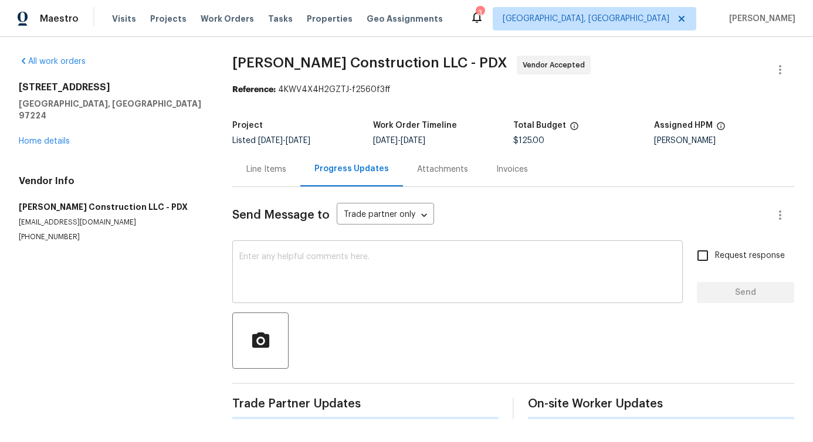
click at [363, 300] on div "x ​" at bounding box center [457, 274] width 451 height 60
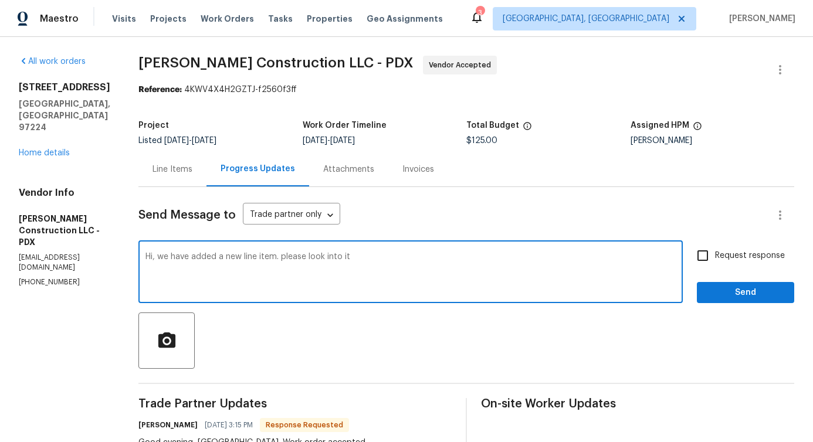
click at [0, 0] on span "Please" at bounding box center [0, 0] width 0 height 0
click at [412, 261] on textarea "Hi, we have added a new line item. Please look into it" at bounding box center [411, 273] width 530 height 41
type textarea "Hi, we have added a new line item. Please look into it."
click at [695, 250] on input "Request response" at bounding box center [703, 256] width 25 height 25
checkbox input "true"
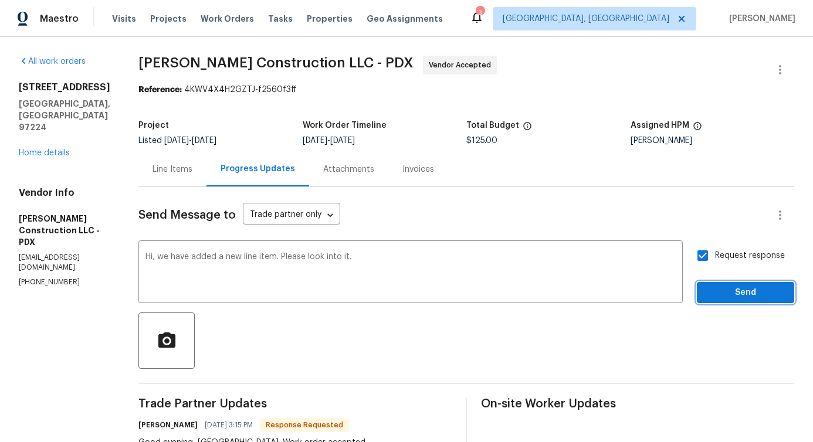
click at [709, 286] on span "Send" at bounding box center [746, 293] width 79 height 15
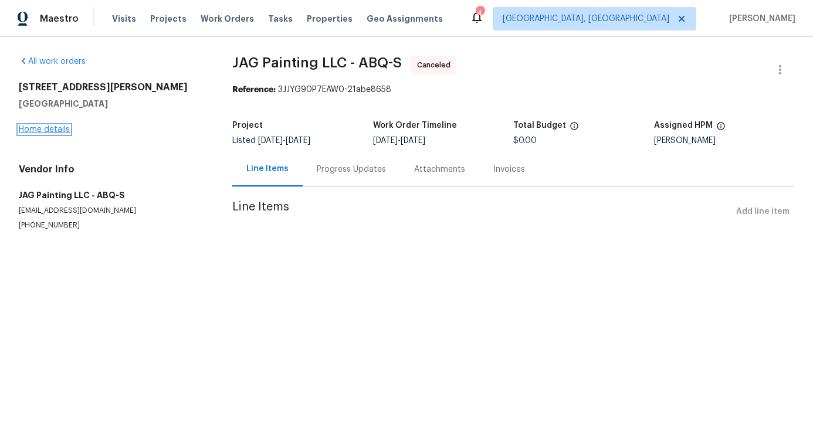
click at [42, 129] on link "Home details" at bounding box center [44, 130] width 51 height 8
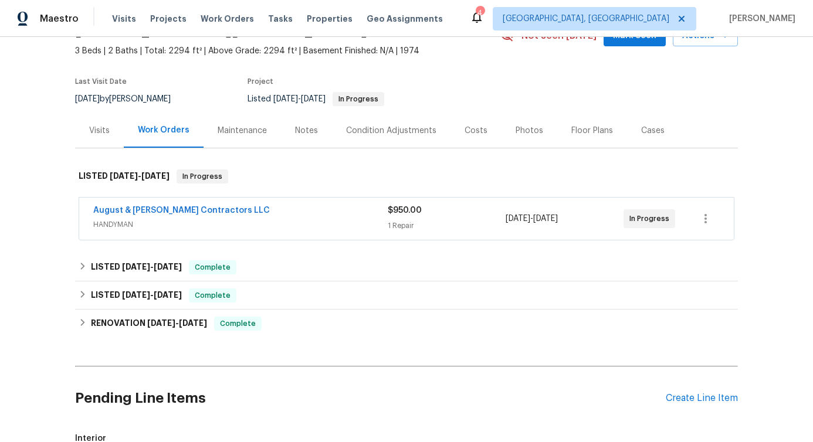
scroll to position [73, 0]
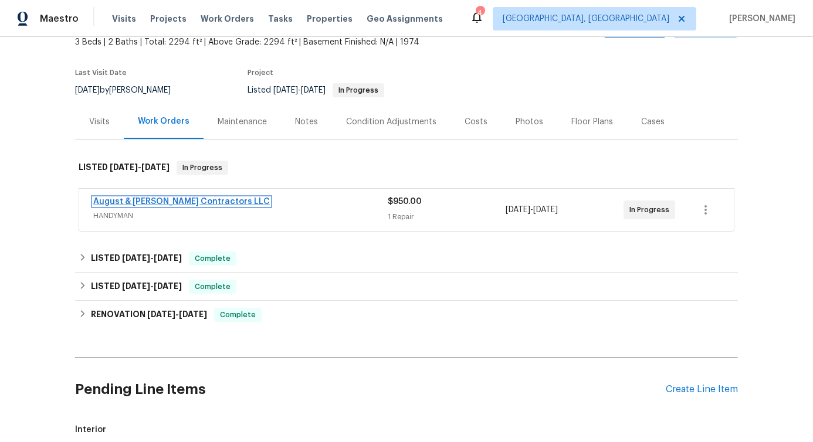
click at [151, 204] on link "August & Suttles Contractors LLC" at bounding box center [181, 202] width 177 height 8
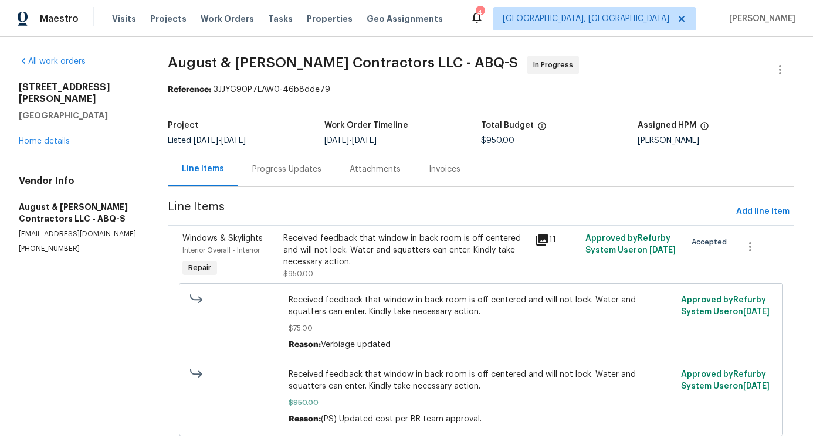
click at [275, 168] on div "Progress Updates" at bounding box center [286, 170] width 69 height 12
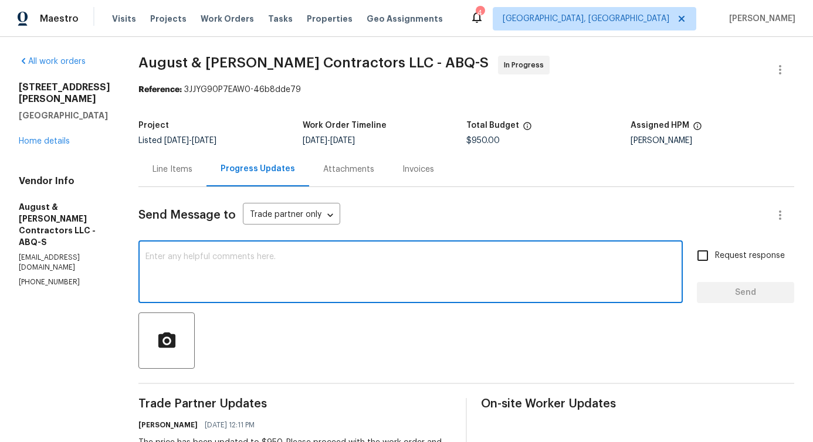
click at [268, 279] on textarea at bounding box center [411, 273] width 530 height 41
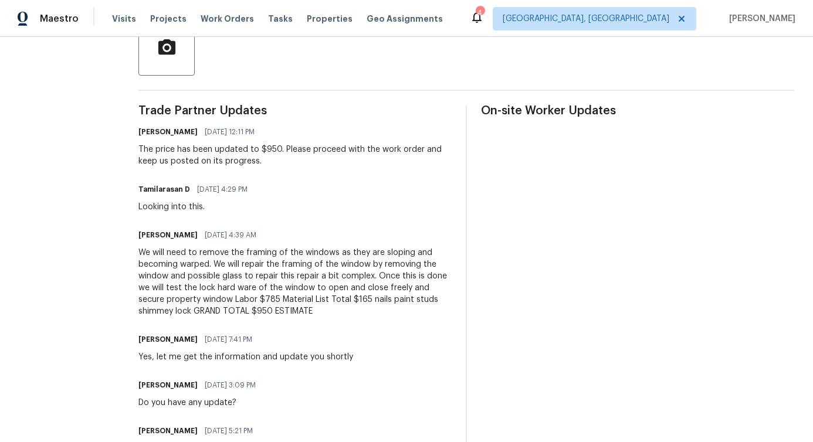
scroll to position [207, 0]
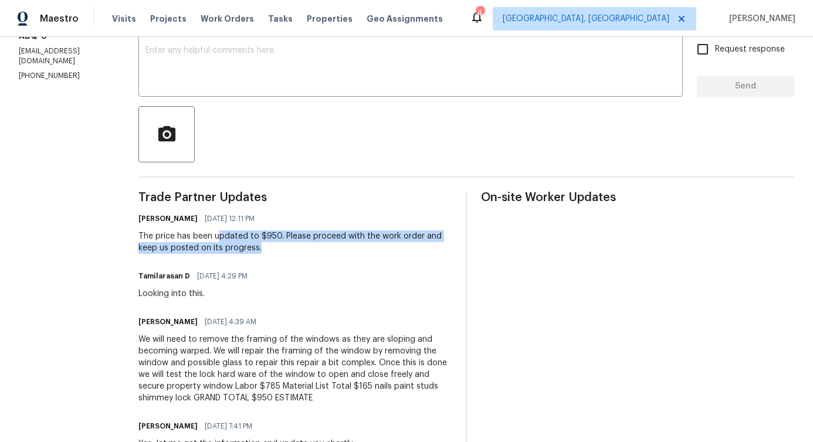
drag, startPoint x: 220, startPoint y: 235, endPoint x: 343, endPoint y: 251, distance: 124.3
click at [343, 251] on div "The price has been updated to $950. Please proceed with the work order and keep…" at bounding box center [294, 242] width 313 height 23
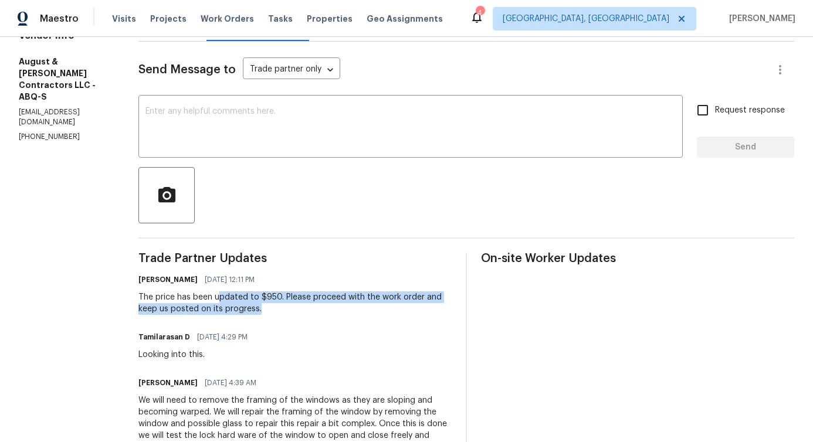
scroll to position [0, 0]
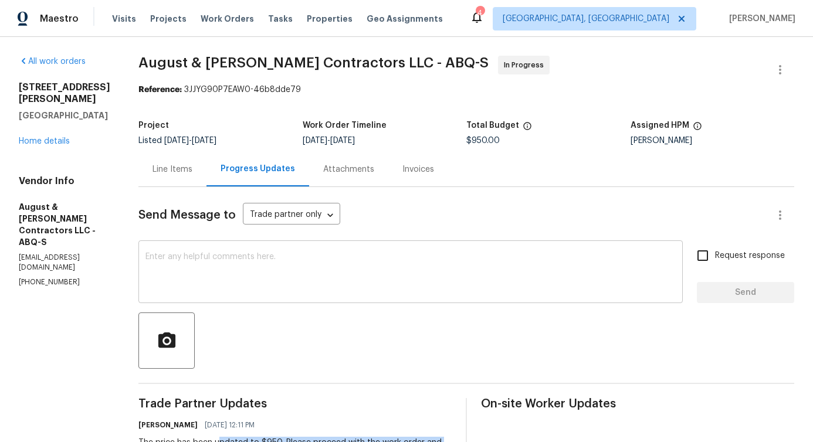
click at [236, 289] on textarea at bounding box center [411, 273] width 530 height 41
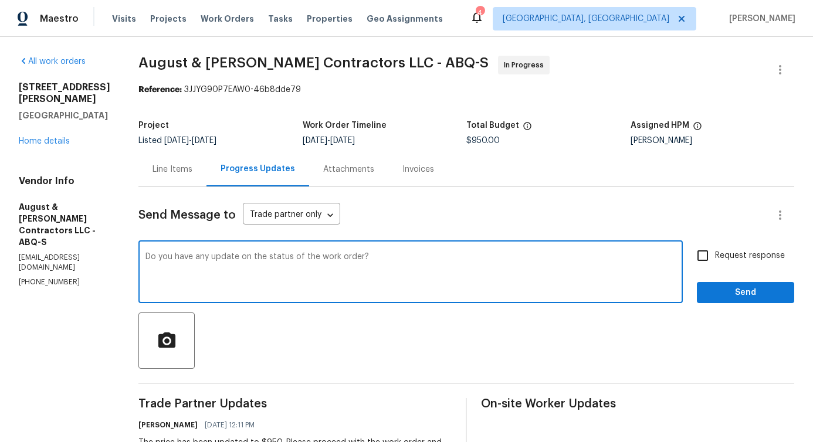
type textarea "Do you have any update on the status of the work order?"
click at [715, 258] on span "Request response" at bounding box center [750, 256] width 70 height 12
click at [711, 258] on input "Request response" at bounding box center [703, 256] width 25 height 25
checkbox input "true"
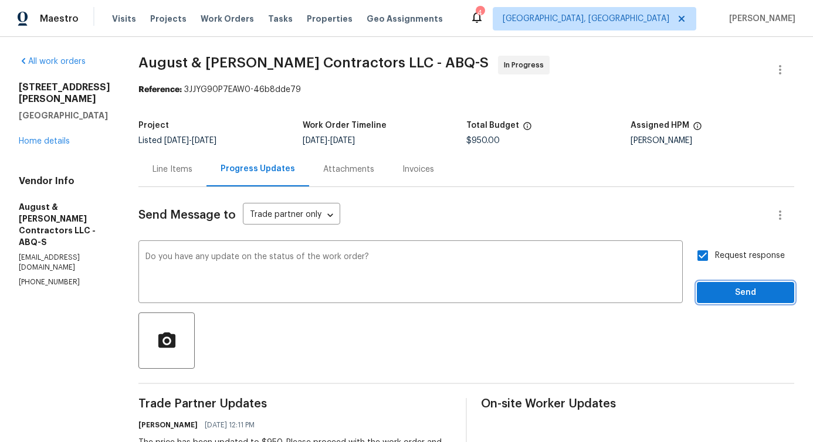
click at [717, 289] on span "Send" at bounding box center [746, 293] width 79 height 15
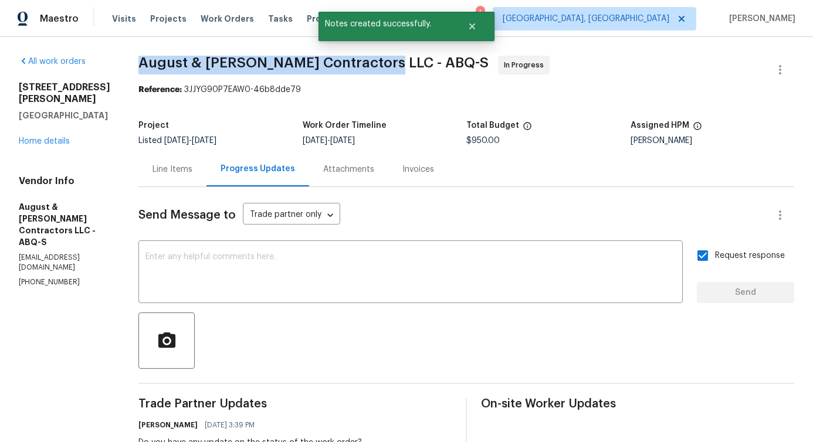
drag, startPoint x: 134, startPoint y: 62, endPoint x: 374, endPoint y: 74, distance: 240.3
copy span "August & Suttles Contractors LLC -"
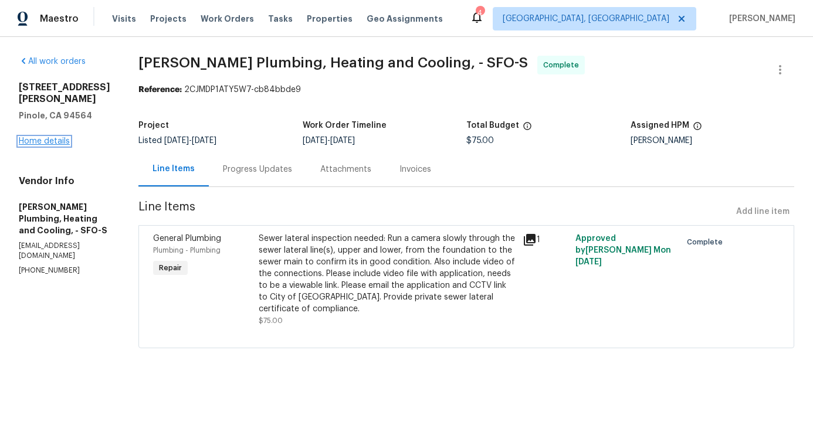
click at [46, 137] on link "Home details" at bounding box center [44, 141] width 51 height 8
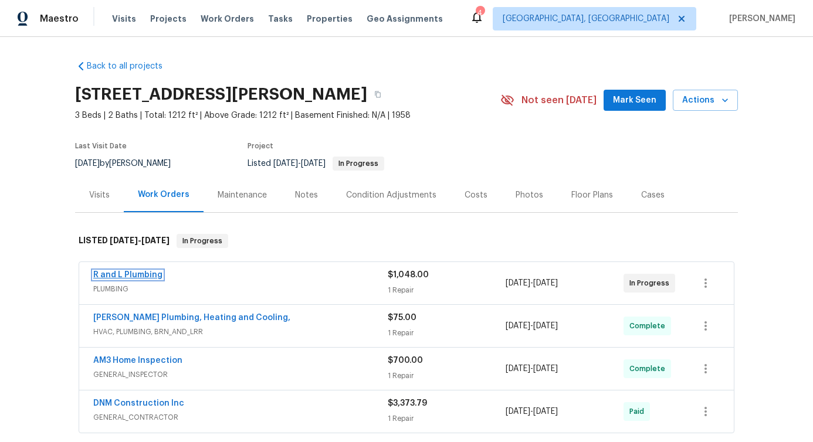
click at [114, 272] on link "R and L Plumbing" at bounding box center [127, 275] width 69 height 8
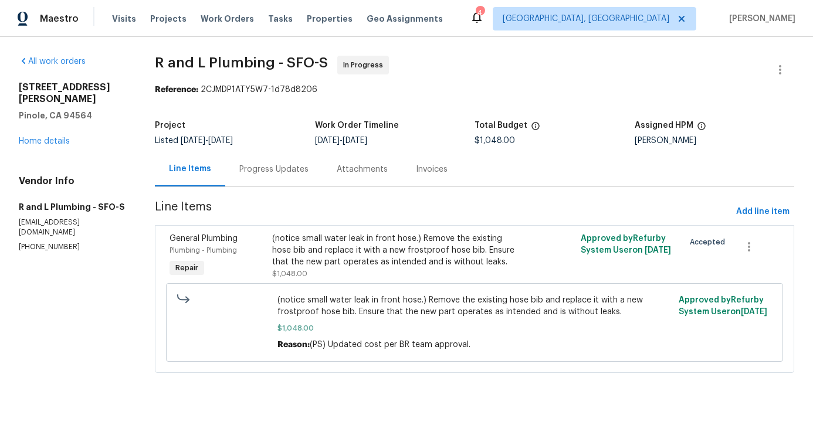
click at [290, 177] on div "Progress Updates" at bounding box center [273, 169] width 97 height 35
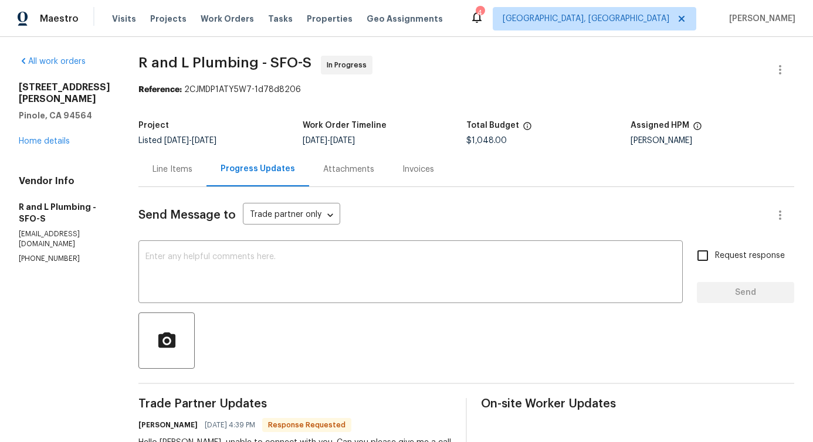
click at [153, 171] on div "Line Items" at bounding box center [173, 170] width 40 height 12
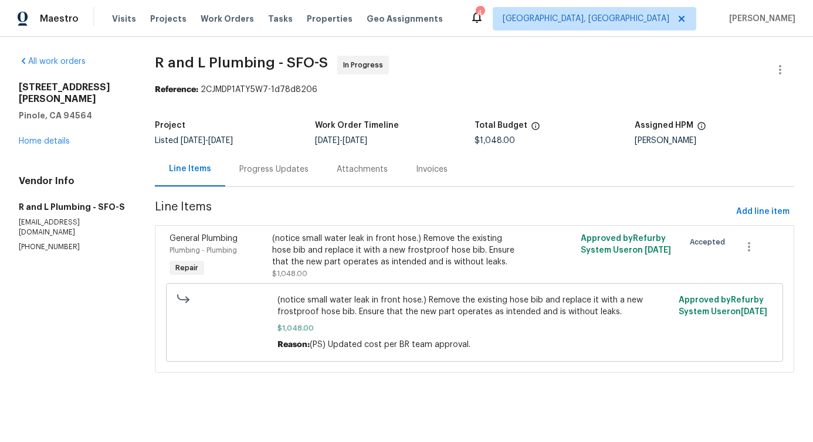
click at [415, 265] on div "(notice small water leak in front hose.) Remove the existing hose bib and repla…" at bounding box center [397, 250] width 250 height 35
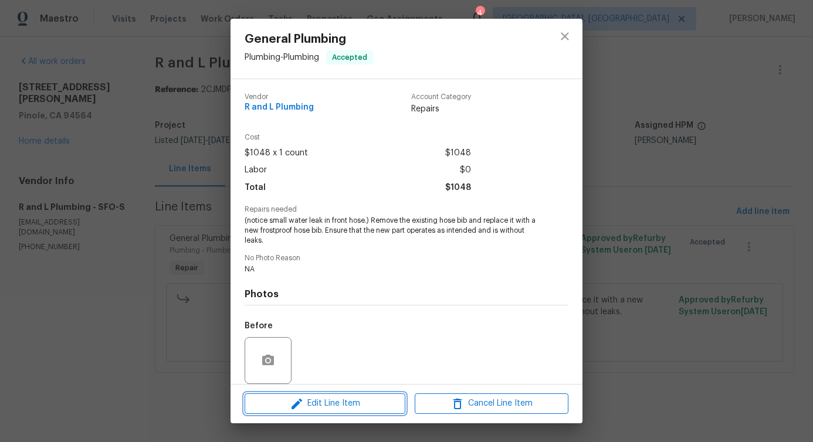
click at [304, 409] on span "Edit Line Item" at bounding box center [325, 404] width 154 height 15
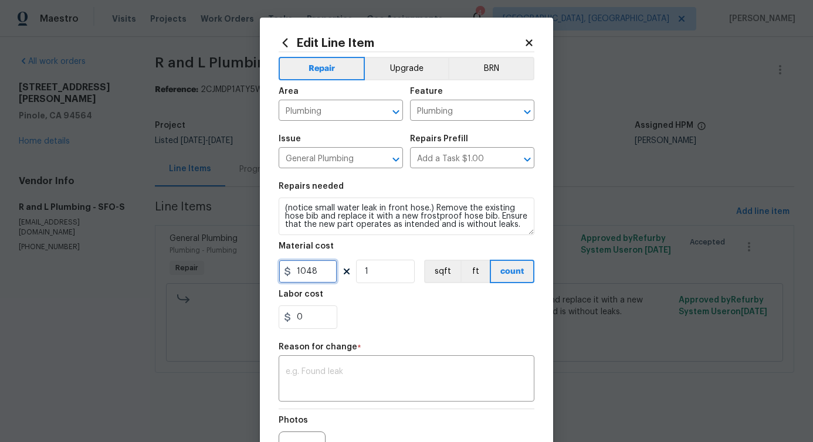
click at [292, 274] on input "1048" at bounding box center [308, 271] width 59 height 23
type input "855"
click at [327, 369] on textarea at bounding box center [407, 380] width 242 height 25
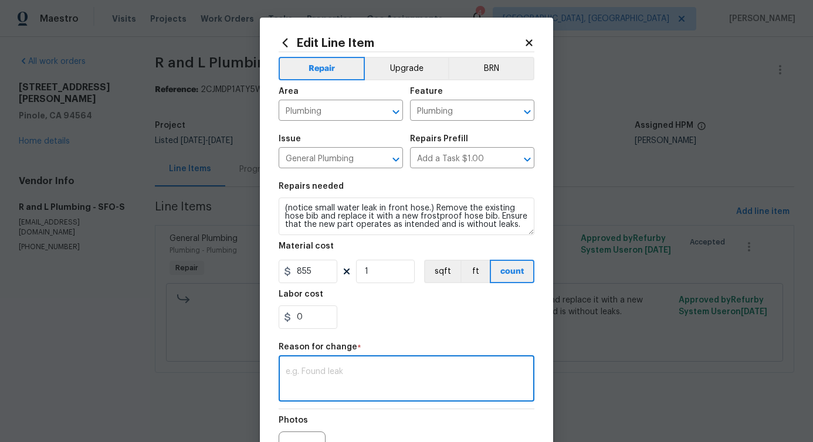
click at [391, 383] on textarea at bounding box center [407, 380] width 242 height 25
paste textarea "(PS) Updated cost per BR team approval."
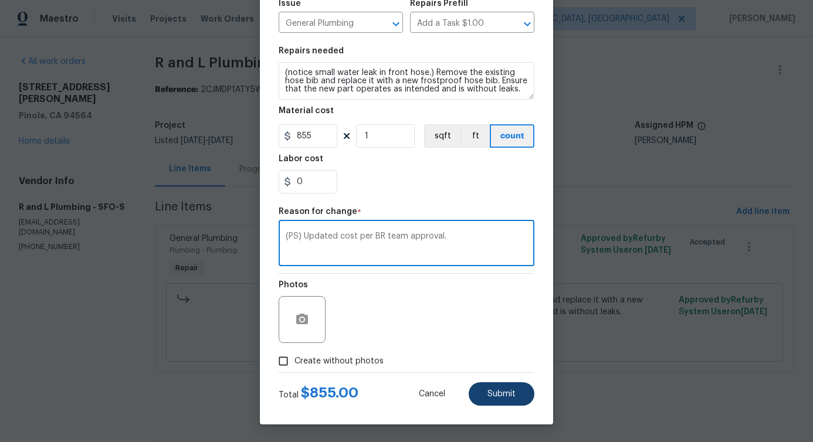
type textarea "(PS) Updated cost per BR team approval."
click at [499, 389] on button "Submit" at bounding box center [502, 394] width 66 height 23
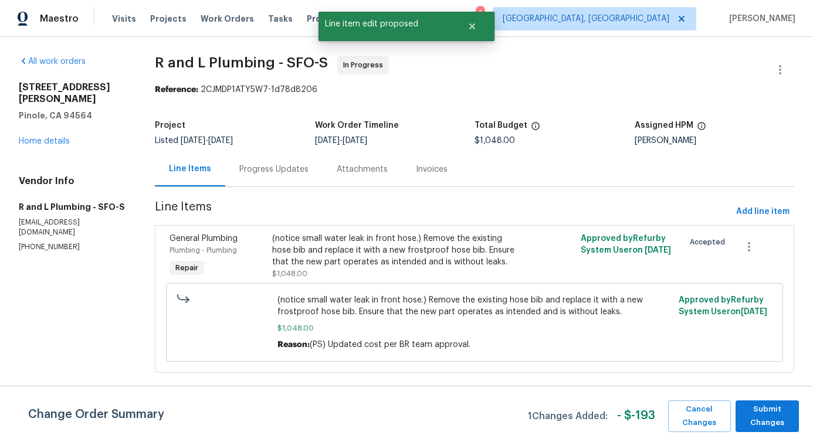
scroll to position [0, 0]
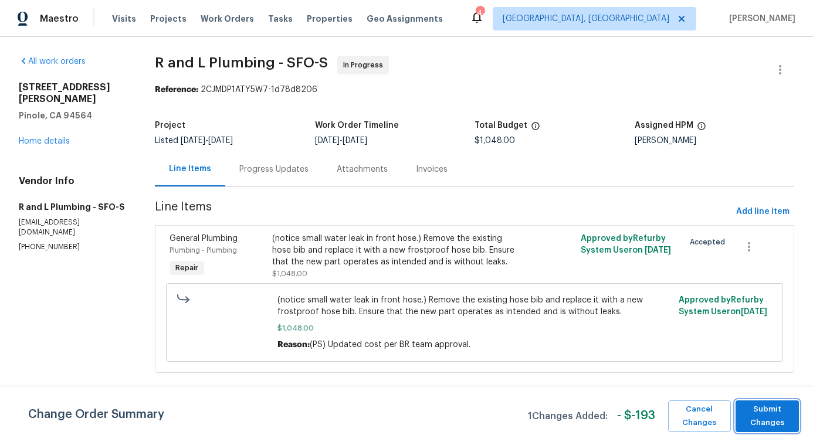
click at [753, 421] on span "Submit Changes" at bounding box center [768, 416] width 52 height 27
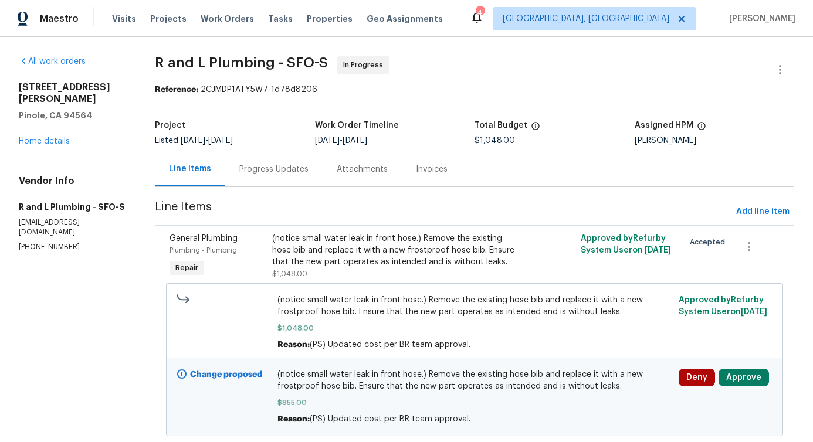
scroll to position [48, 0]
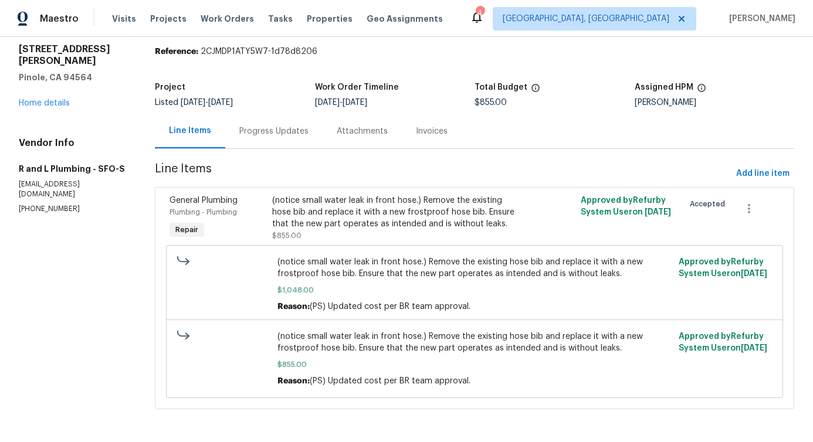
click at [277, 115] on div "Progress Updates" at bounding box center [273, 131] width 97 height 35
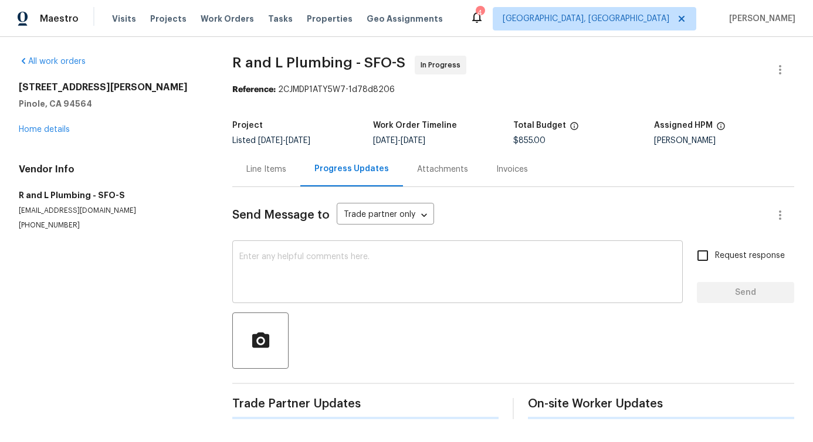
scroll to position [48, 0]
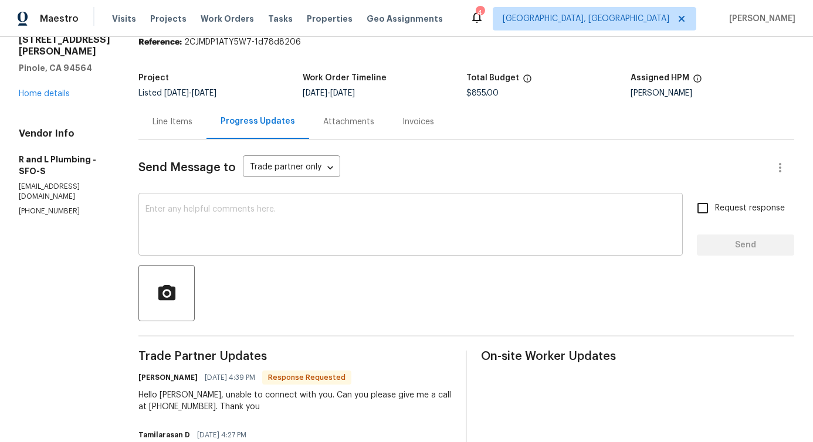
click at [305, 252] on div "x ​" at bounding box center [410, 226] width 545 height 60
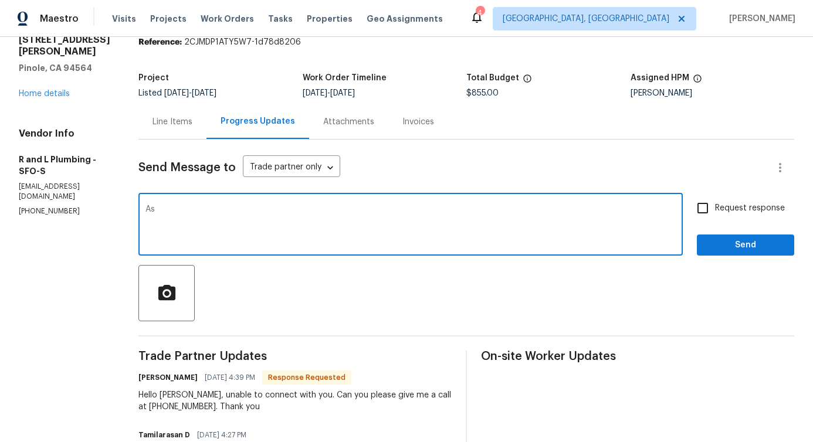
type textarea "A"
type textarea "The price has been updated to $855, and the work order has been approved."
click at [724, 252] on button "Send" at bounding box center [745, 246] width 97 height 22
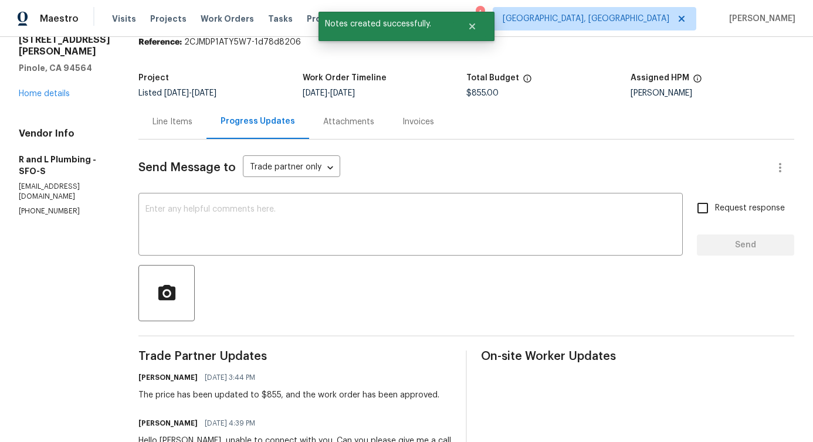
click at [157, 119] on div "Line Items" at bounding box center [173, 122] width 40 height 12
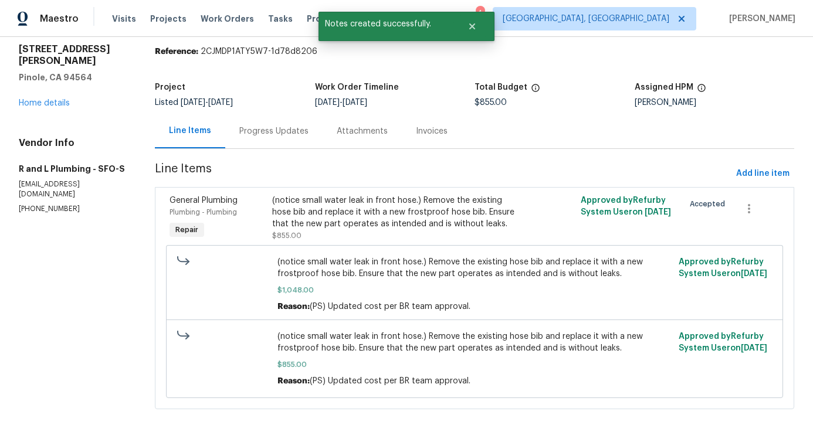
click at [488, 214] on div "(notice small water leak in front hose.) Remove the existing hose bib and repla…" at bounding box center [397, 212] width 250 height 35
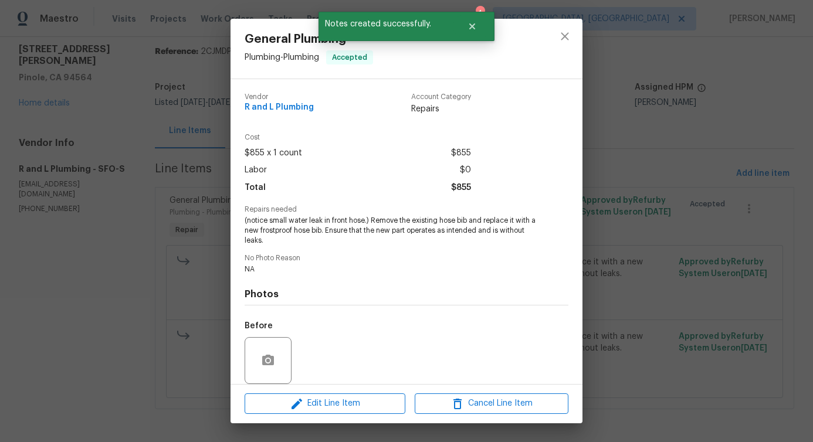
scroll to position [88, 0]
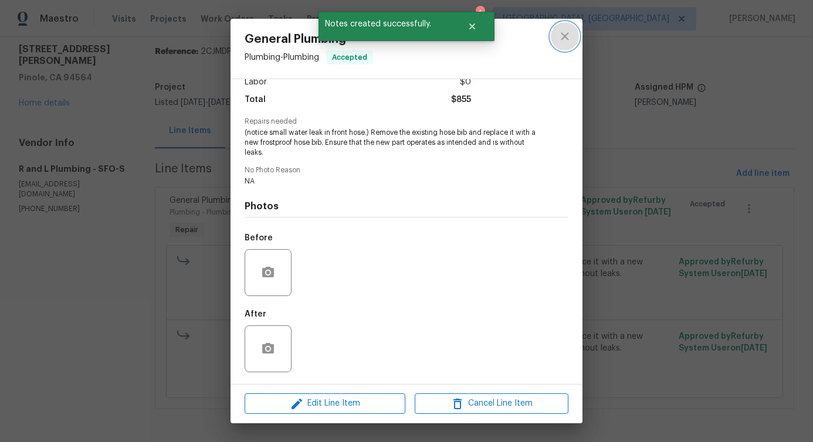
click at [560, 42] on icon "close" at bounding box center [565, 36] width 14 height 14
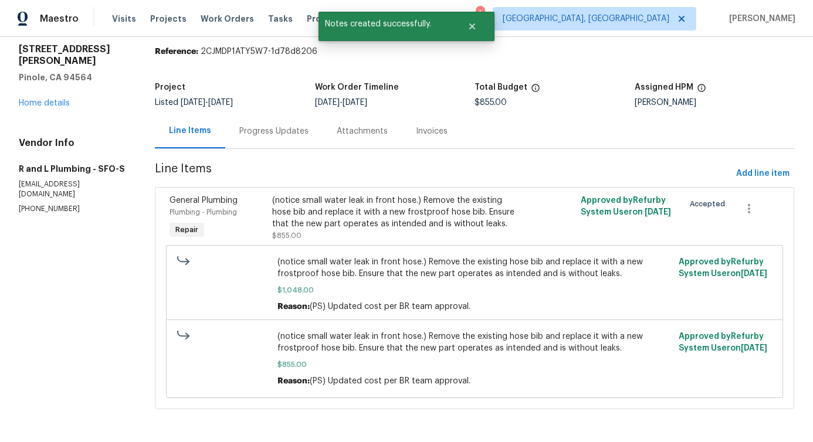
click at [302, 126] on div "Progress Updates" at bounding box center [273, 132] width 69 height 12
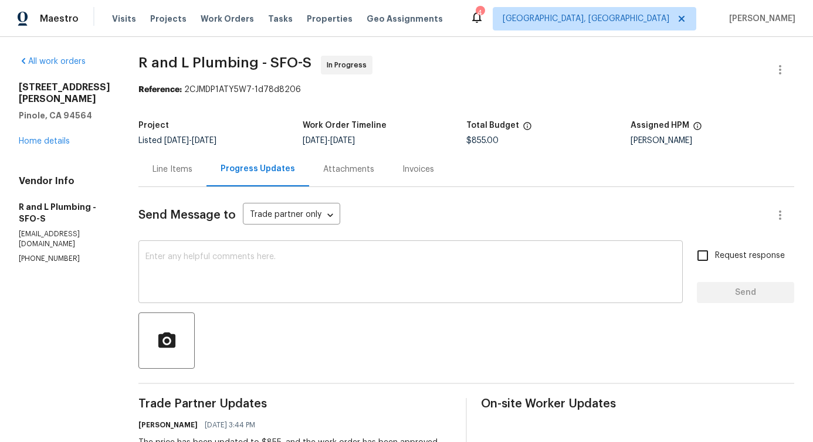
click at [302, 274] on textarea at bounding box center [411, 273] width 530 height 41
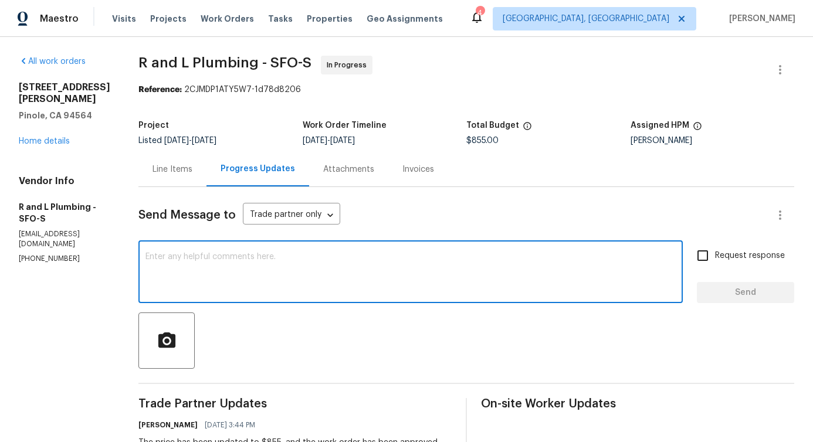
click at [160, 167] on div "Line Items" at bounding box center [173, 170] width 40 height 12
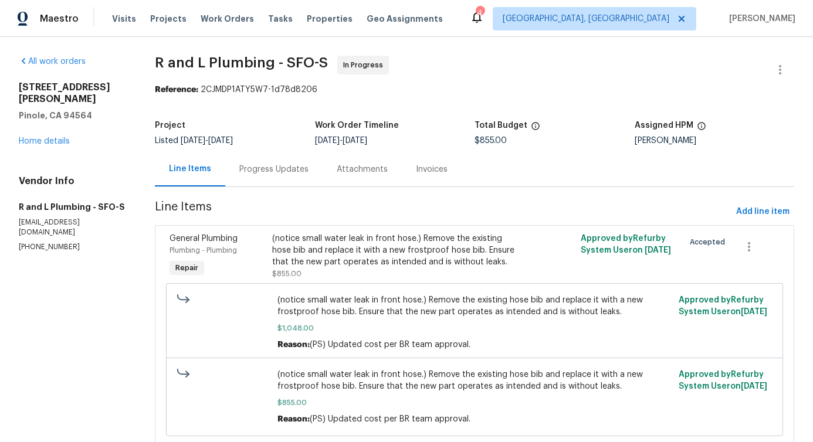
click at [254, 173] on div "Progress Updates" at bounding box center [273, 170] width 69 height 12
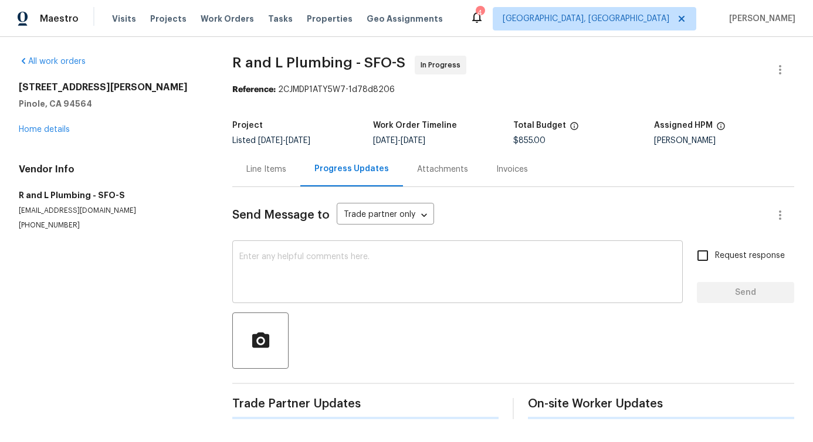
click at [278, 261] on textarea at bounding box center [457, 273] width 437 height 41
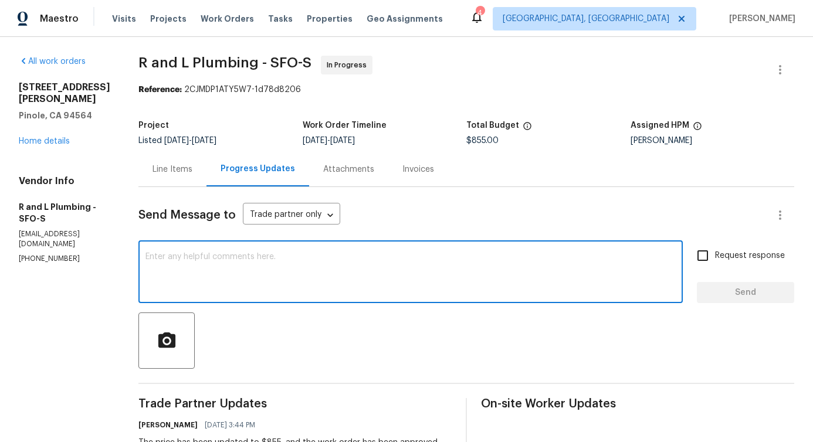
click at [40, 229] on p "[EMAIL_ADDRESS][DOMAIN_NAME]" at bounding box center [65, 239] width 92 height 20
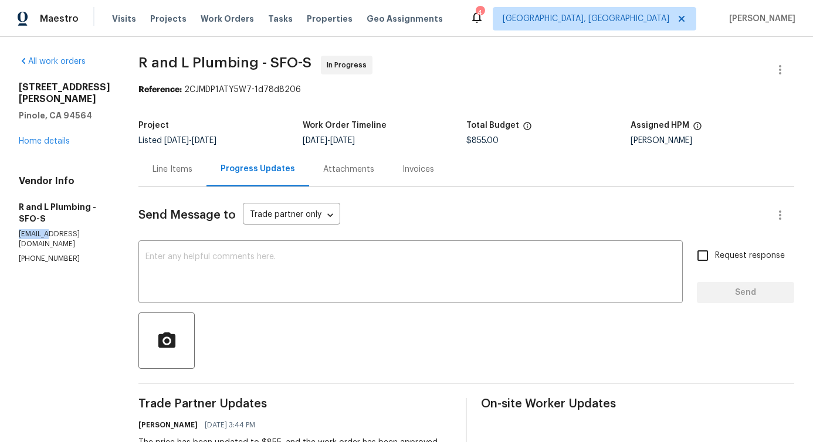
click at [40, 229] on p "[EMAIL_ADDRESS][DOMAIN_NAME]" at bounding box center [65, 239] width 92 height 20
copy p "[EMAIL_ADDRESS][DOMAIN_NAME]"
click at [235, 271] on textarea at bounding box center [411, 273] width 530 height 41
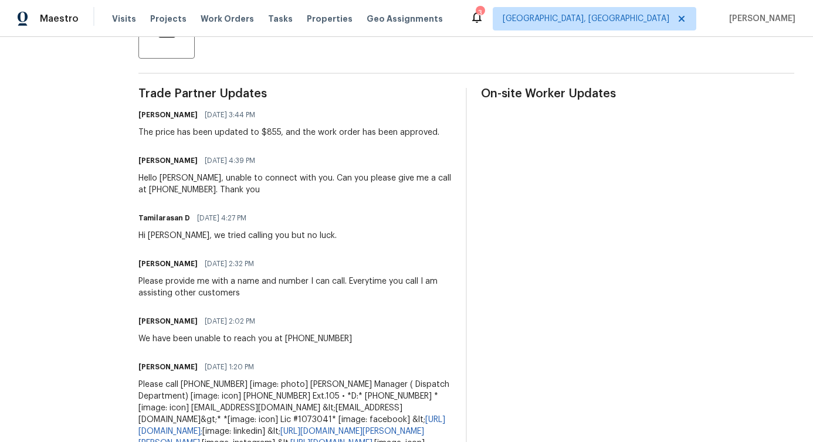
scroll to position [549, 0]
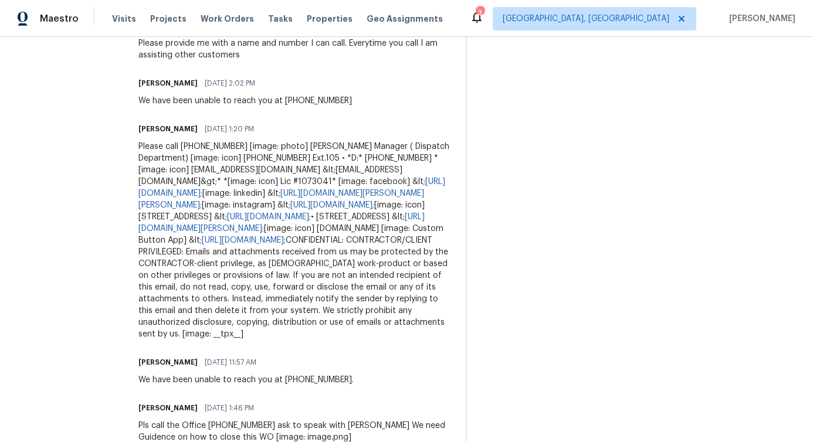
click at [211, 151] on div "Please call [PHONE_NUMBER] [image: photo] [PERSON_NAME] Manager ( Dispatch Depa…" at bounding box center [294, 241] width 313 height 200
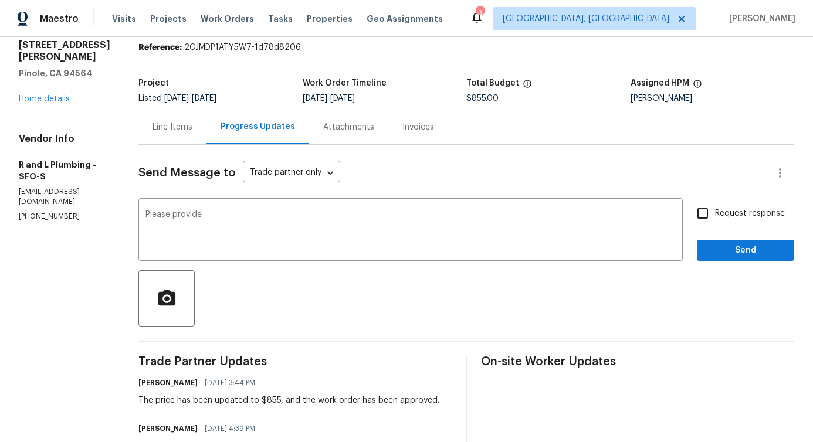
scroll to position [0, 0]
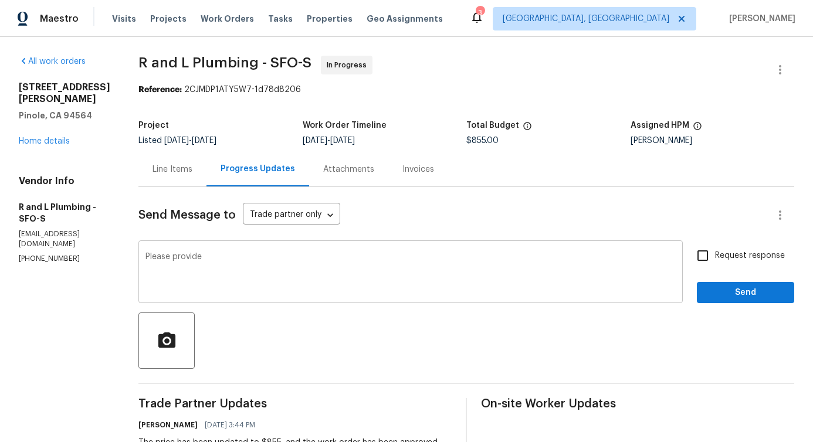
click at [240, 260] on textarea "Please provide" at bounding box center [411, 273] width 530 height 41
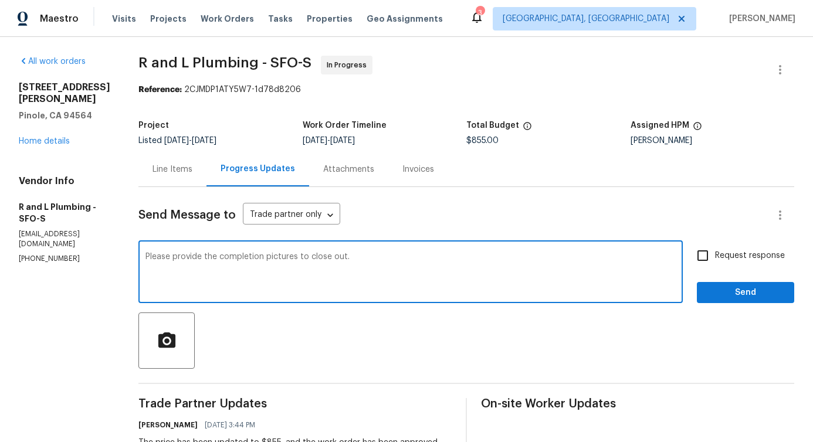
type textarea "Please provide the completion pictures to close out."
click at [707, 291] on span "Send" at bounding box center [746, 293] width 79 height 15
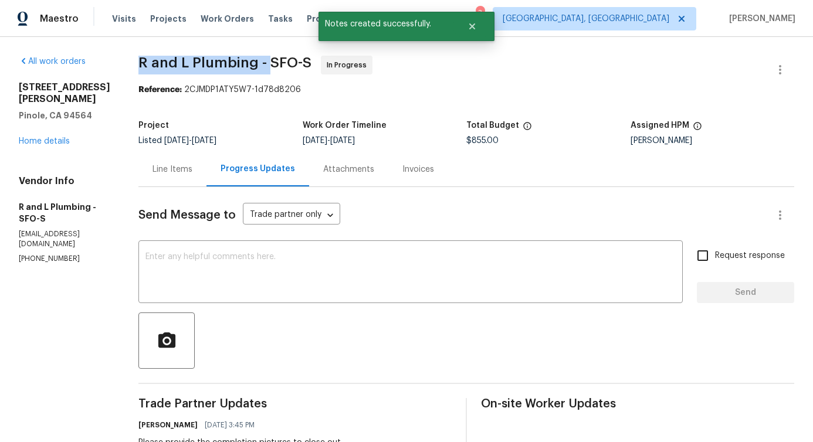
drag, startPoint x: 113, startPoint y: 62, endPoint x: 249, endPoint y: 67, distance: 136.2
copy span "R and L Plumbing -"
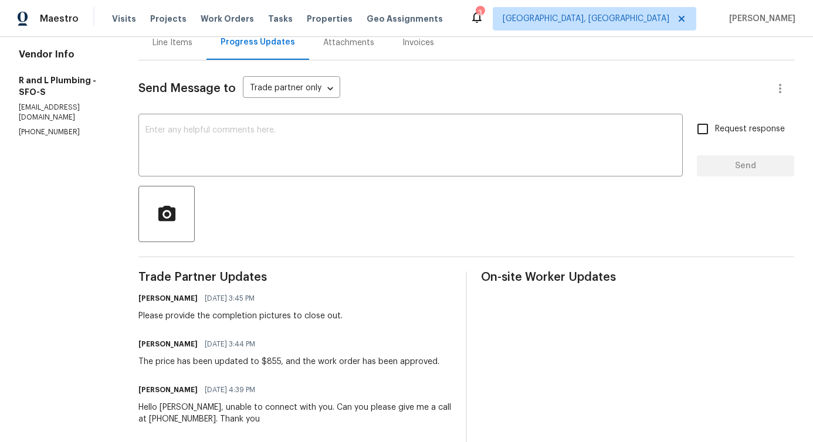
scroll to position [189, 0]
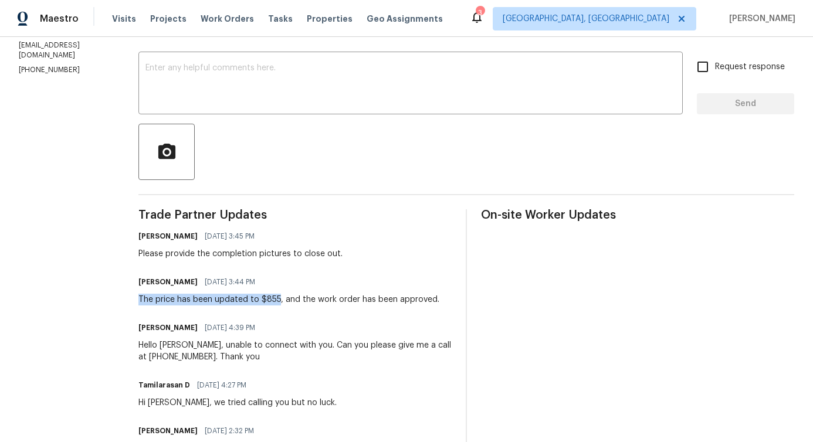
drag, startPoint x: 117, startPoint y: 299, endPoint x: 257, endPoint y: 303, distance: 139.7
copy div "The price has been updated to $855"
